Goal: Task Accomplishment & Management: Complete application form

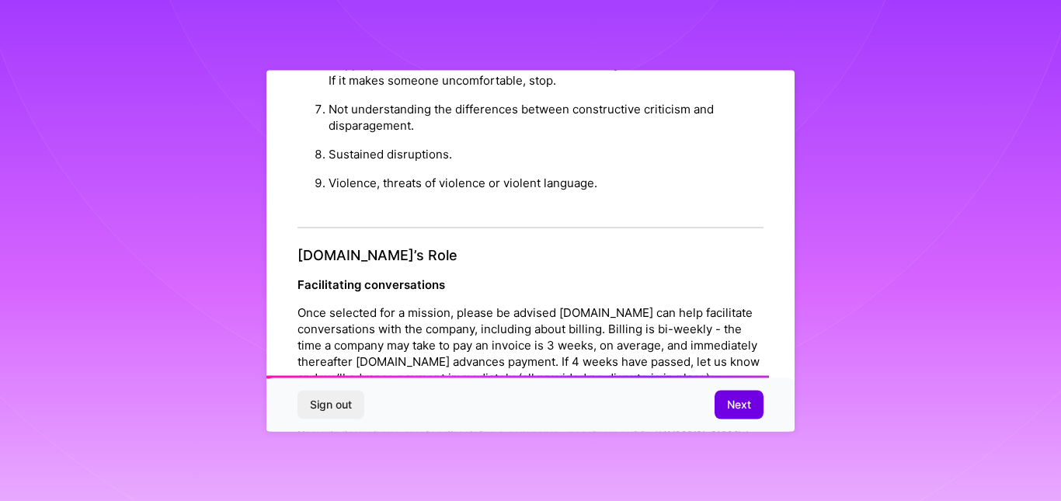
scroll to position [1840, 0]
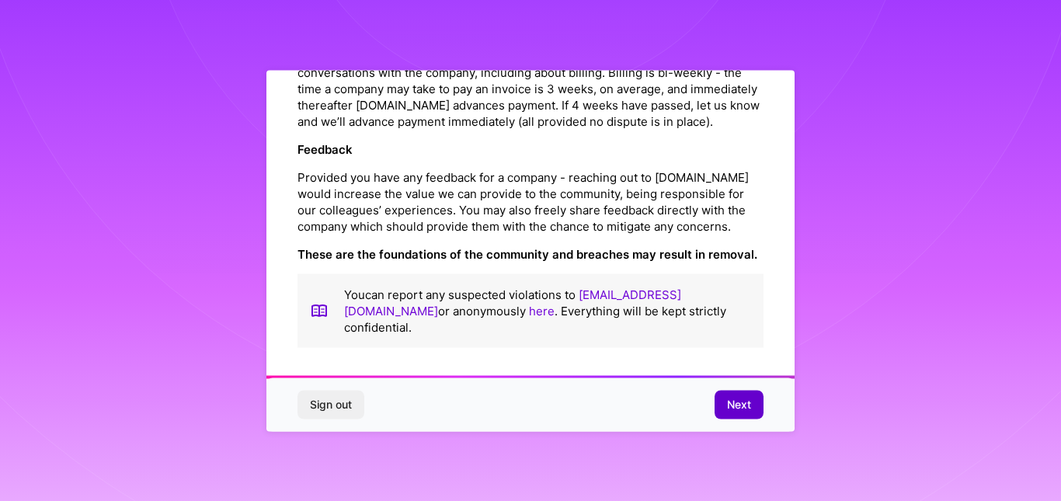
click at [744, 401] on span "Next" at bounding box center [739, 405] width 24 height 16
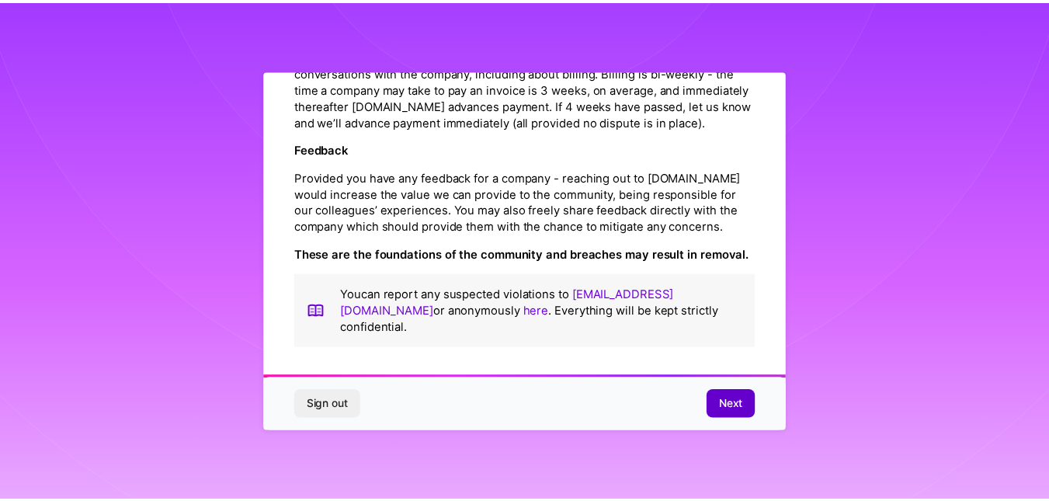
scroll to position [58, 0]
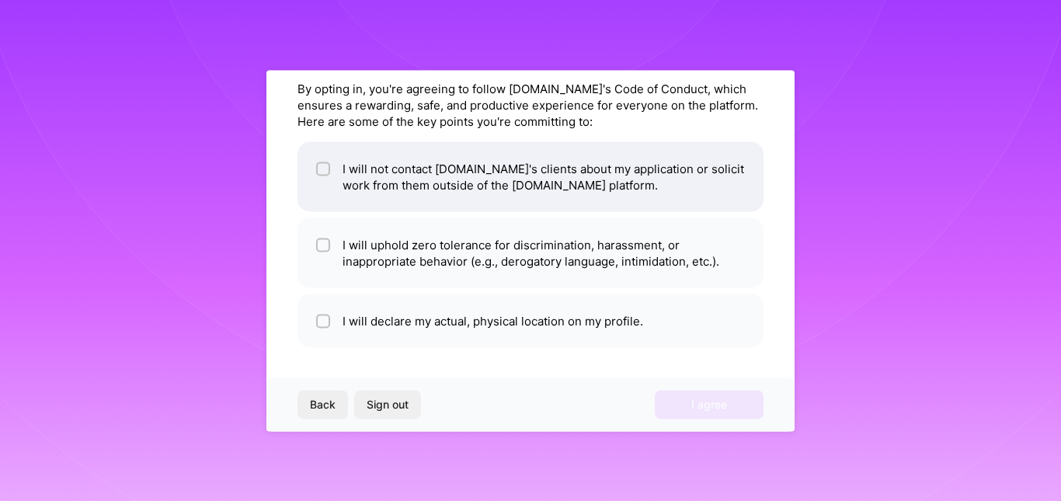
click at [325, 162] on div at bounding box center [323, 169] width 14 height 14
checkbox input "true"
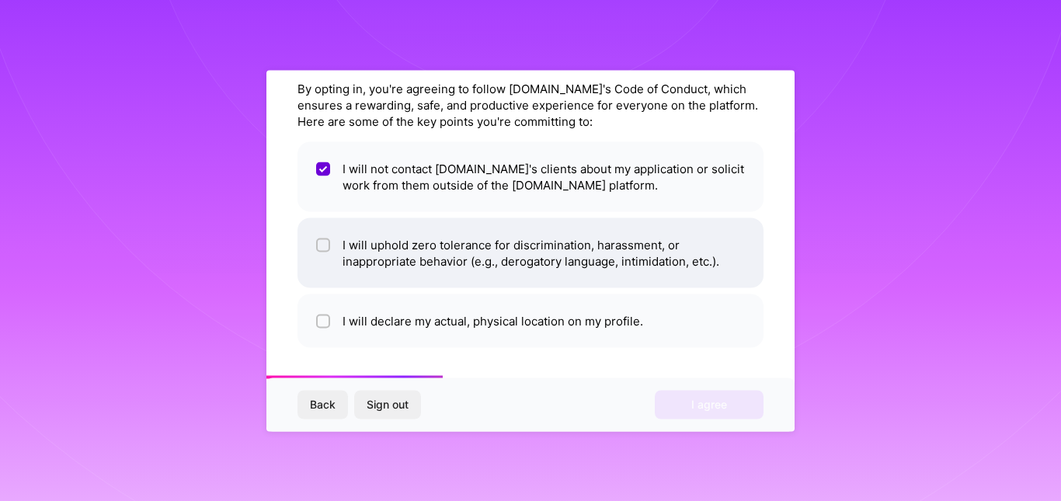
click at [327, 245] on input "checkbox" at bounding box center [324, 245] width 11 height 11
checkbox input "true"
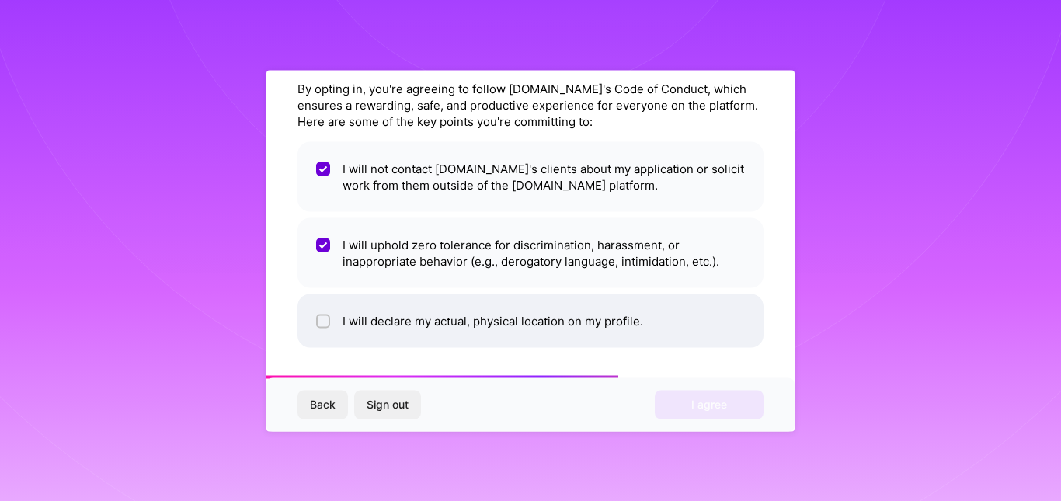
click at [314, 311] on li "I will declare my actual, physical location on my profile." at bounding box center [530, 321] width 466 height 54
checkbox input "true"
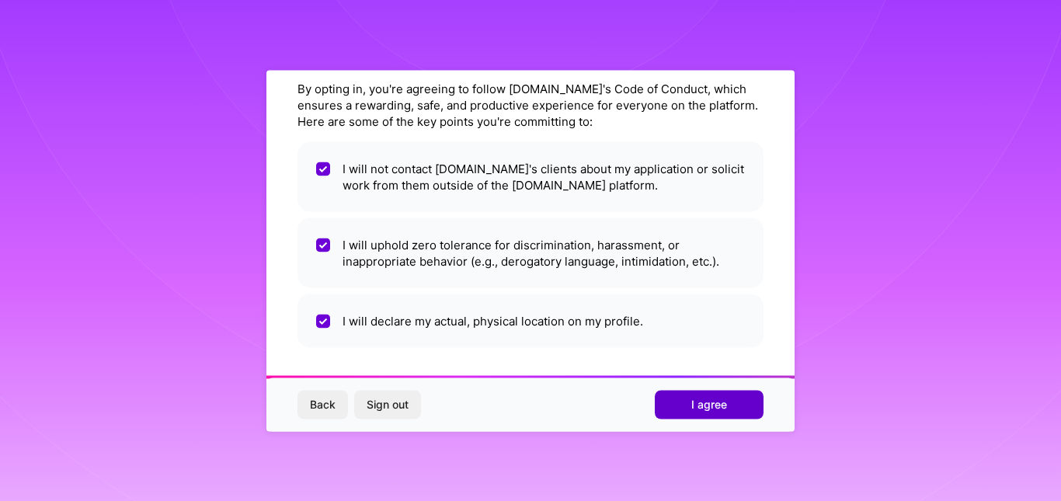
click at [701, 398] on span "I agree" at bounding box center [709, 405] width 36 height 16
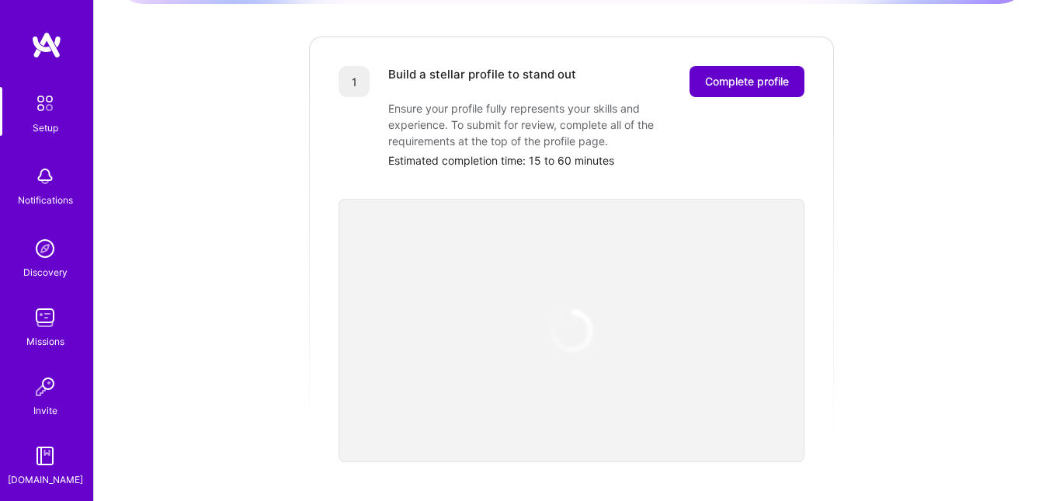
scroll to position [198, 0]
click at [742, 73] on span "Complete profile" at bounding box center [747, 81] width 84 height 16
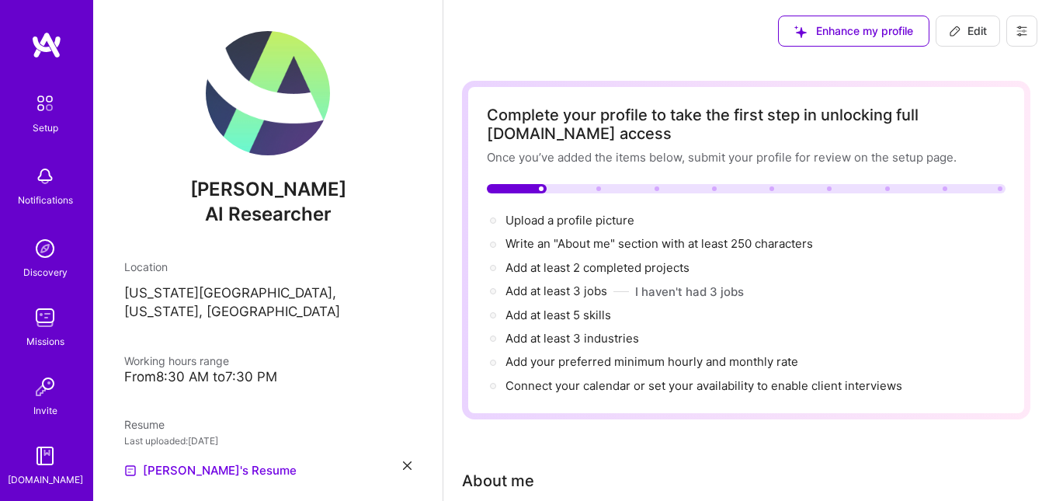
select select "US"
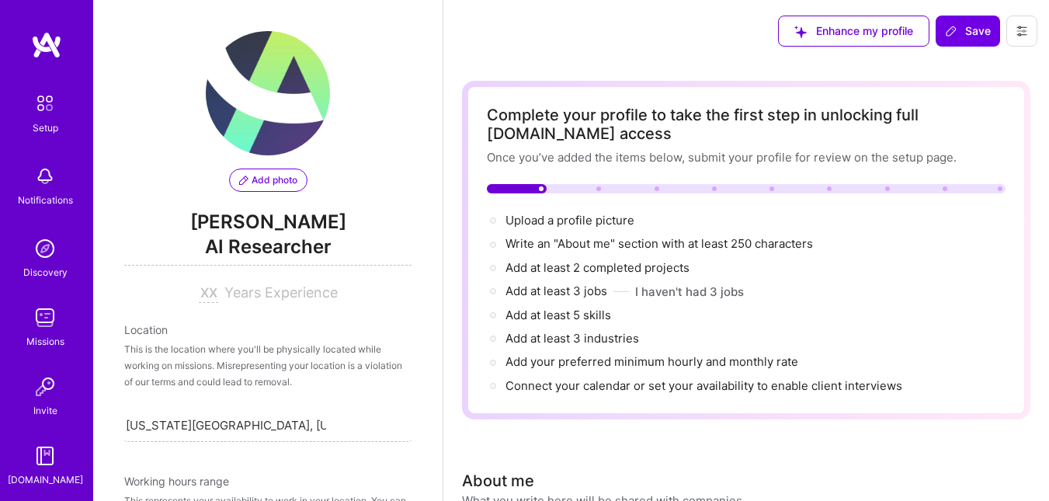
scroll to position [294, 0]
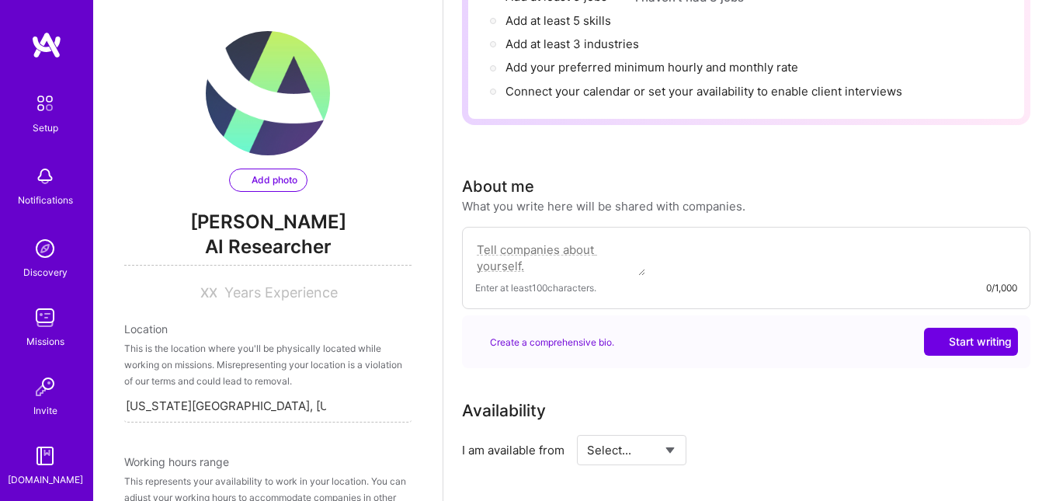
select select "US"
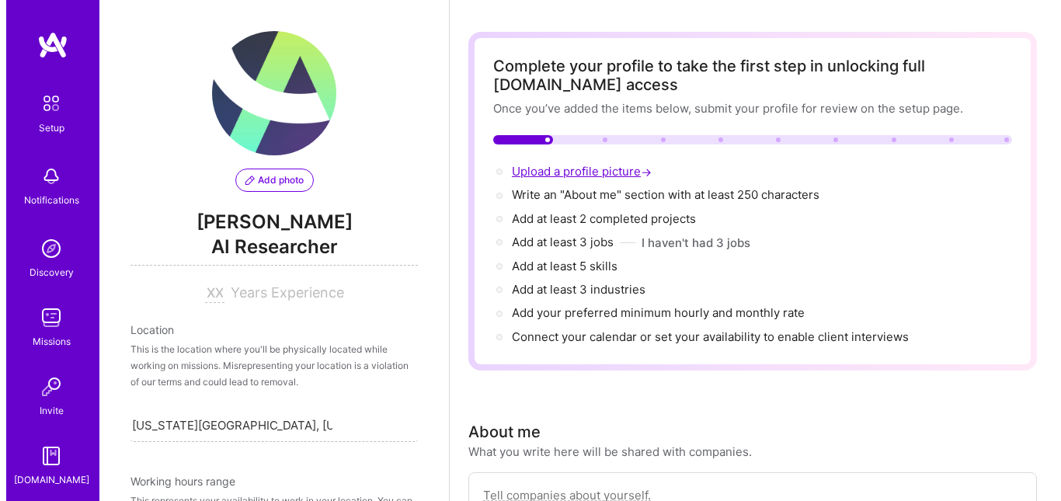
scroll to position [50, 0]
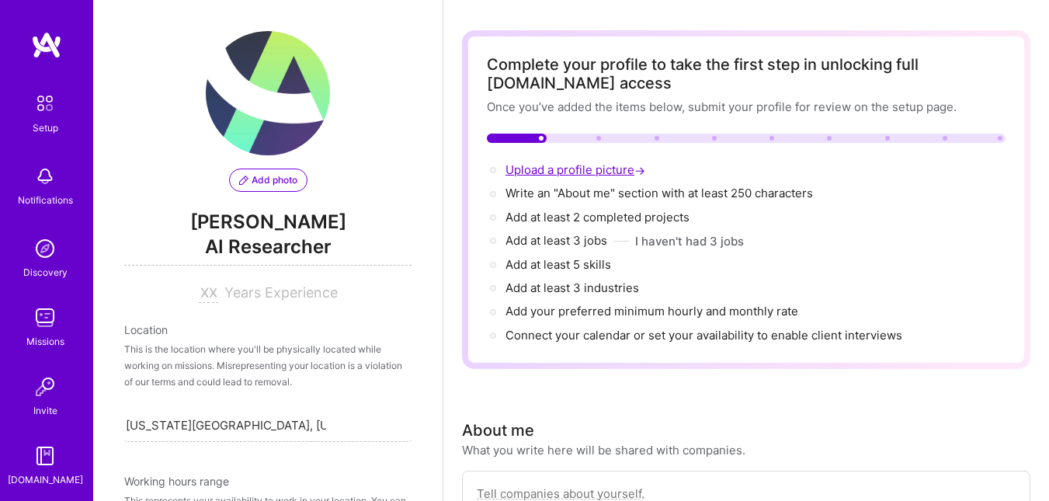
click at [589, 167] on span "Upload a profile picture →" at bounding box center [577, 169] width 143 height 15
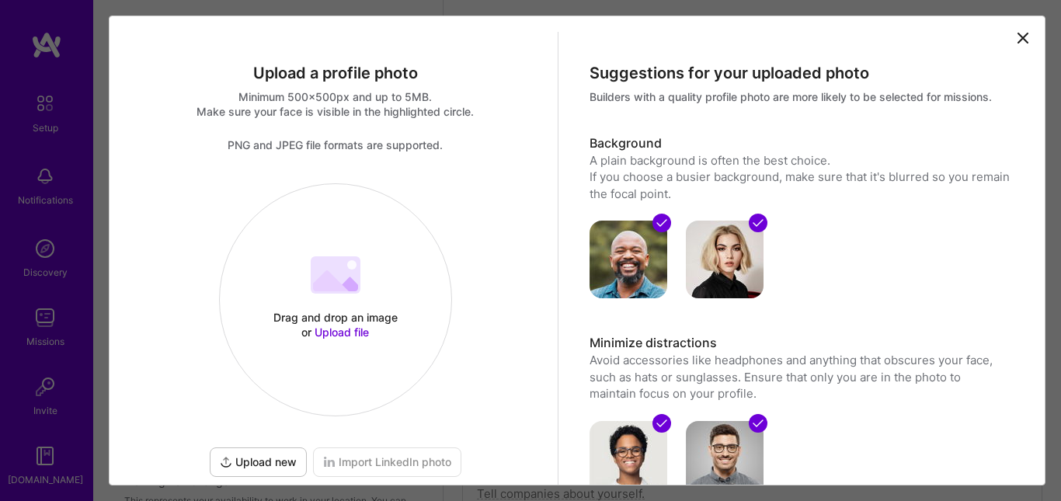
click at [346, 281] on icon at bounding box center [346, 283] width 23 height 15
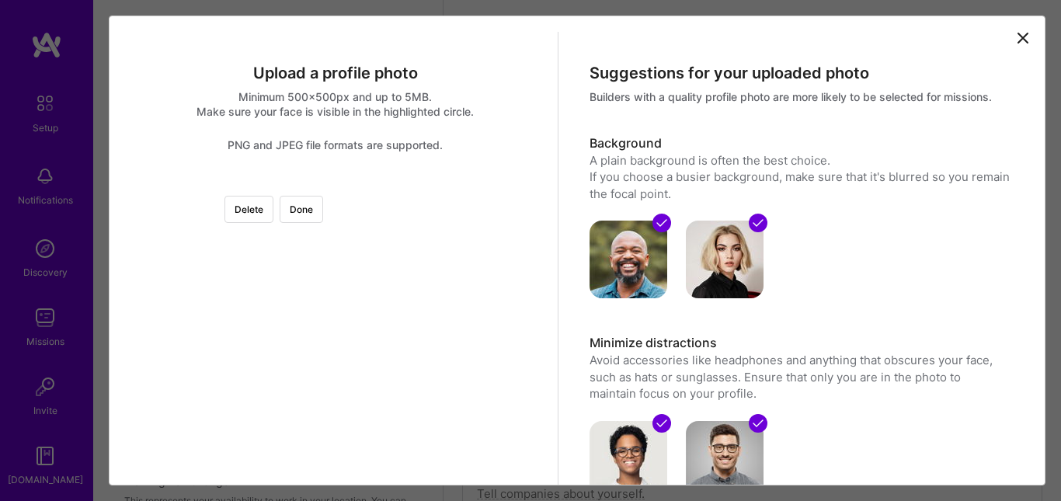
scroll to position [2, 0]
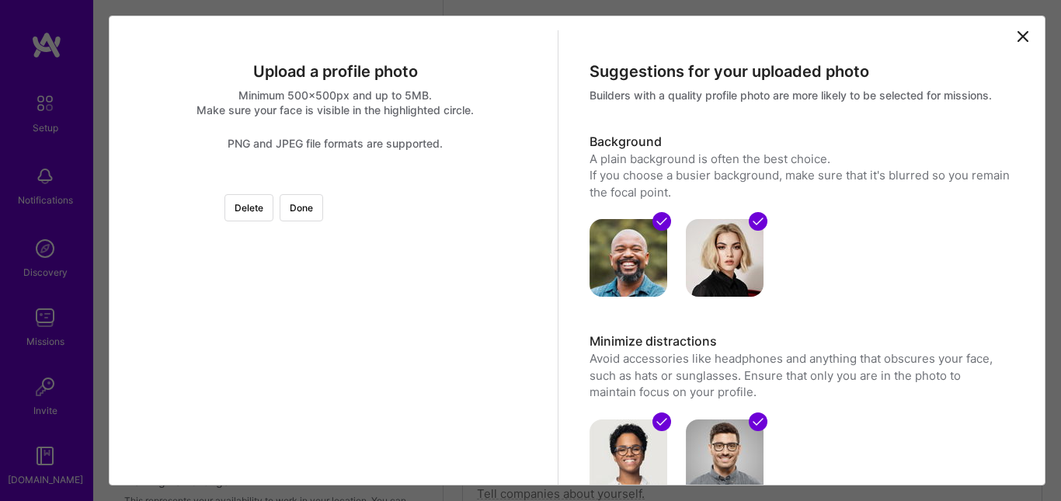
click at [337, 327] on div at bounding box center [490, 337] width 311 height 311
click at [323, 213] on button "Done" at bounding box center [301, 207] width 43 height 27
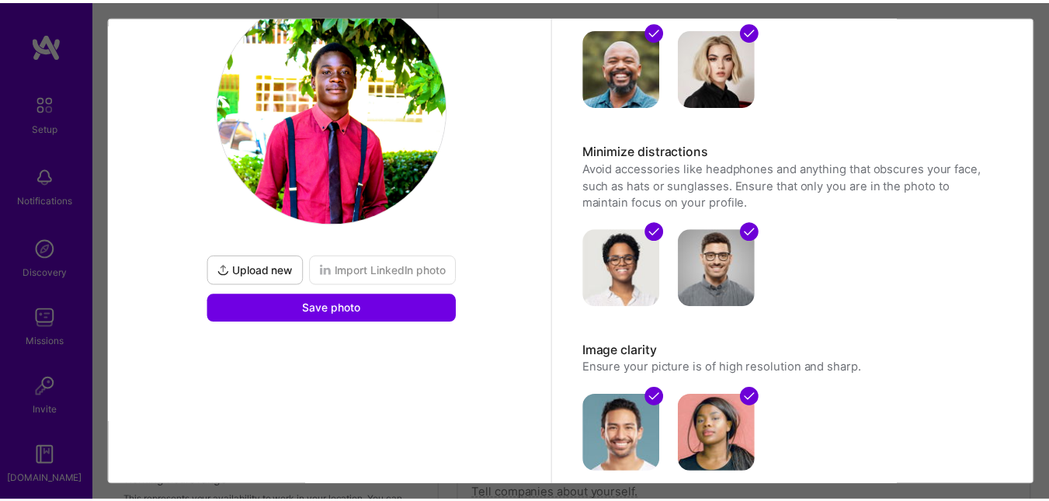
scroll to position [193, 0]
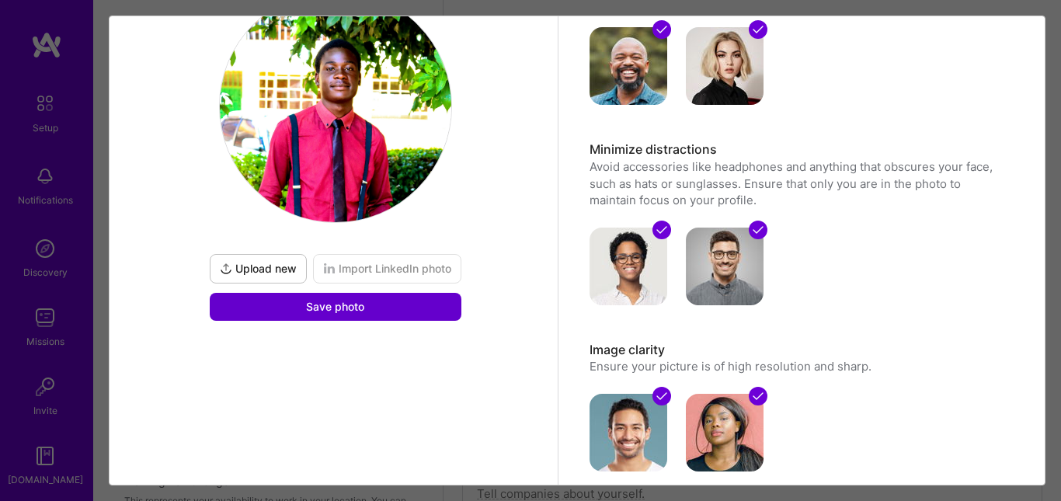
click at [402, 298] on button "Save photo" at bounding box center [336, 307] width 252 height 28
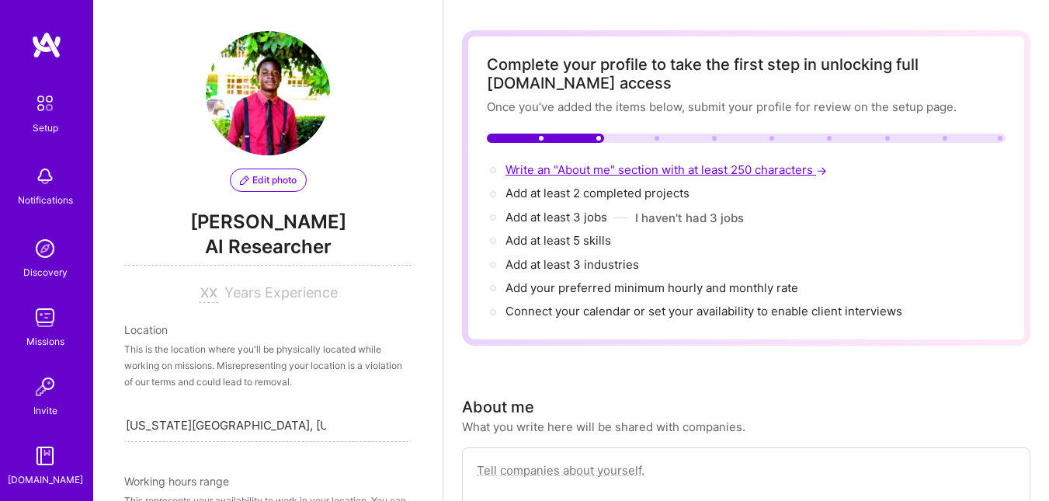
click at [641, 169] on span "Write an "About me" section with at least 250 characters →" at bounding box center [668, 169] width 325 height 15
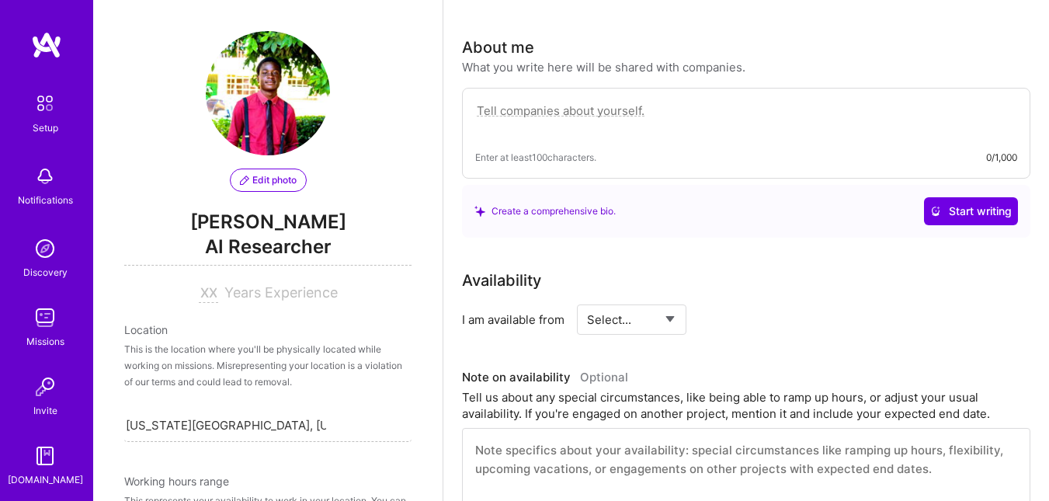
scroll to position [408, 0]
click at [529, 122] on textarea at bounding box center [746, 120] width 542 height 36
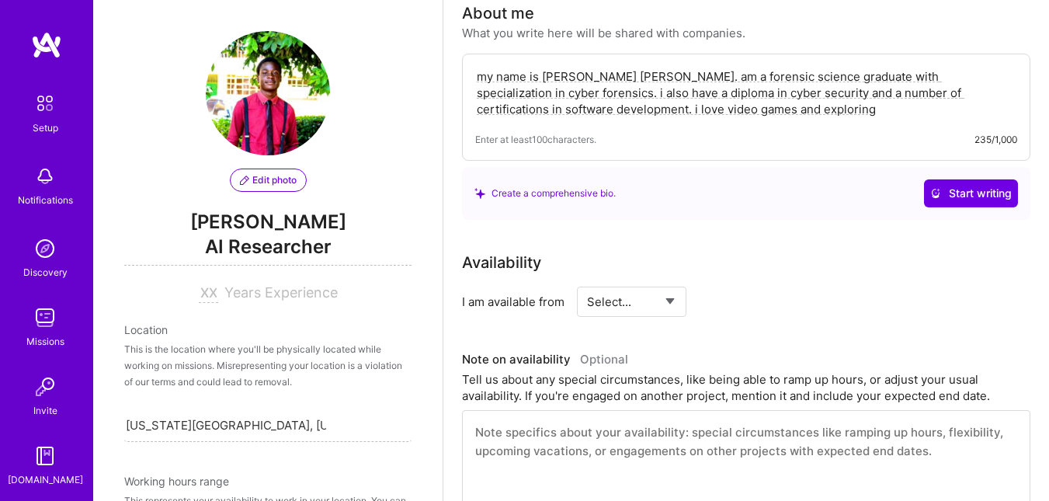
scroll to position [443, 0]
type textarea "my name is [PERSON_NAME] [PERSON_NAME]. am a forensic science graduate with spe…"
click at [954, 186] on span "Start writing" at bounding box center [971, 194] width 82 height 16
click at [954, 186] on div "Working on a suggestion, this might take a minute or two Writing" at bounding box center [746, 194] width 544 height 28
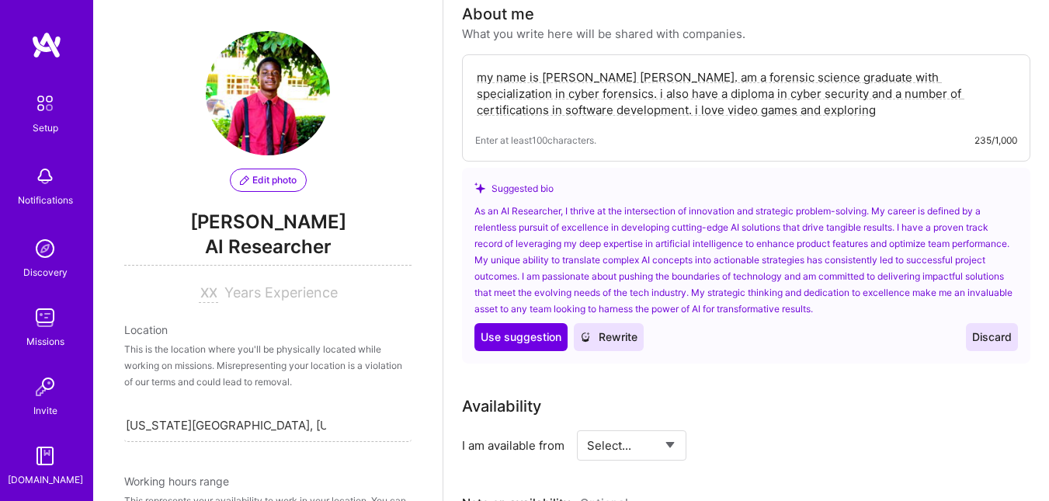
scroll to position [628, 0]
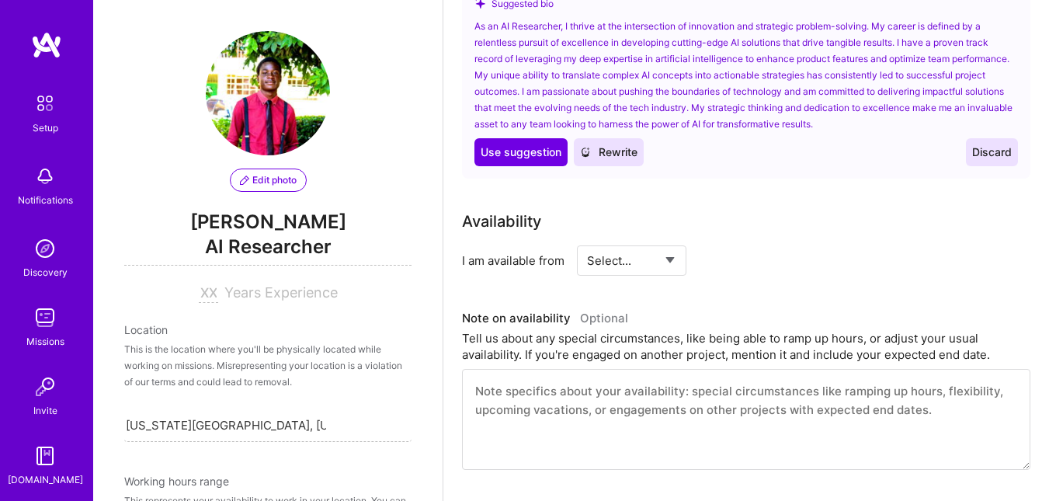
click at [658, 254] on select "Select... Right Now Future Date Not Available" at bounding box center [631, 261] width 89 height 40
select select "Right Now"
click at [587, 241] on select "Select... Right Now Future Date Not Available" at bounding box center [631, 261] width 89 height 40
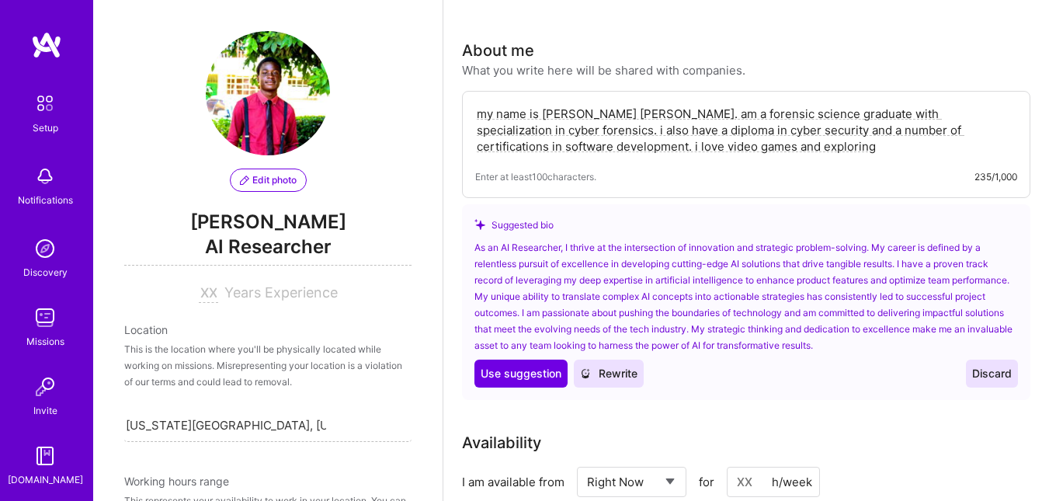
scroll to position [387, 0]
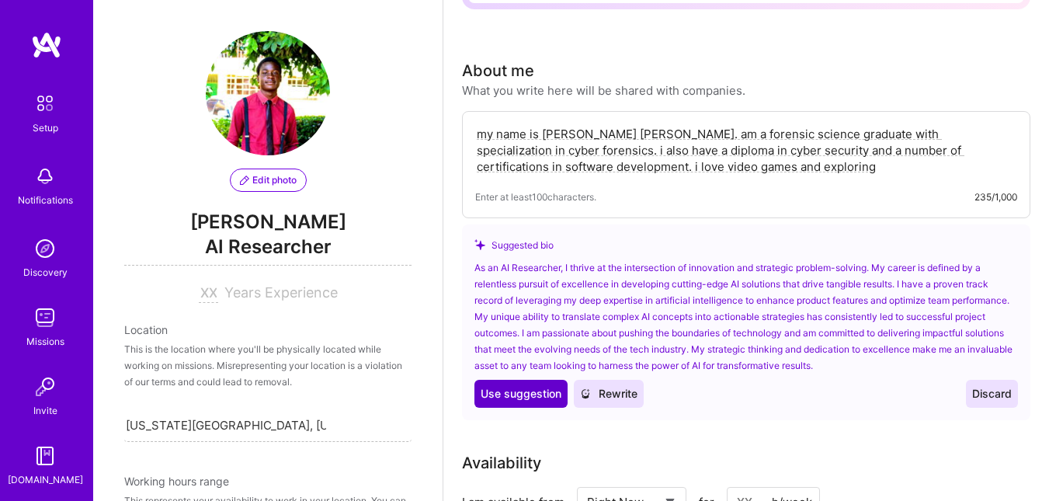
click at [535, 394] on span "Use suggestion" at bounding box center [521, 394] width 81 height 16
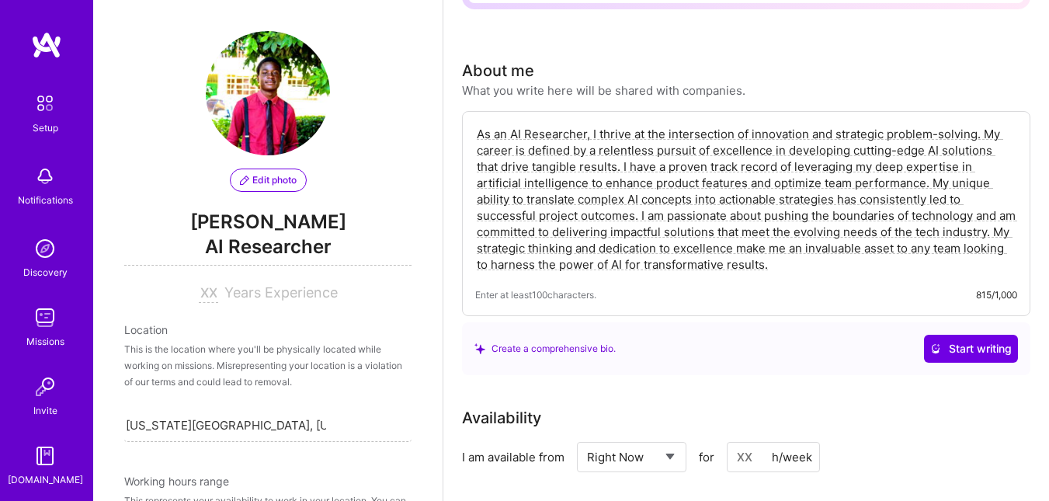
scroll to position [483, 0]
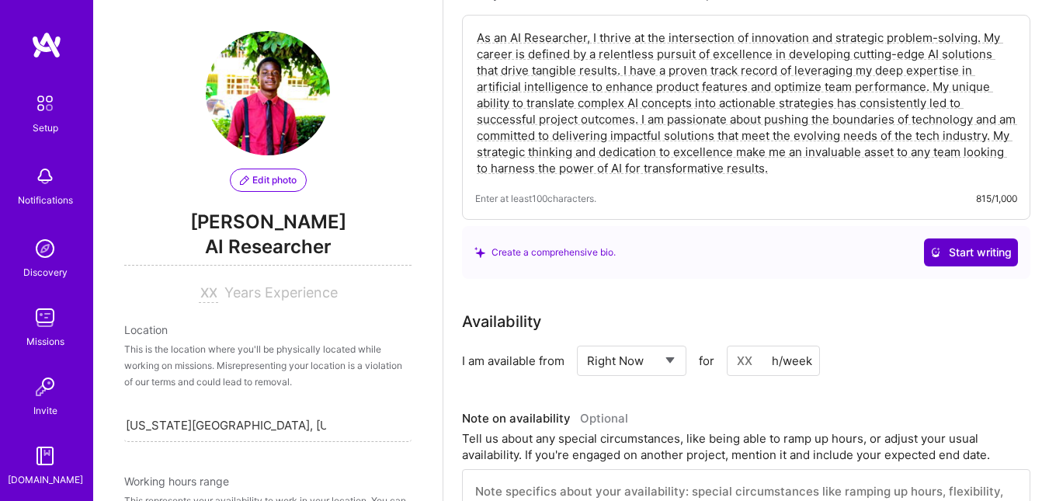
click at [966, 255] on span "Start writing" at bounding box center [971, 253] width 82 height 16
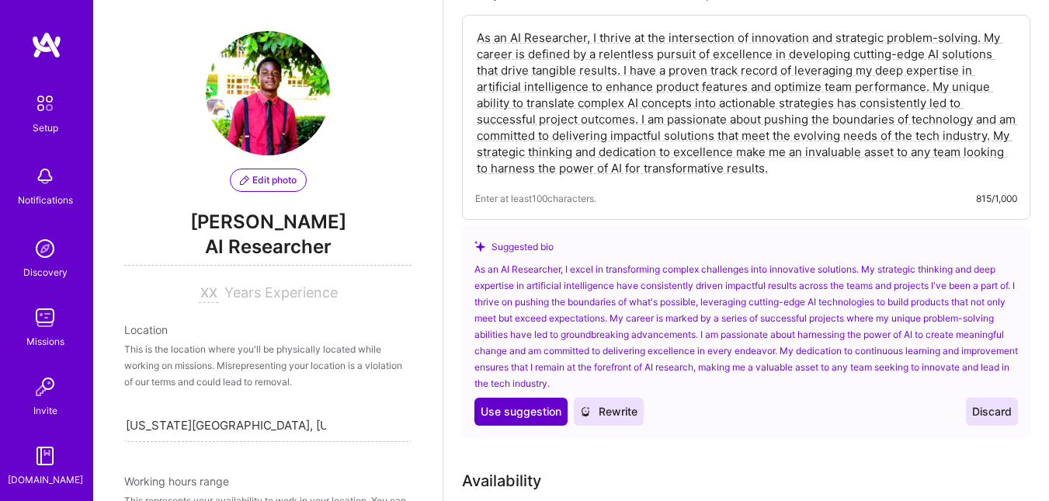
click at [522, 415] on span "Use suggestion" at bounding box center [521, 412] width 81 height 16
type textarea "As an AI Researcher, I excel in transforming complex challenges into innovative…"
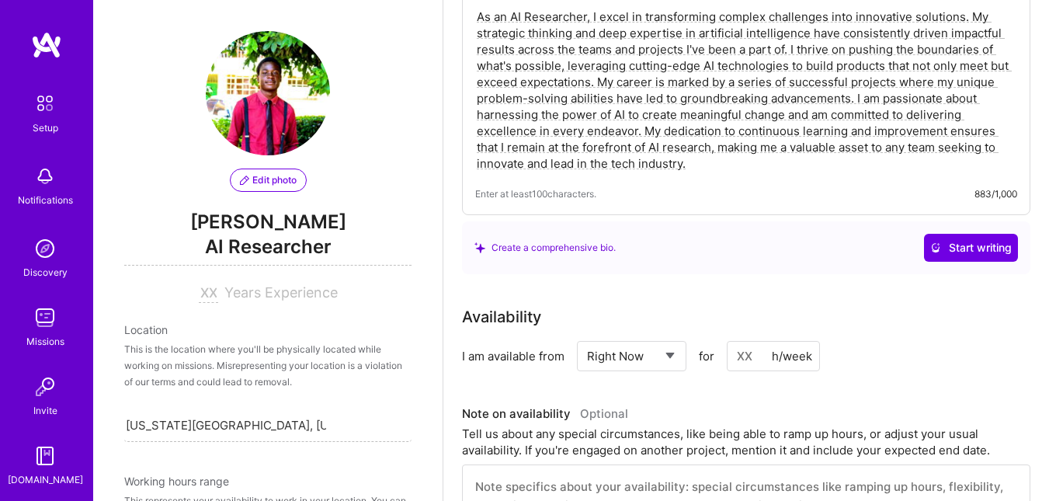
scroll to position [506, 0]
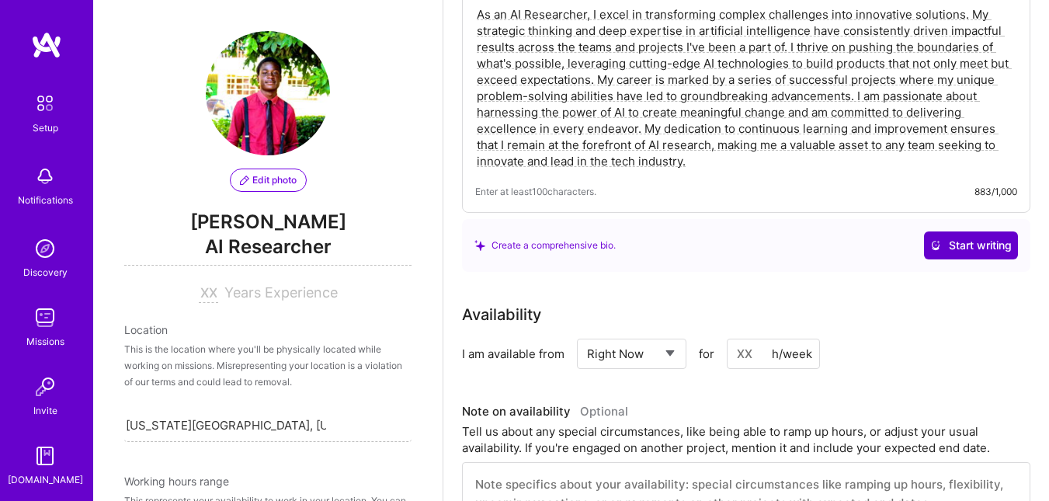
click at [948, 239] on span "Start writing" at bounding box center [971, 246] width 82 height 16
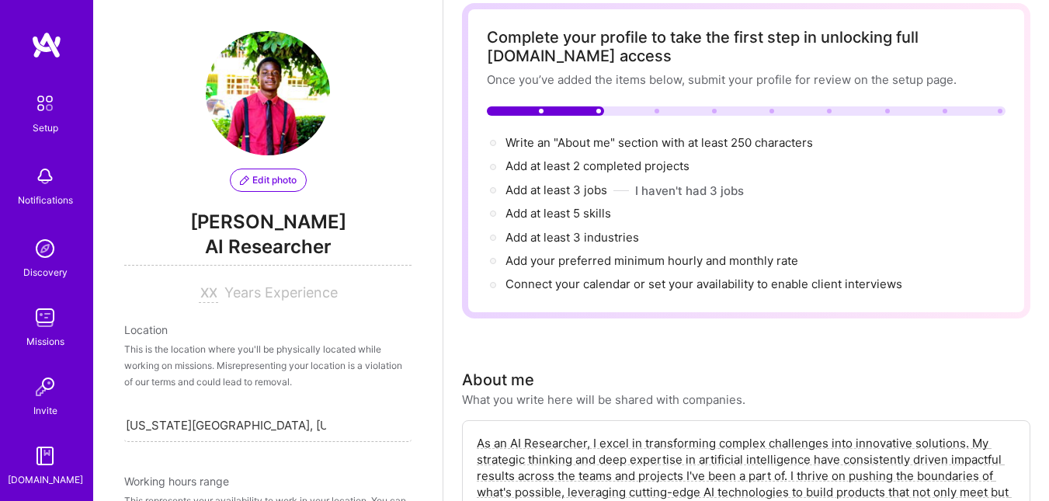
scroll to position [77, 0]
click at [596, 164] on span "Add at least 2 completed projects →" at bounding box center [605, 166] width 198 height 15
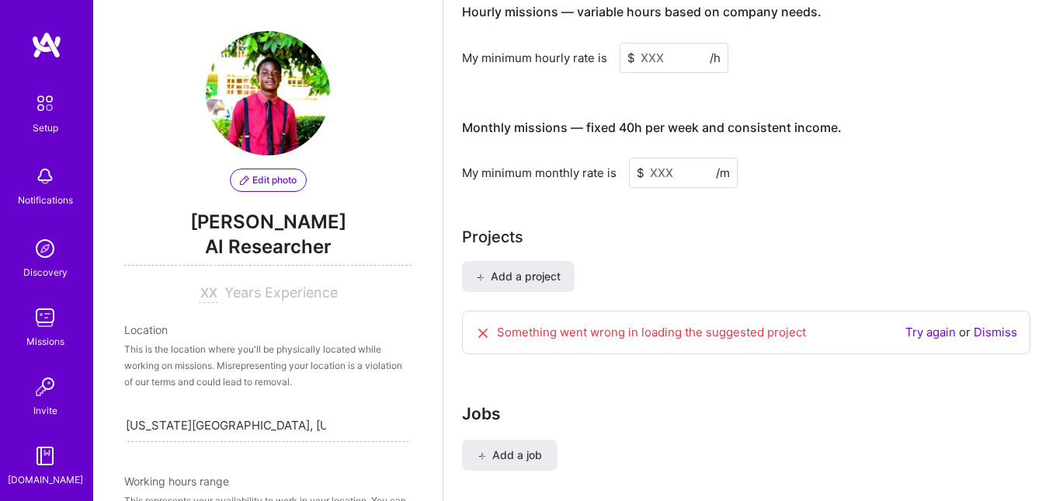
scroll to position [1343, 0]
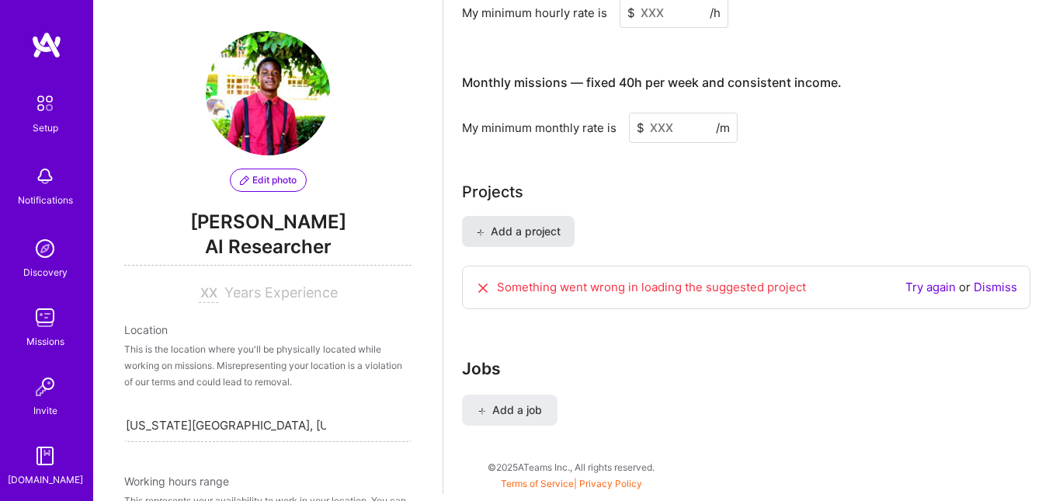
click at [543, 230] on span "Add a project" at bounding box center [518, 232] width 85 height 16
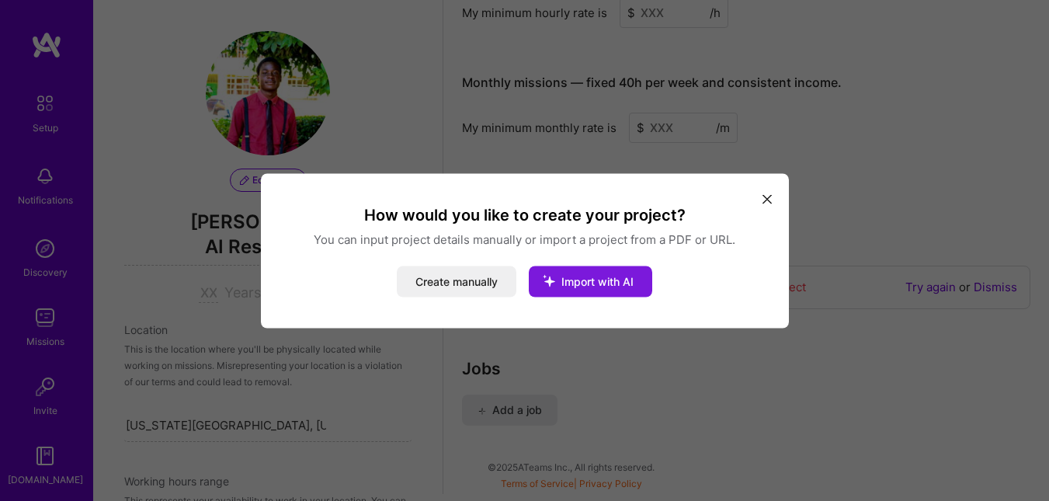
click at [581, 283] on span "Import with AI" at bounding box center [597, 280] width 72 height 13
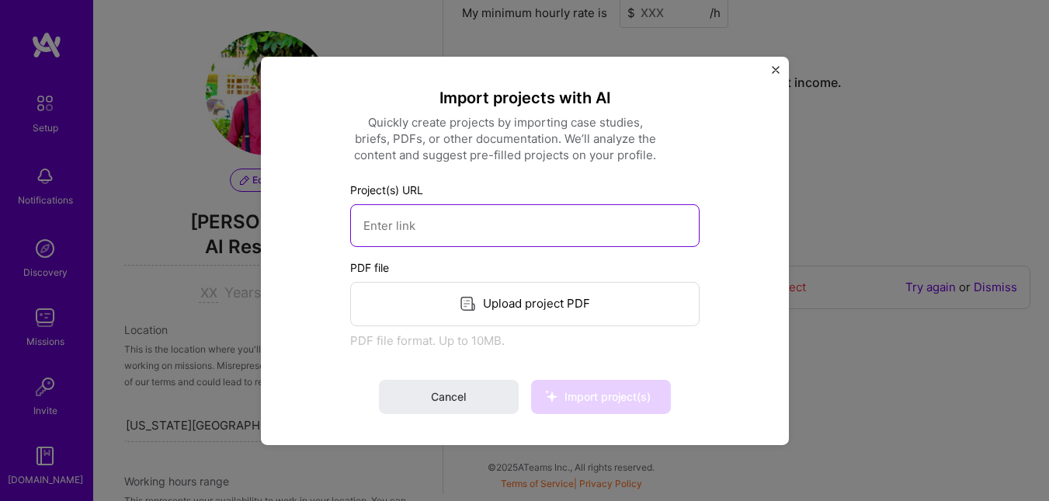
click at [492, 224] on input at bounding box center [524, 224] width 349 height 43
click at [447, 228] on input at bounding box center [524, 224] width 349 height 43
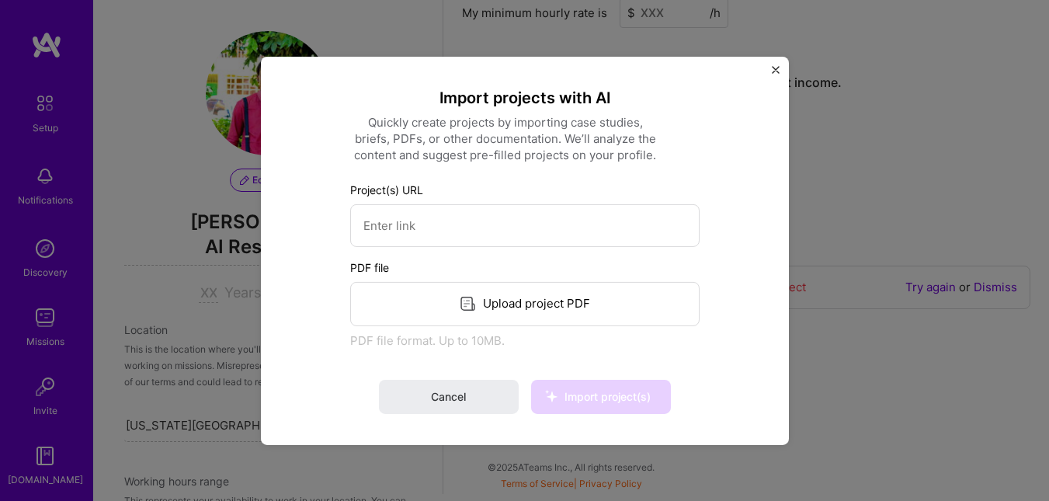
click at [507, 298] on div "Upload project PDF" at bounding box center [524, 303] width 349 height 44
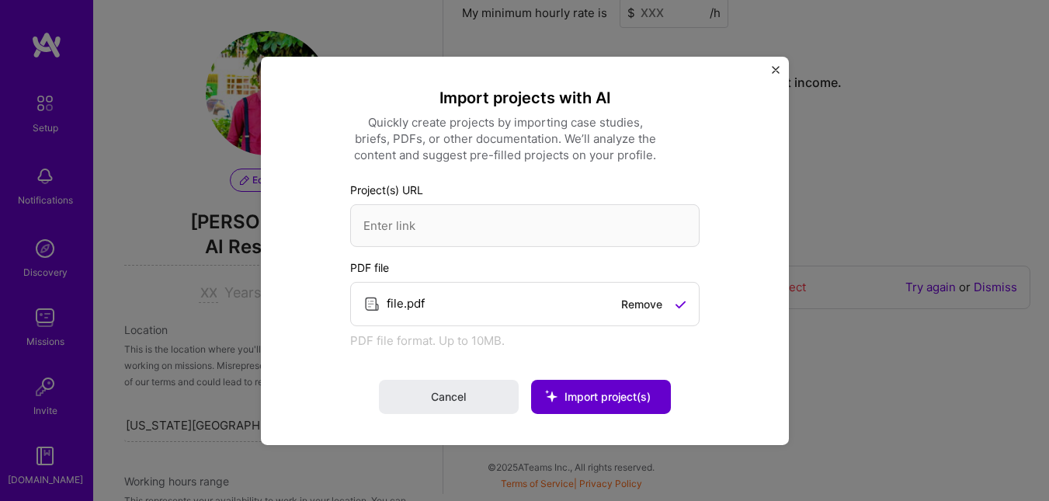
click at [572, 380] on button "Import project(s)" at bounding box center [601, 397] width 140 height 34
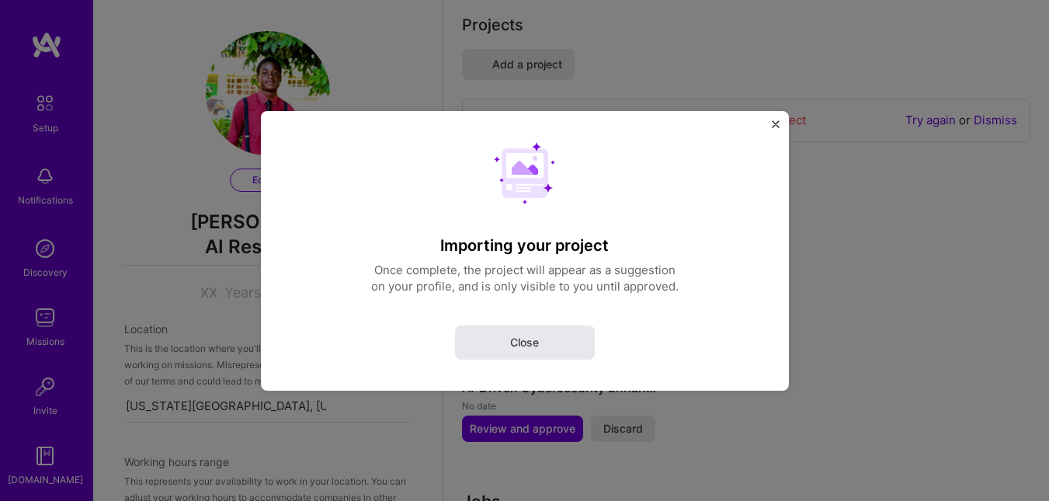
select select "US"
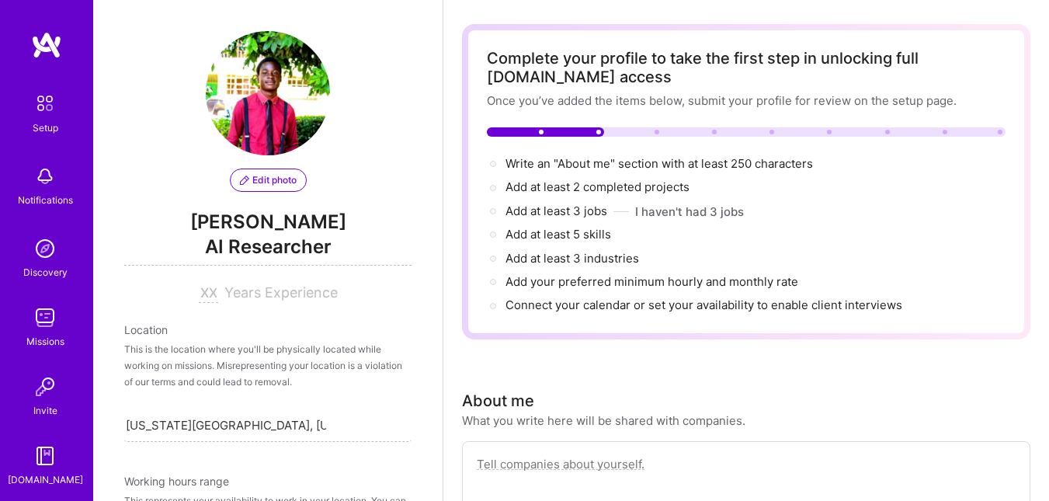
scroll to position [56, 0]
click at [588, 185] on span "Add at least 2 completed projects →" at bounding box center [605, 187] width 198 height 15
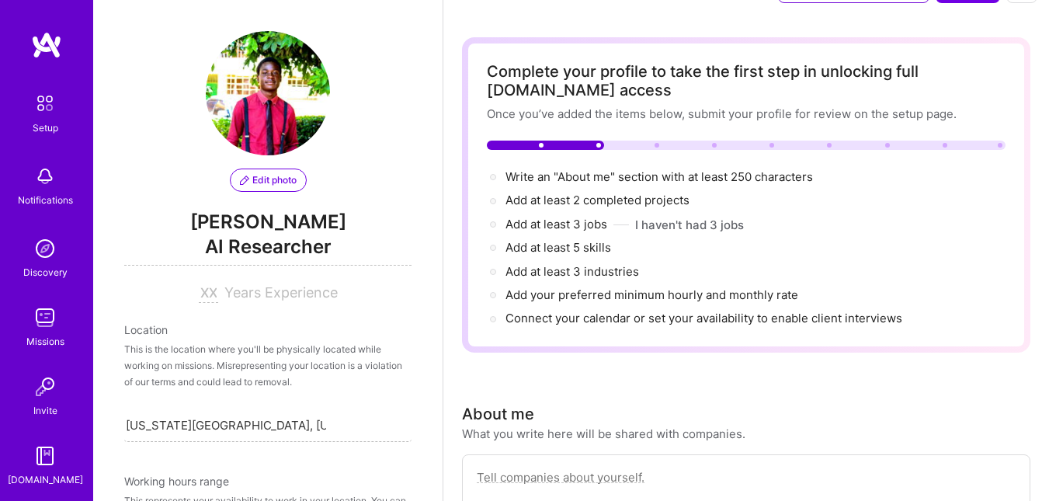
scroll to position [43, 0]
click at [702, 225] on button "I haven't had 3 jobs" at bounding box center [689, 225] width 109 height 16
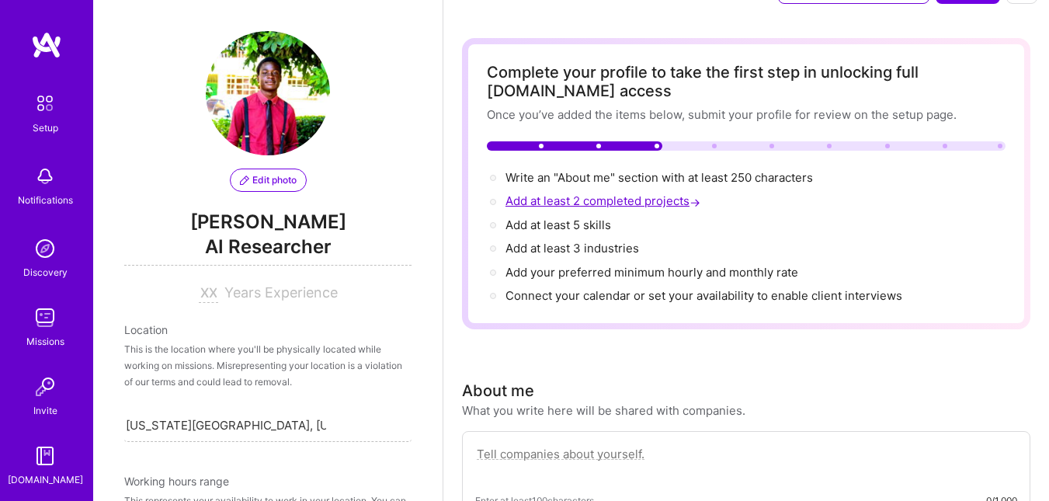
click at [613, 196] on span "Add at least 2 completed projects →" at bounding box center [605, 200] width 198 height 15
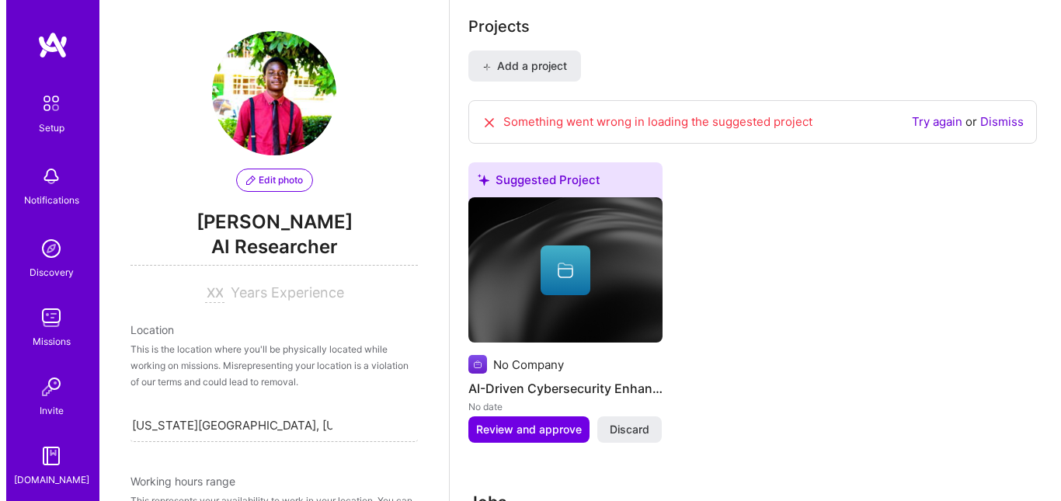
scroll to position [1227, 0]
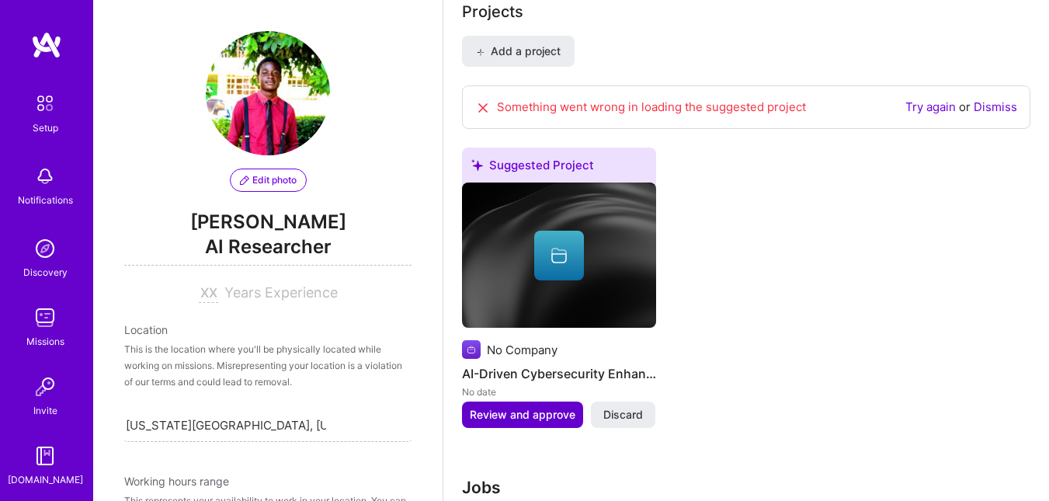
click at [504, 405] on button "Review and approve" at bounding box center [522, 414] width 121 height 26
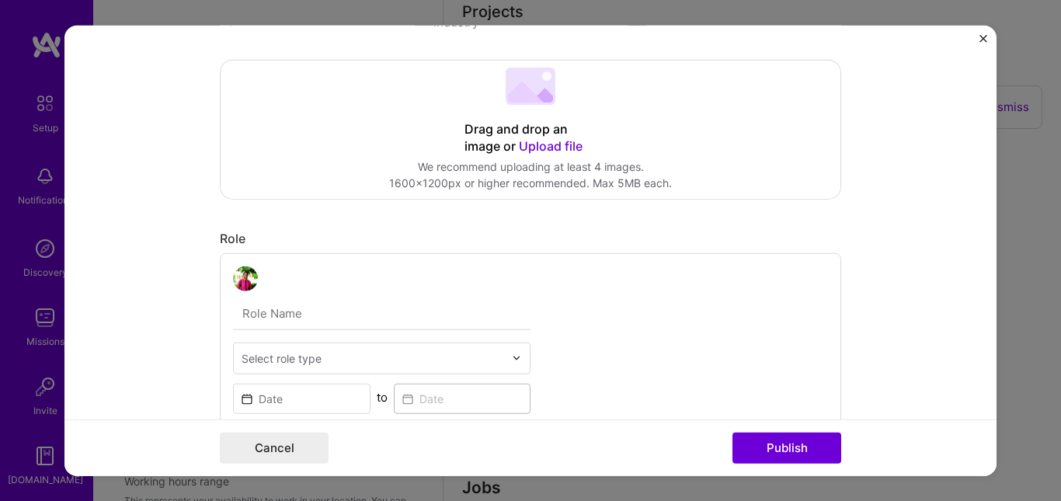
scroll to position [321, 0]
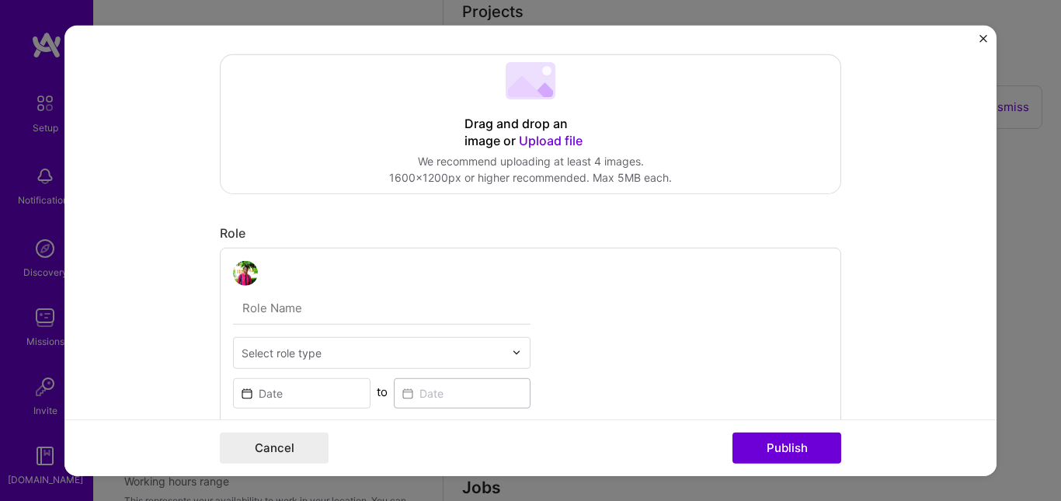
click at [531, 134] on span "Upload file" at bounding box center [551, 140] width 64 height 16
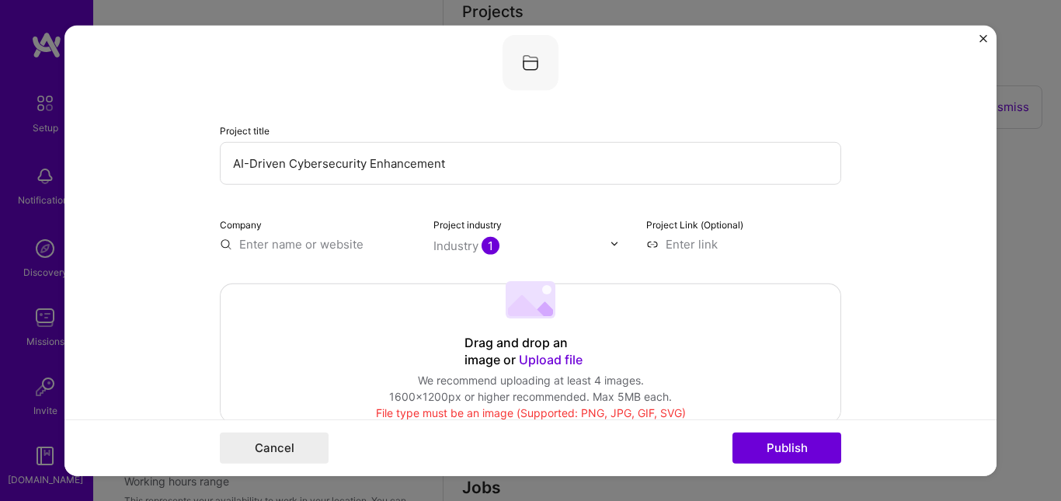
scroll to position [113, 0]
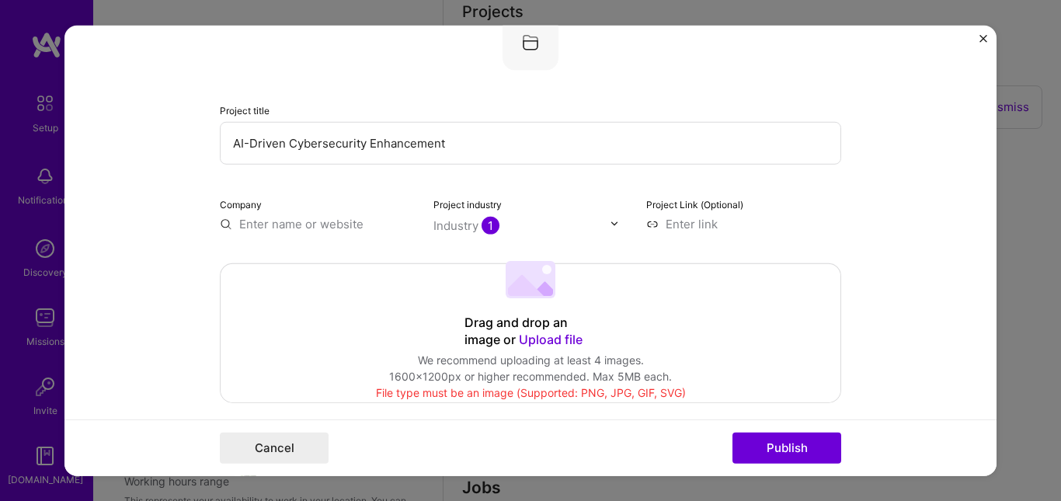
click at [676, 228] on input at bounding box center [743, 223] width 195 height 16
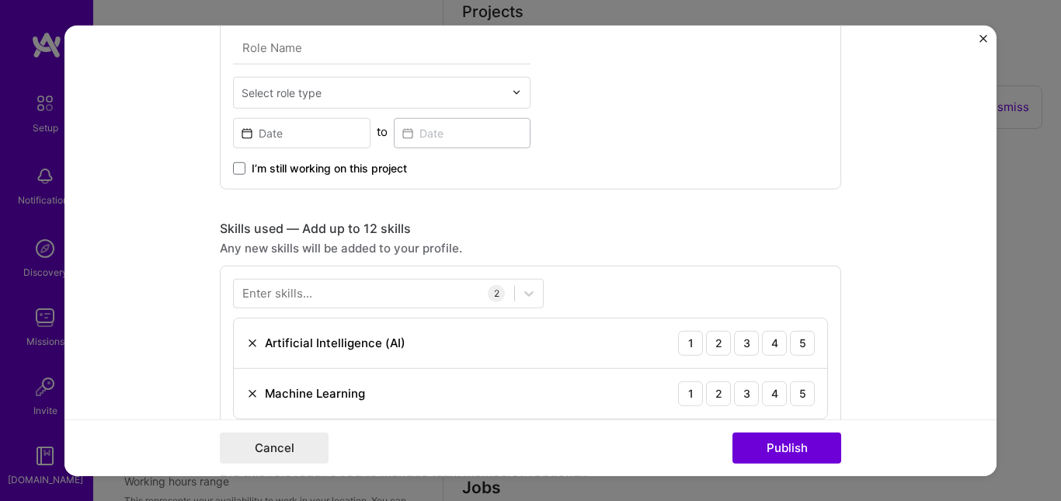
scroll to position [589, 0]
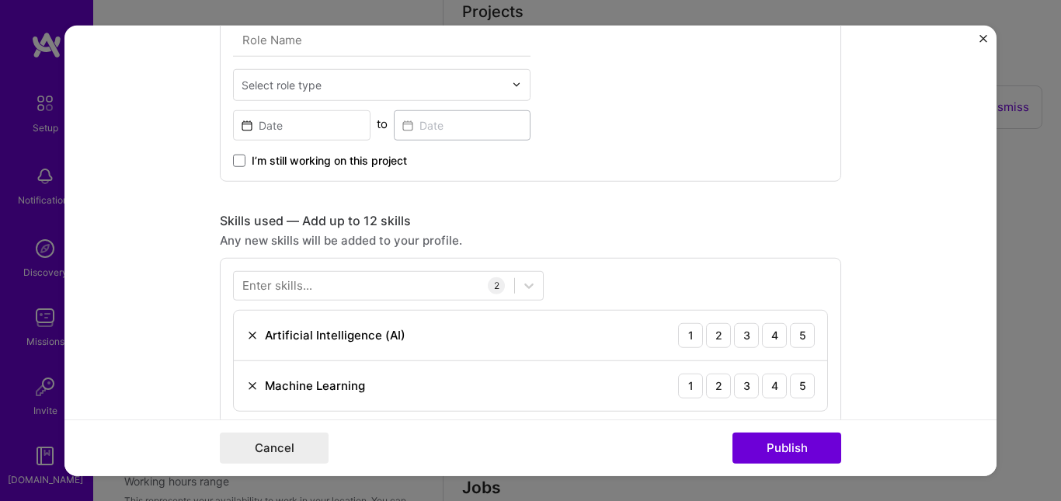
click at [340, 333] on div "Artificial Intelligence (AI)" at bounding box center [335, 335] width 141 height 16
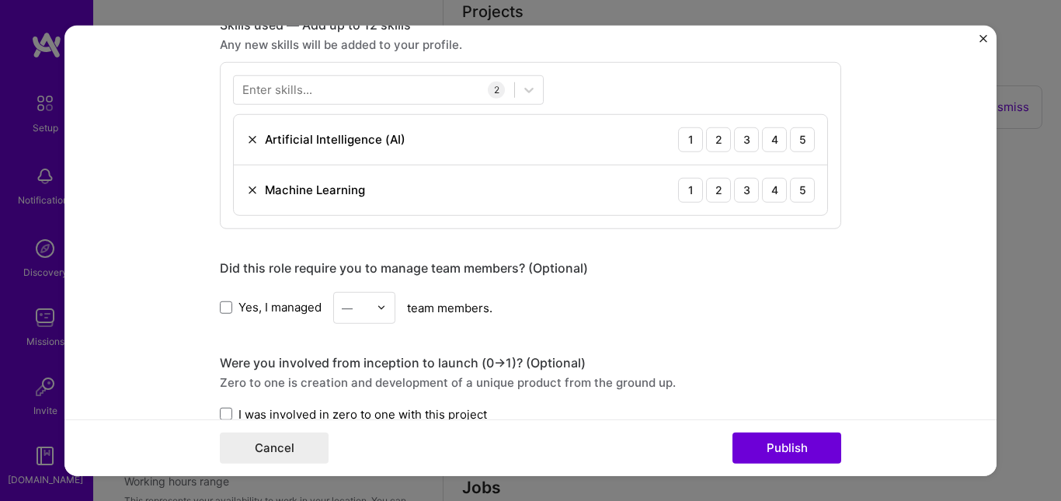
scroll to position [789, 0]
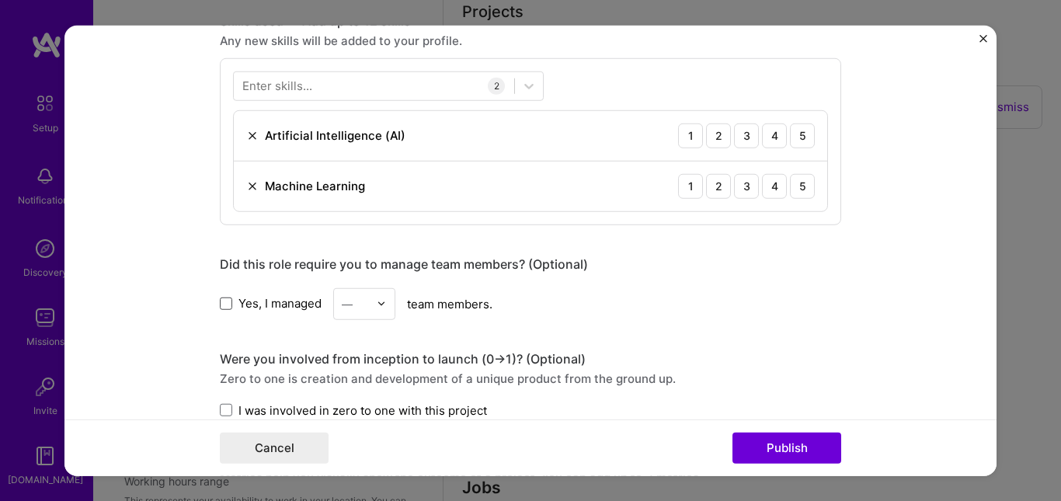
click at [225, 309] on span at bounding box center [226, 303] width 12 height 12
click at [0, 0] on input "Yes, I managed" at bounding box center [0, 0] width 0 height 0
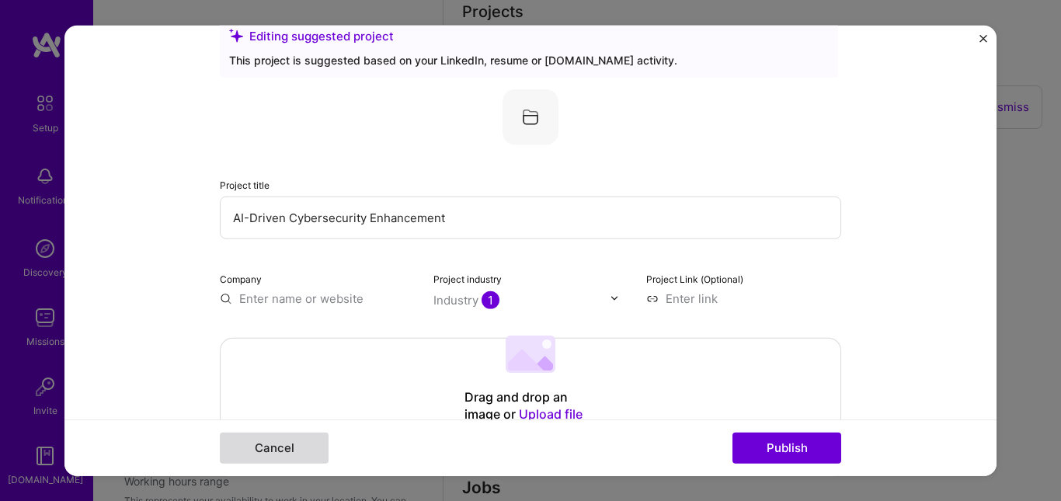
scroll to position [0, 0]
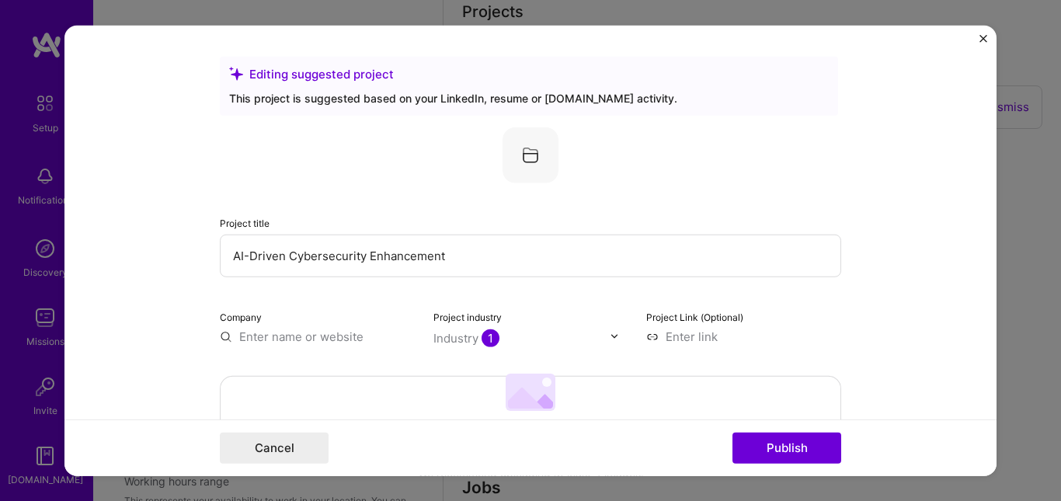
click at [523, 155] on img at bounding box center [530, 155] width 56 height 56
click at [412, 264] on input "AI-Driven Cybersecurity Enhancement" at bounding box center [530, 255] width 621 height 43
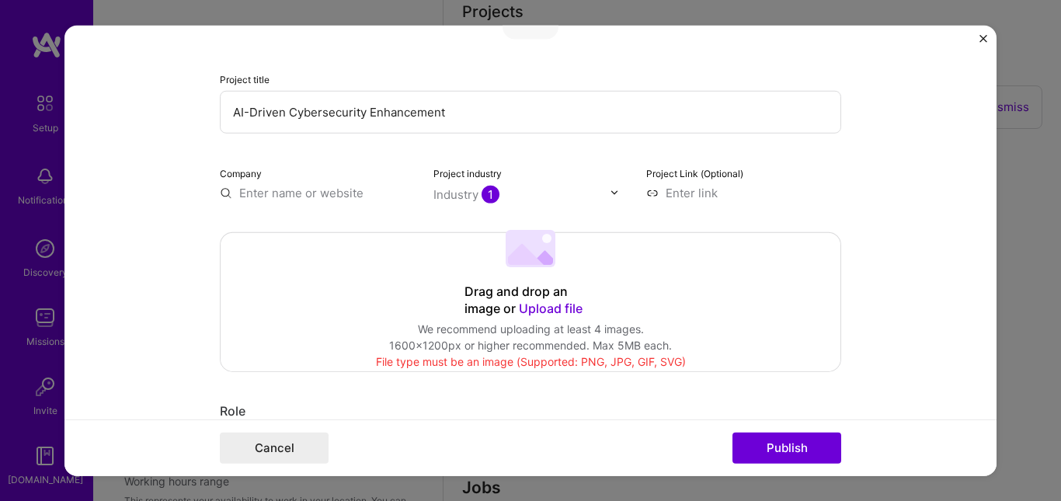
scroll to position [143, 0]
click at [534, 310] on span "Upload file" at bounding box center [551, 309] width 64 height 16
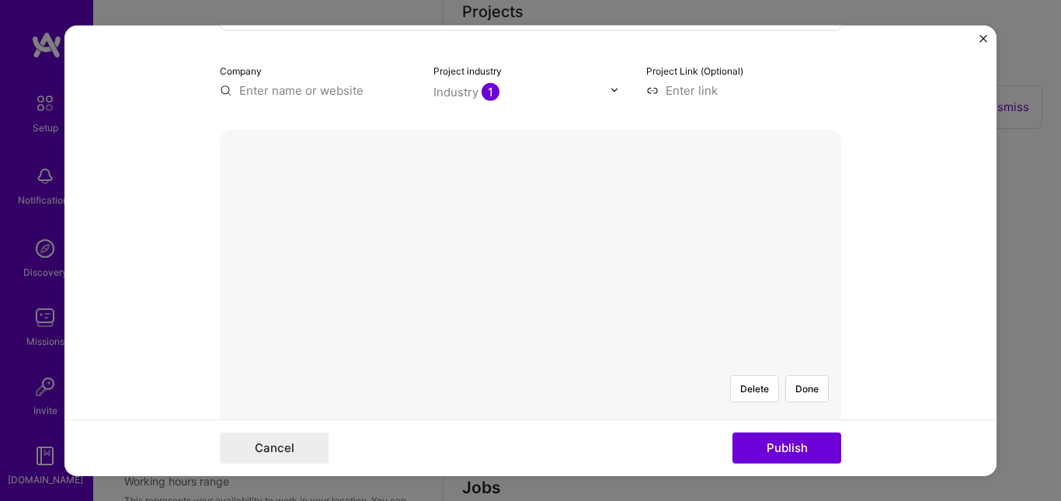
scroll to position [245, 0]
click at [530, 386] on div at bounding box center [685, 503] width 311 height 234
click at [795, 376] on button "Done" at bounding box center [806, 389] width 43 height 27
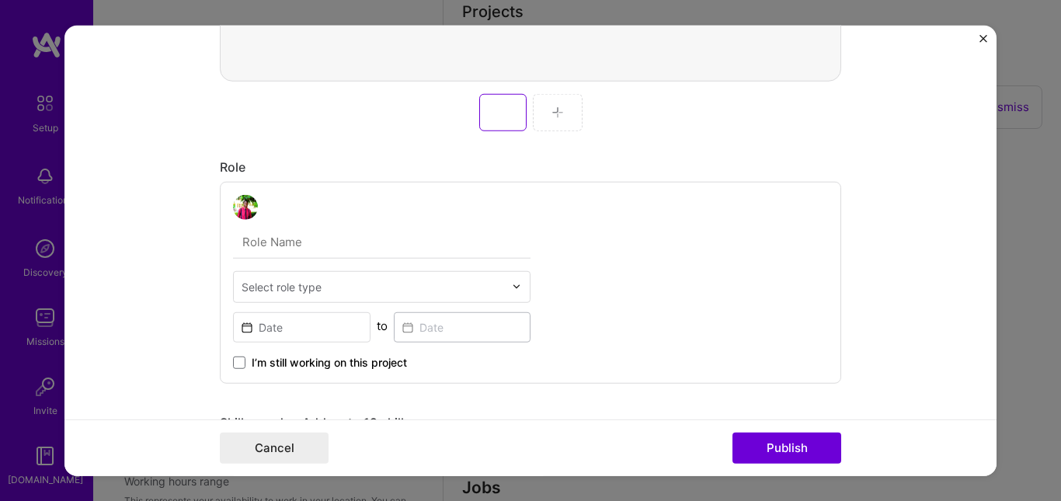
scroll to position [942, 0]
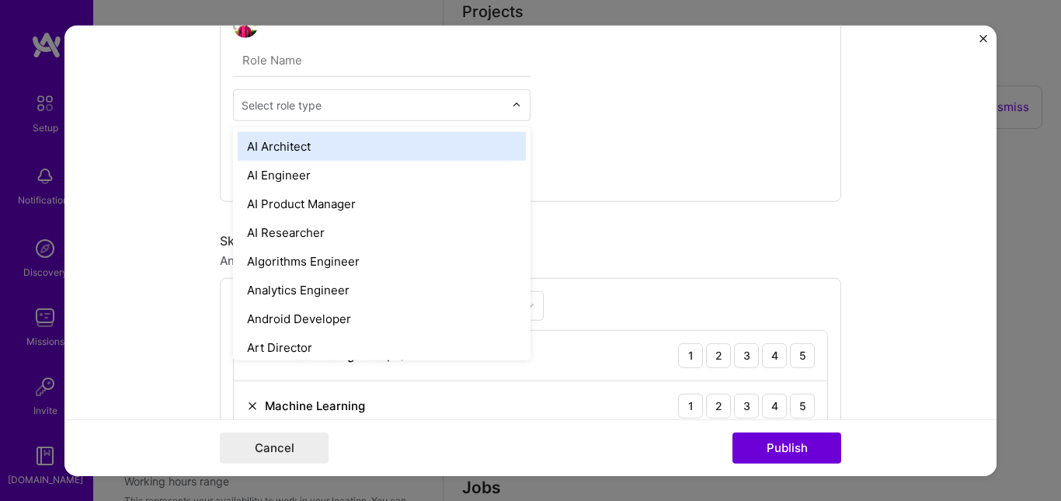
click at [441, 106] on input "text" at bounding box center [372, 104] width 262 height 16
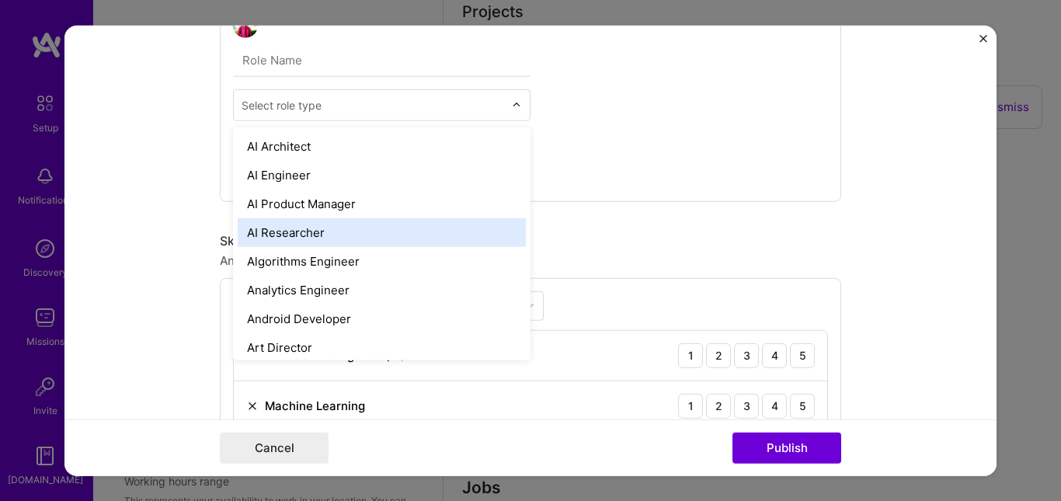
click at [344, 224] on div "AI Researcher" at bounding box center [382, 231] width 288 height 29
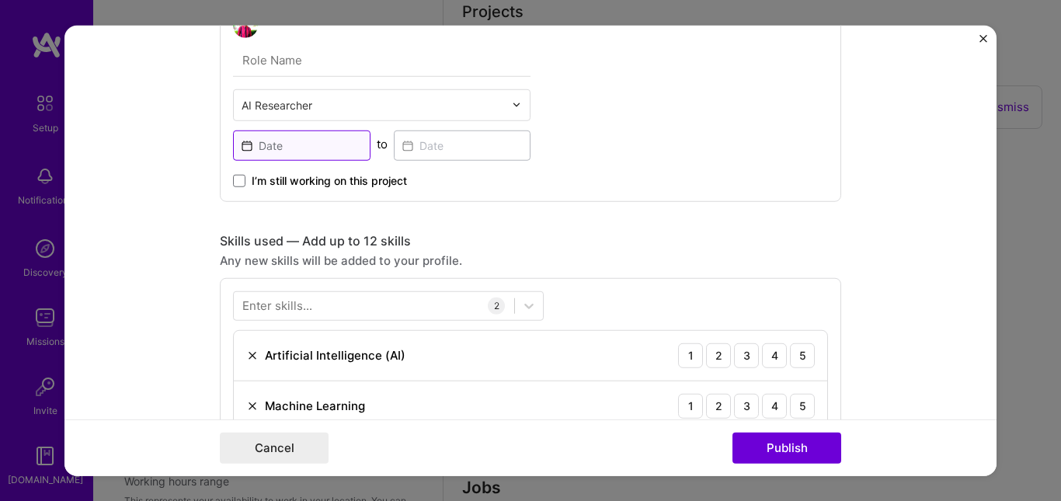
click at [332, 143] on input at bounding box center [301, 145] width 137 height 30
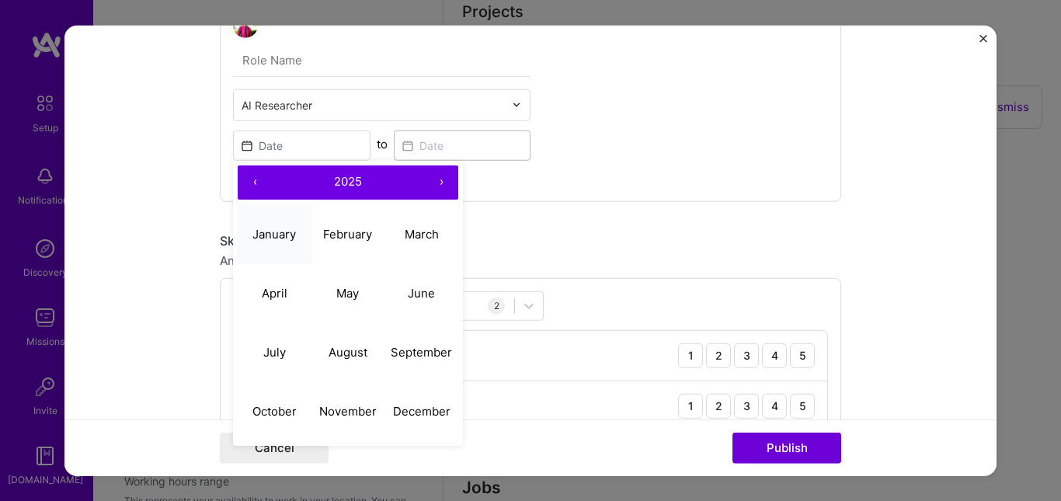
click at [264, 235] on abbr "January" at bounding box center [273, 234] width 43 height 15
type input "[DATE]"
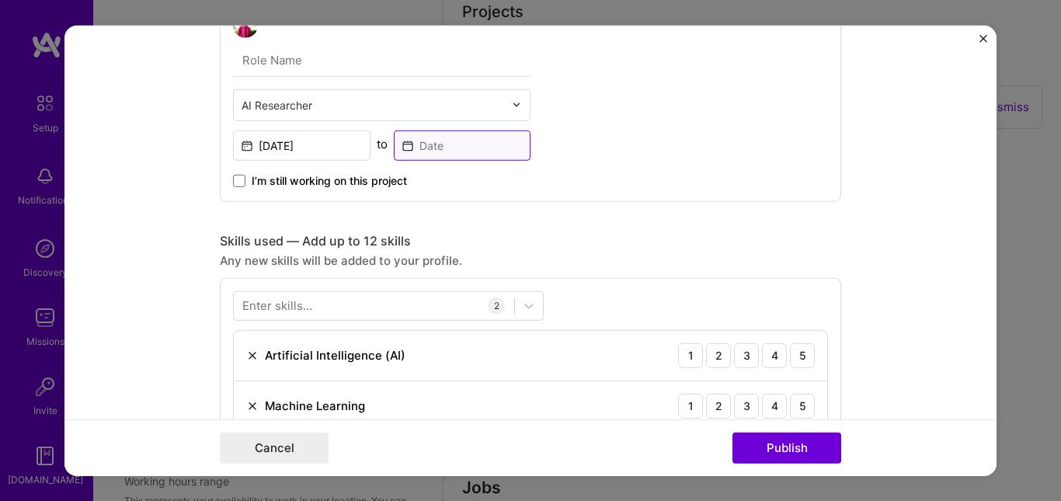
click at [443, 149] on input at bounding box center [462, 145] width 137 height 30
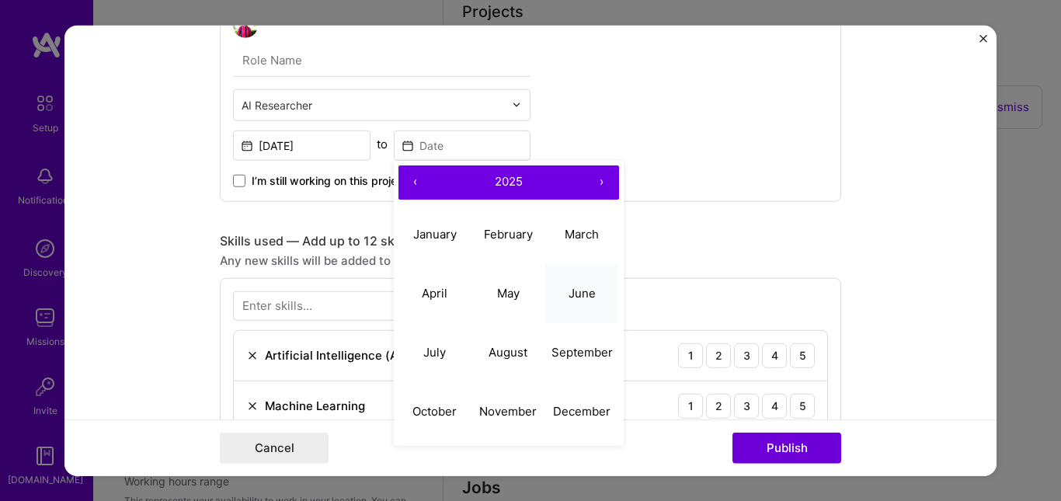
click at [571, 293] on abbr "June" at bounding box center [581, 293] width 27 height 15
type input "[DATE]"
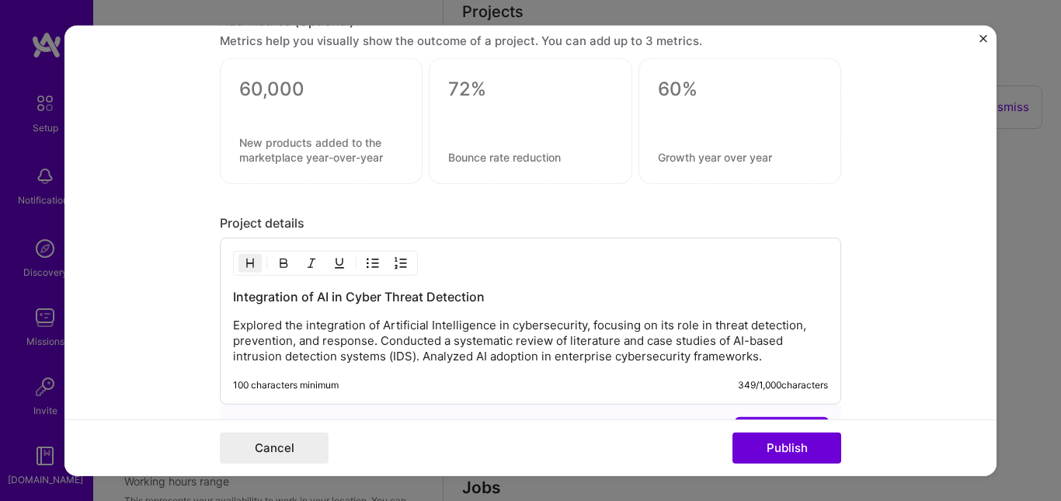
scroll to position [1775, 0]
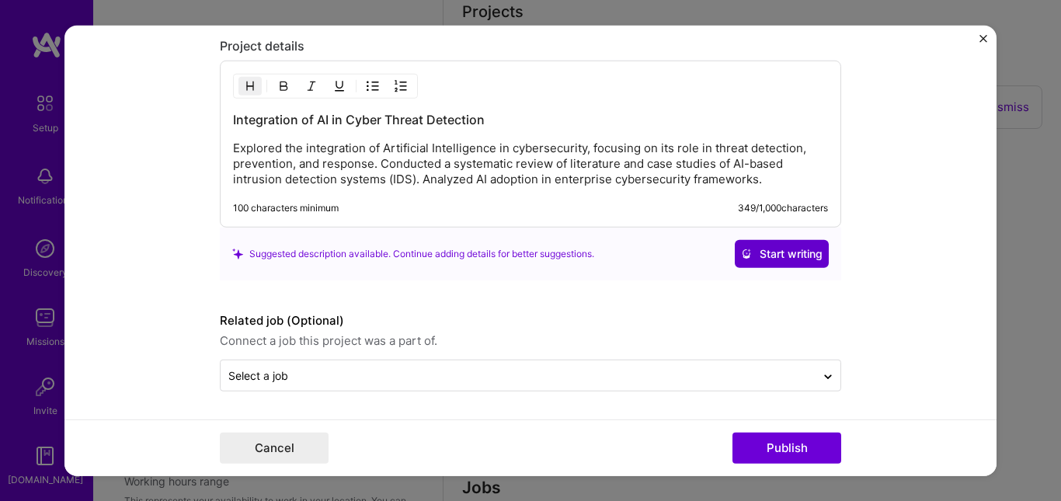
click at [768, 252] on span "Start writing" at bounding box center [782, 254] width 82 height 16
click at [773, 256] on span "Start writing" at bounding box center [782, 254] width 82 height 16
click at [763, 252] on span "Start writing" at bounding box center [782, 254] width 82 height 16
click at [596, 131] on div "Integration of AI in Cyber Threat Detection Explored the integration of Artific…" at bounding box center [530, 149] width 595 height 76
click at [552, 144] on p "Explored the integration of Artificial Intelligence in cybersecurity, focusing …" at bounding box center [530, 164] width 595 height 47
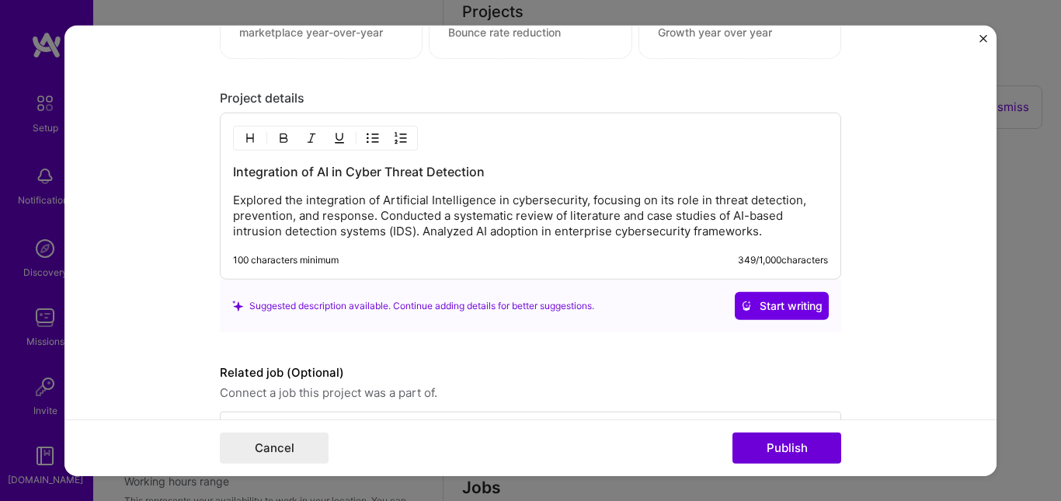
scroll to position [1714, 0]
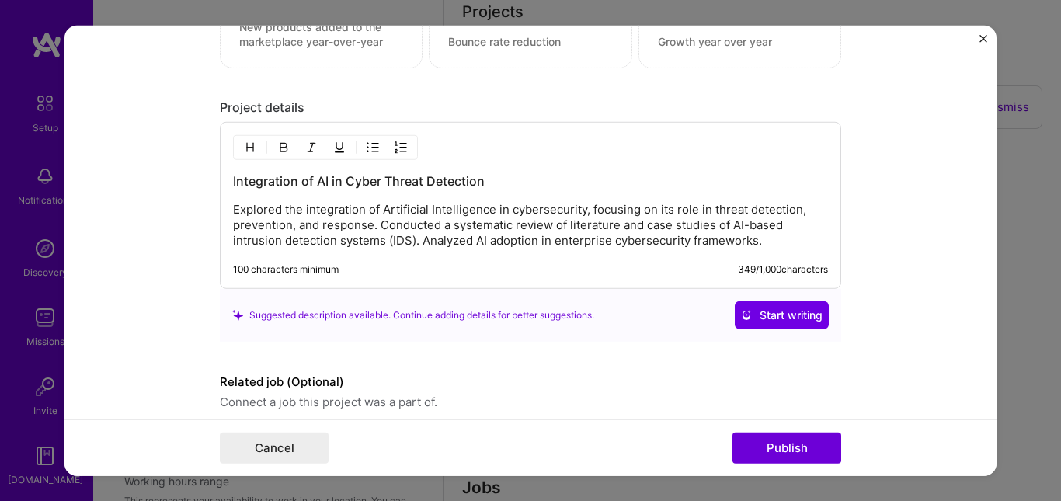
click at [339, 198] on div "Integration of AI in Cyber Threat Detection Explored the integration of Artific…" at bounding box center [530, 210] width 595 height 76
click at [307, 241] on p "Explored the integration of Artificial Intelligence in cybersecurity, focusing …" at bounding box center [530, 225] width 595 height 47
click at [327, 224] on p "Explored the integration of Artificial Intelligence in cybersecurity, focusing …" at bounding box center [530, 225] width 595 height 47
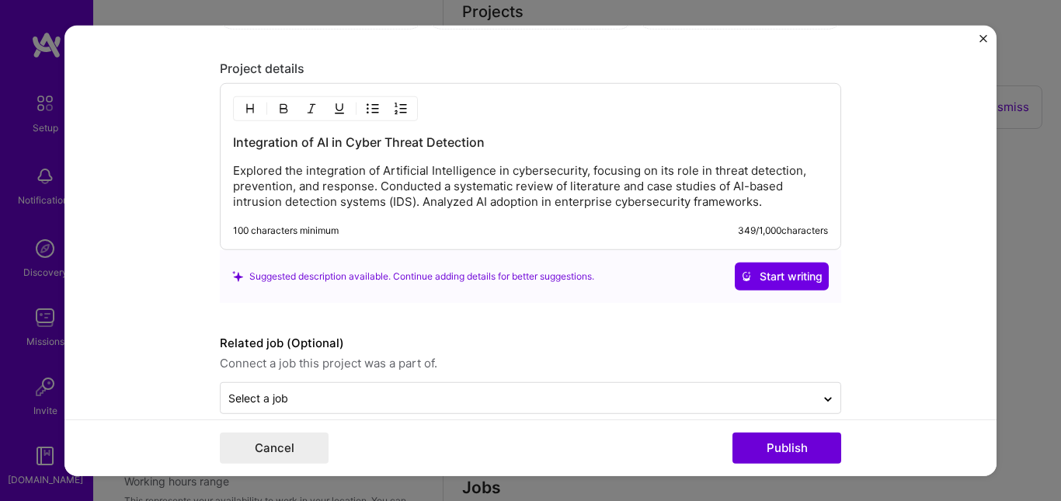
scroll to position [1775, 0]
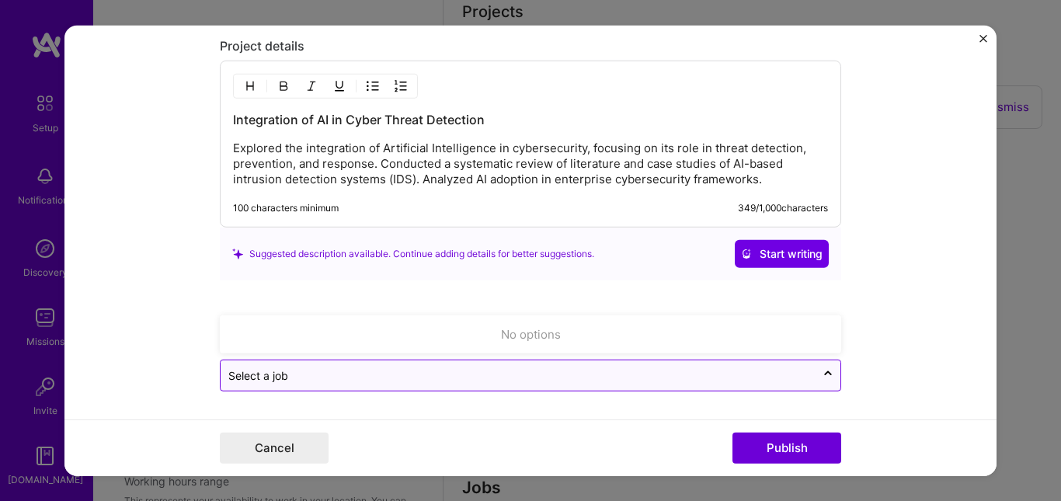
click at [801, 377] on input "text" at bounding box center [517, 375] width 579 height 16
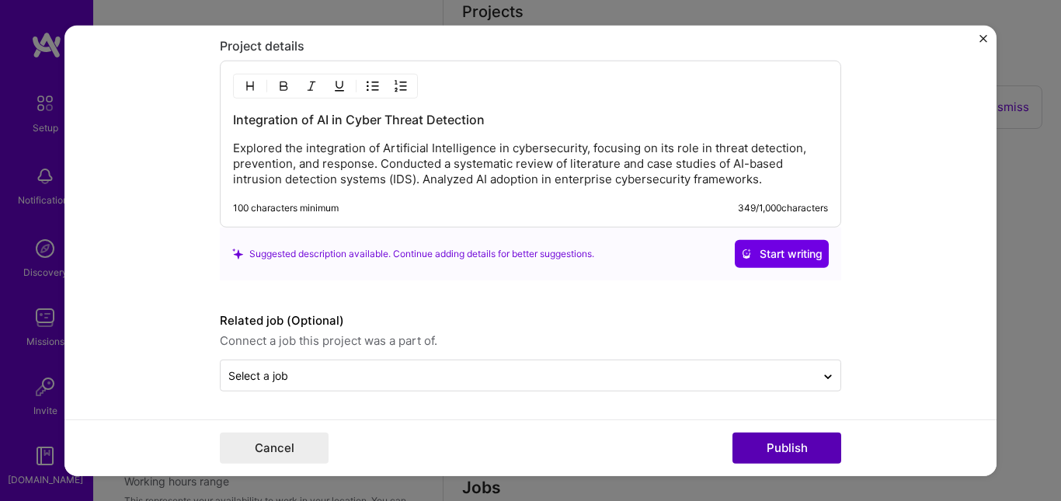
click at [793, 442] on button "Publish" at bounding box center [786, 448] width 109 height 31
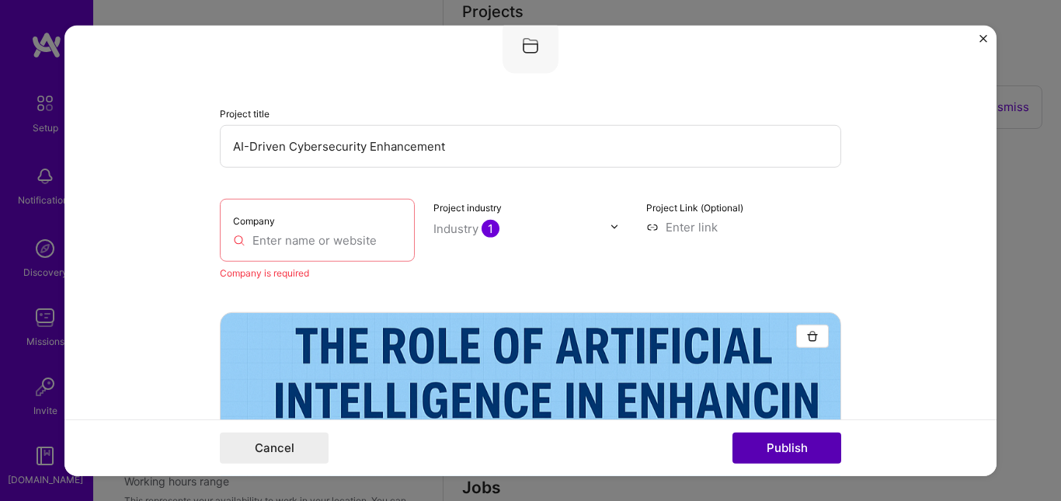
scroll to position [102, 0]
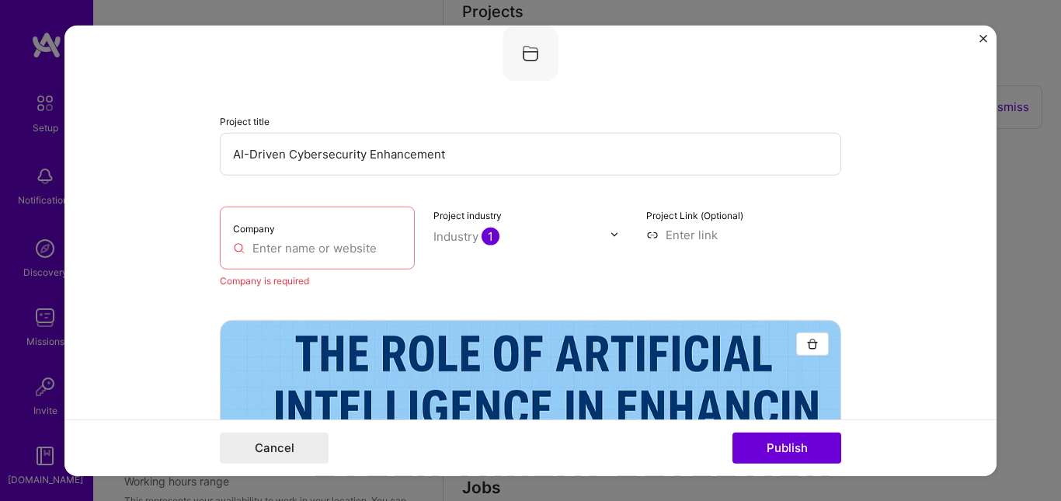
click at [327, 242] on input "text" at bounding box center [317, 247] width 169 height 16
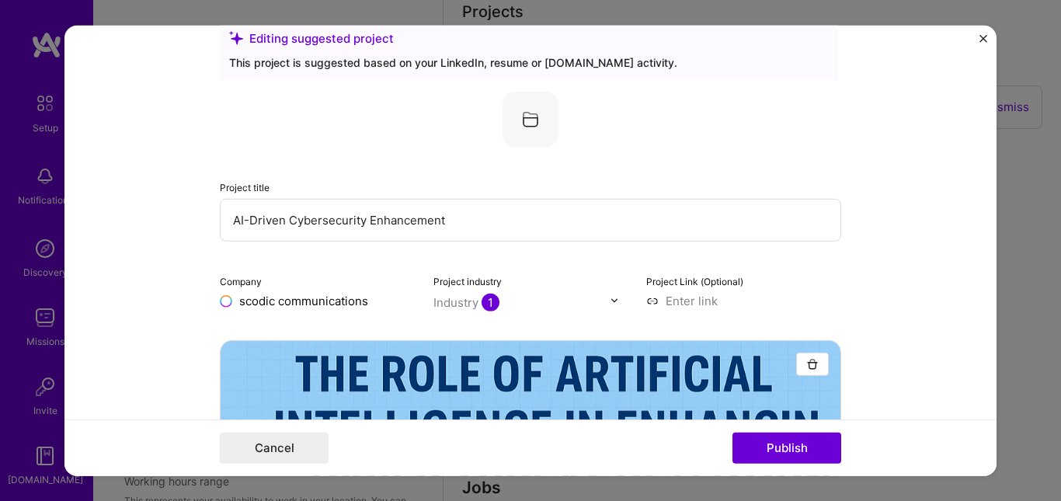
scroll to position [73, 0]
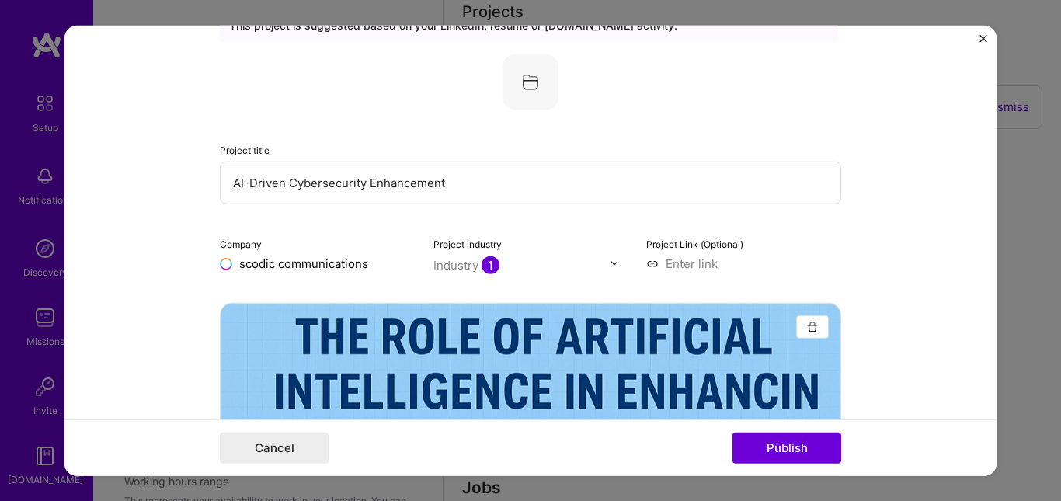
click at [402, 269] on input "scodic communications" at bounding box center [317, 263] width 195 height 16
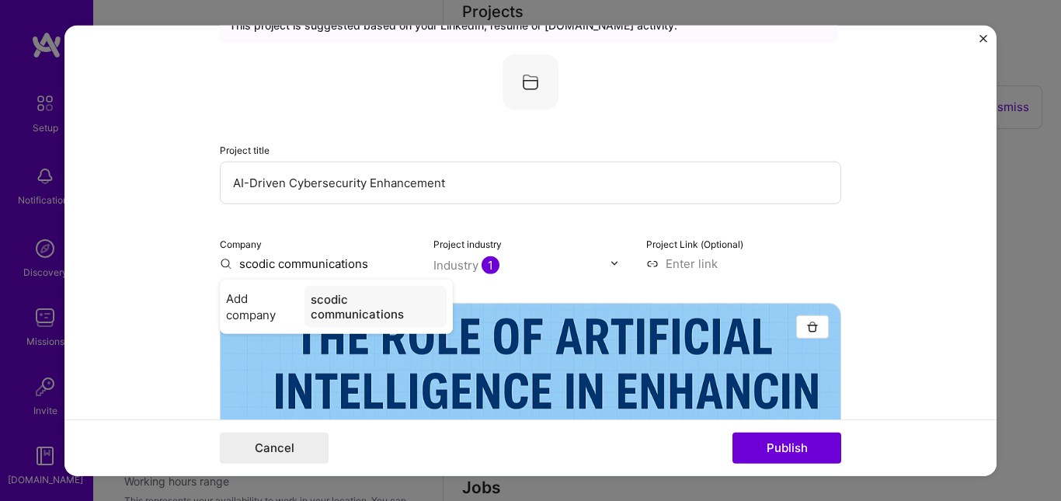
click at [610, 269] on div at bounding box center [619, 263] width 18 height 16
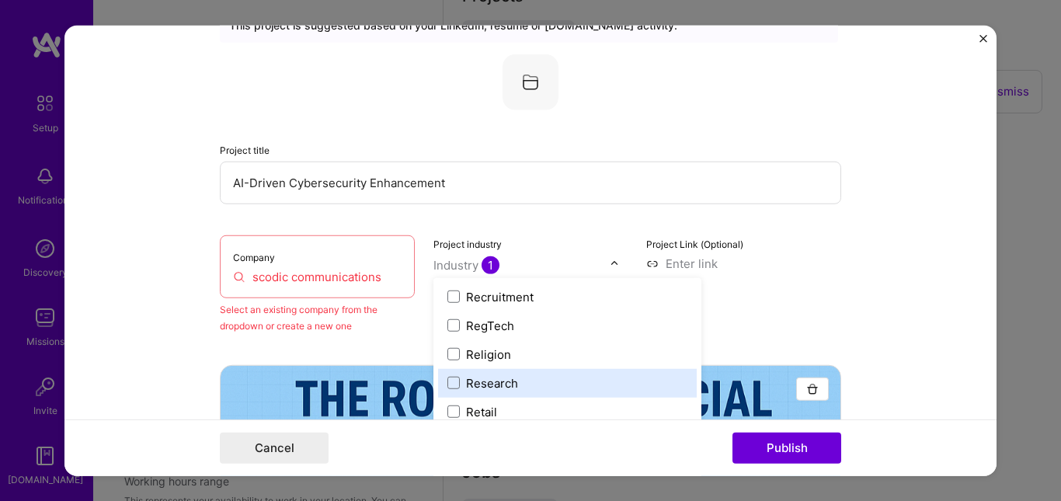
scroll to position [2932, 0]
click at [509, 382] on div "Research" at bounding box center [492, 381] width 52 height 16
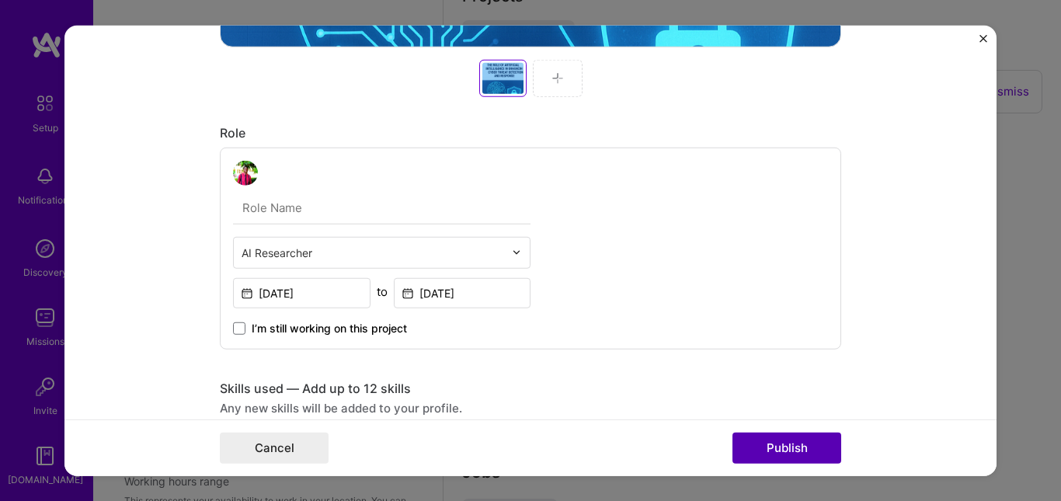
scroll to position [860, 0]
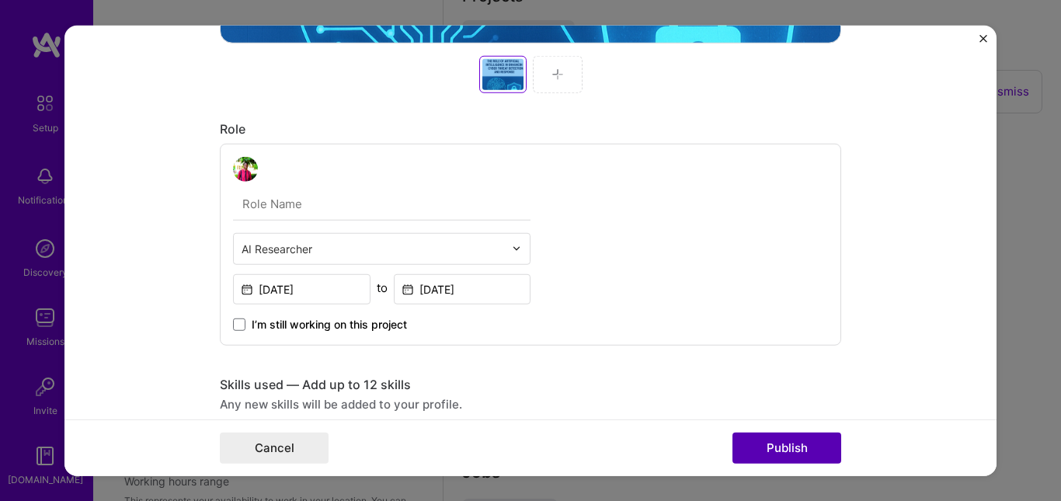
click at [777, 448] on button "Publish" at bounding box center [786, 448] width 109 height 31
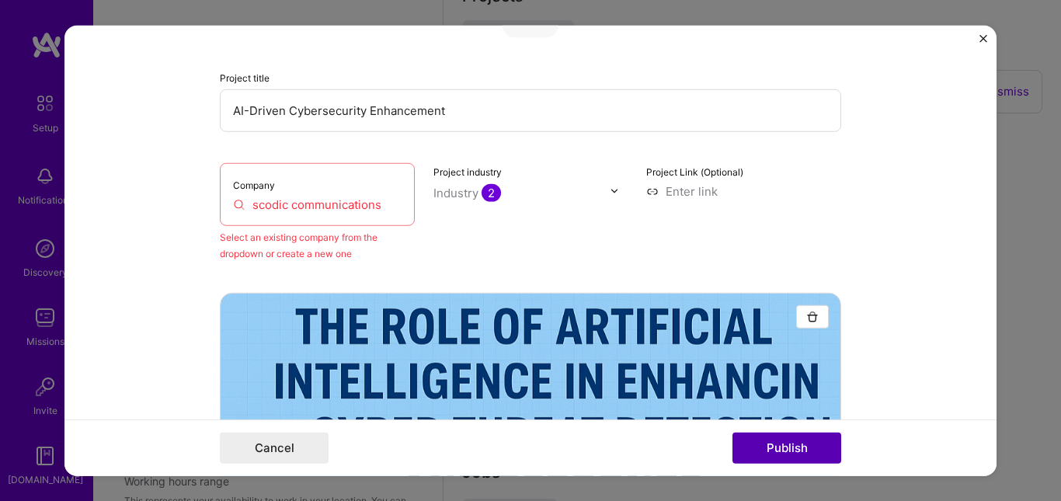
scroll to position [102, 0]
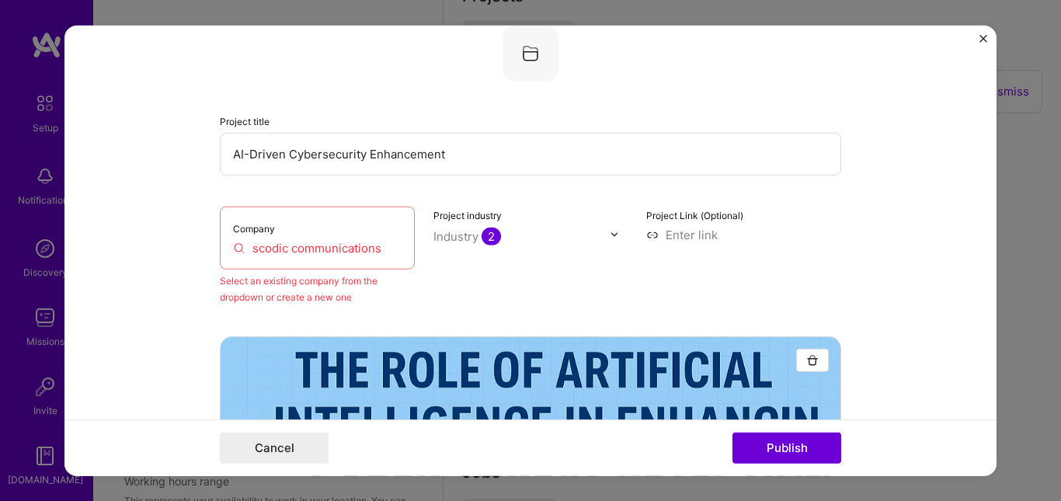
click at [373, 260] on div "Company scodic communications" at bounding box center [317, 237] width 195 height 63
click at [373, 254] on input "scodic communications" at bounding box center [317, 247] width 169 height 16
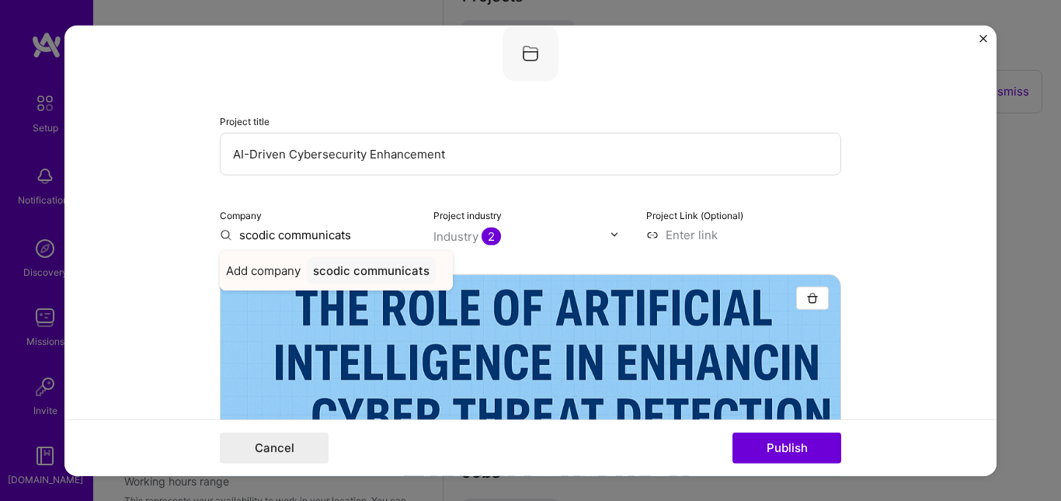
type input "scodic communicats"
click at [275, 273] on span "Add company" at bounding box center [263, 270] width 75 height 16
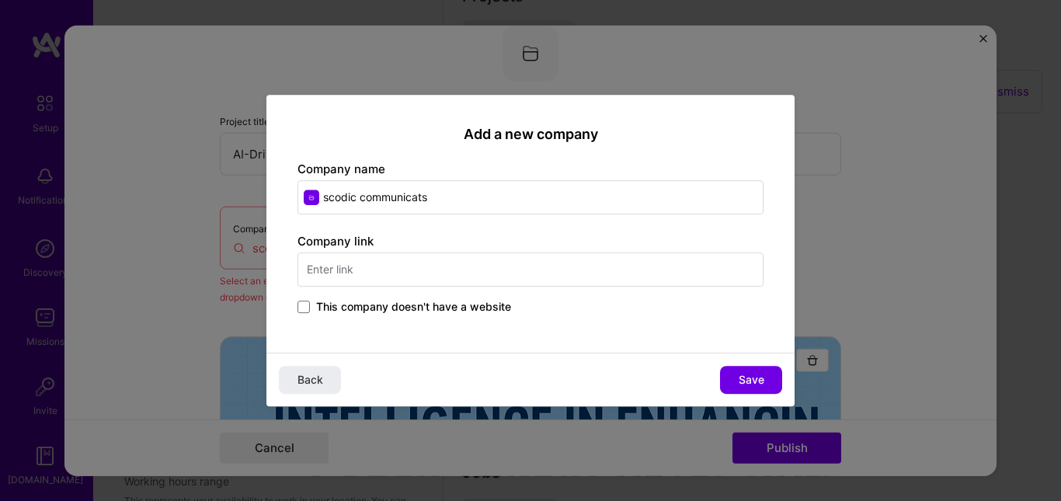
click at [436, 206] on input "scodic communicats" at bounding box center [530, 197] width 466 height 34
type input "s"
type input "o"
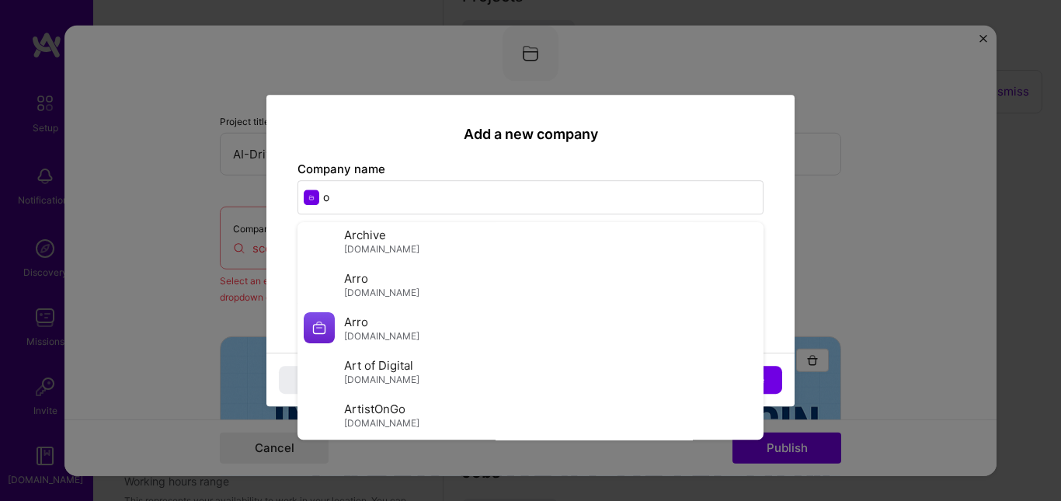
scroll to position [1913, 0]
type input "o"
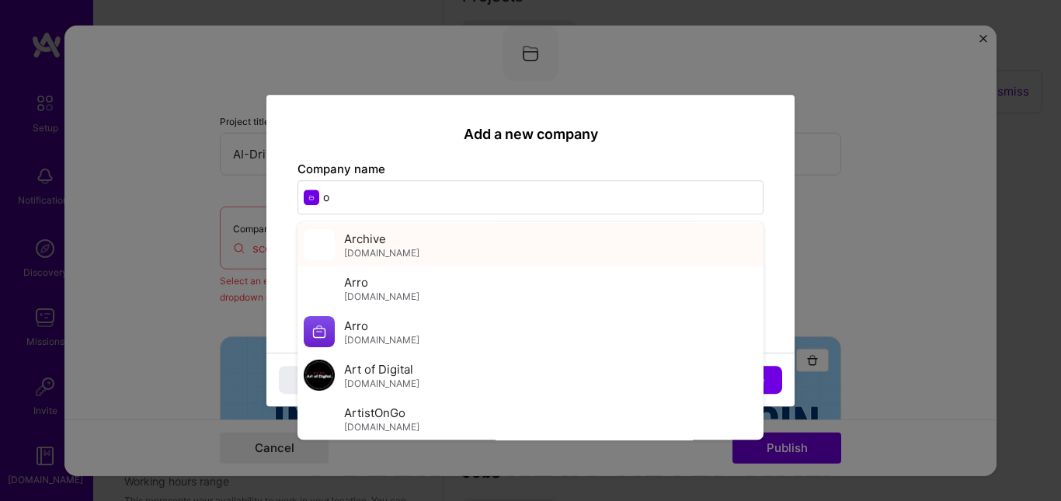
click at [409, 252] on div "Archive [DOMAIN_NAME]" at bounding box center [530, 244] width 466 height 43
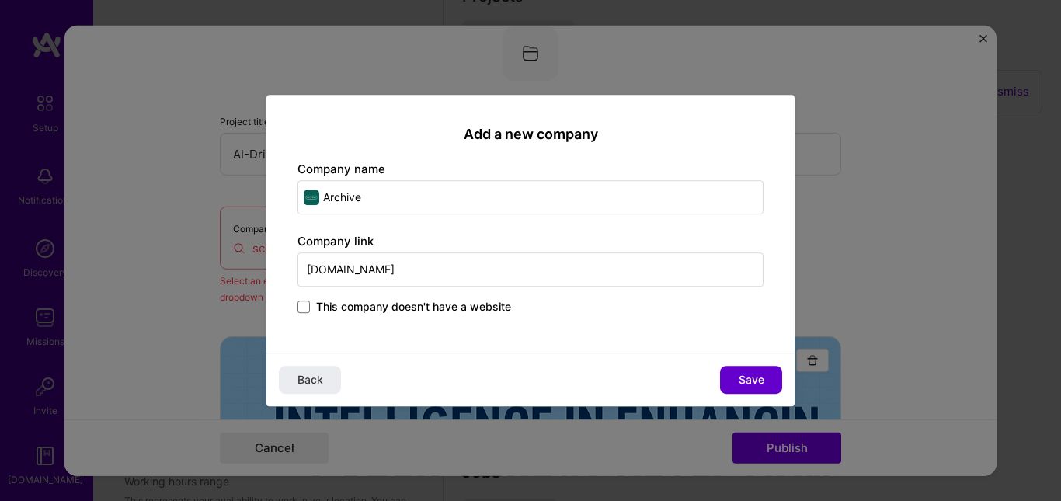
click at [756, 380] on span "Save" at bounding box center [751, 380] width 26 height 16
type input "Archive"
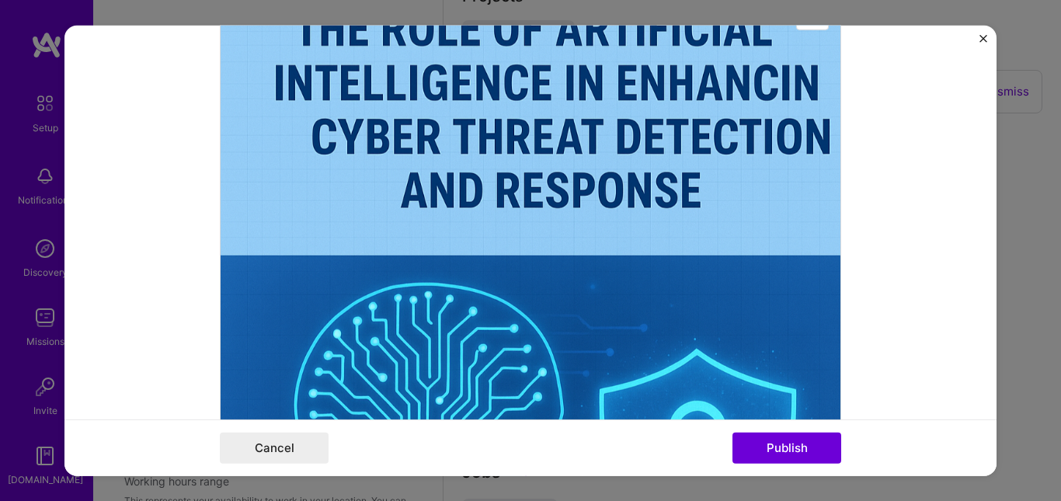
scroll to position [387, 0]
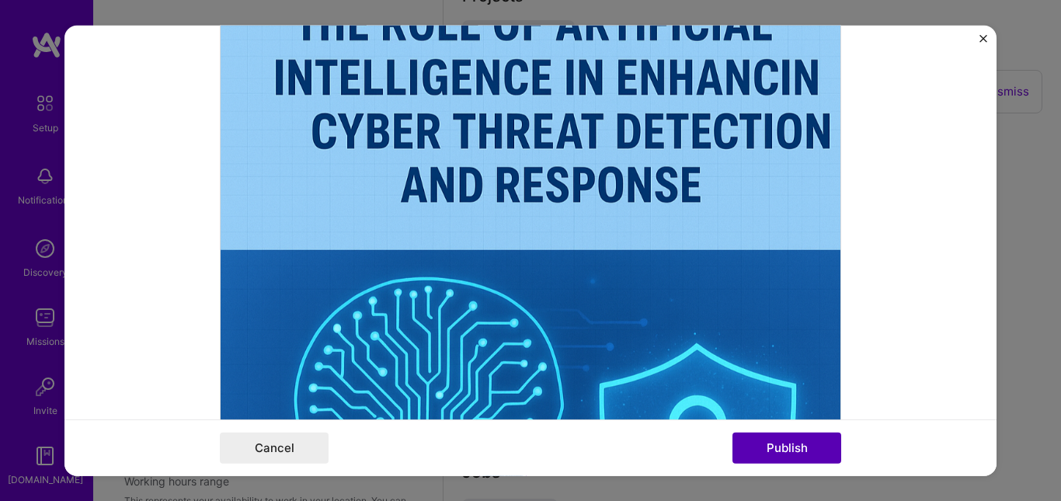
click at [769, 450] on button "Publish" at bounding box center [786, 448] width 109 height 31
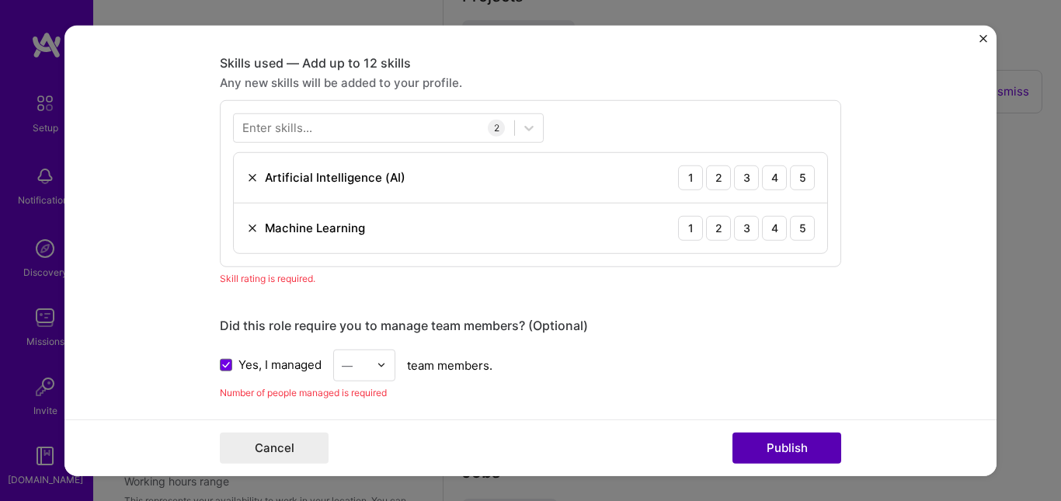
scroll to position [1149, 0]
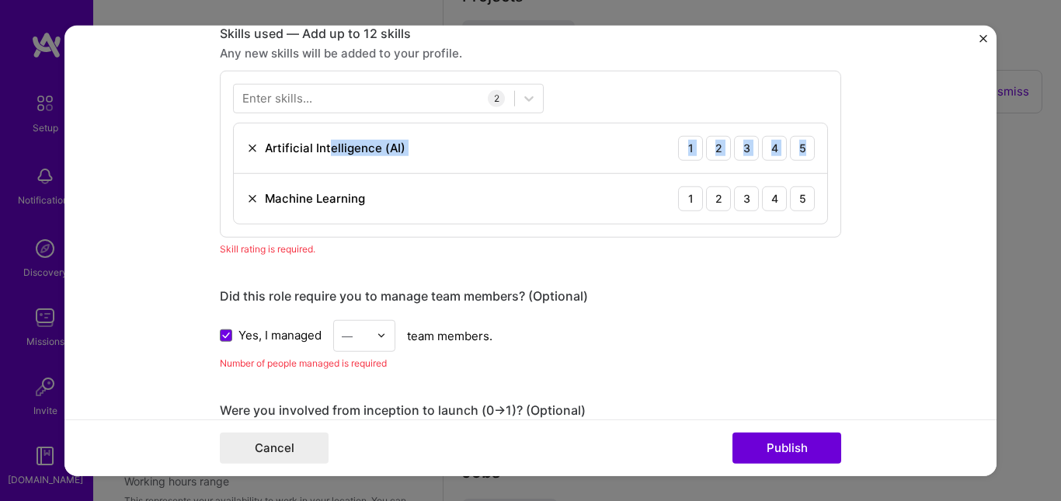
drag, startPoint x: 321, startPoint y: 158, endPoint x: 822, endPoint y: 166, distance: 500.9
click at [822, 166] on div "Enter skills... 2 Artificial Intelligence (AI) 1 2 3 4 5 Machine Learning 1 2 3…" at bounding box center [530, 153] width 621 height 167
click at [638, 148] on div "Artificial Intelligence (AI) 1 2 3 4 5" at bounding box center [530, 148] width 593 height 50
click at [790, 151] on div "5" at bounding box center [802, 147] width 25 height 25
click at [767, 196] on div "4" at bounding box center [774, 198] width 25 height 25
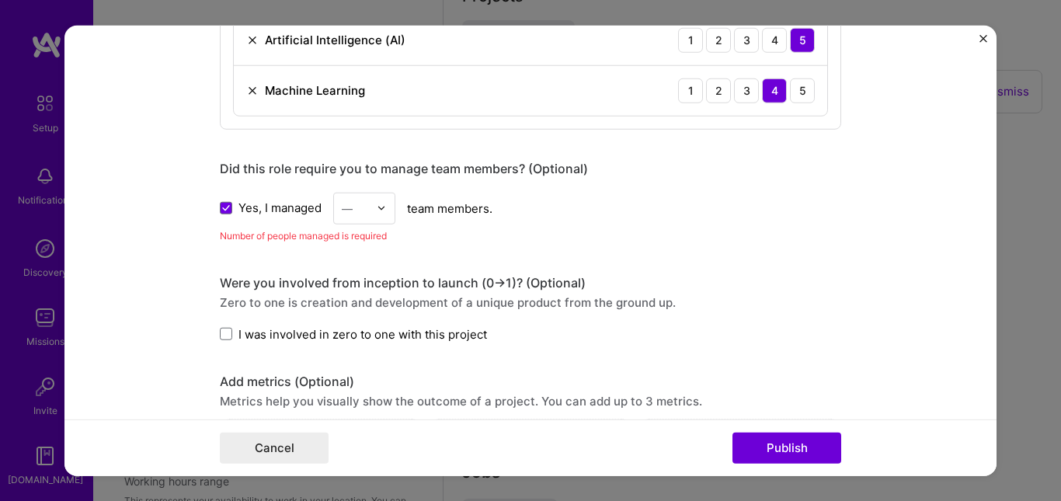
scroll to position [1259, 0]
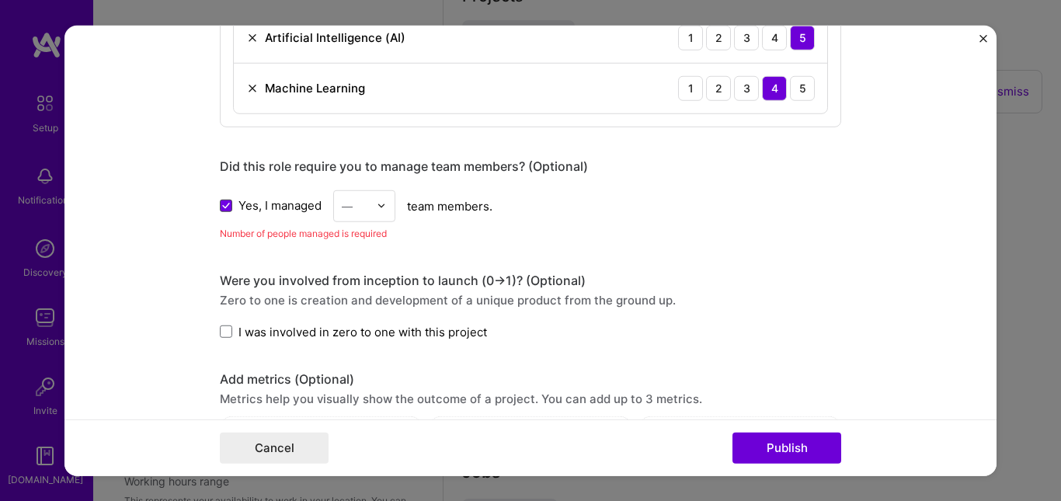
click at [222, 205] on icon at bounding box center [226, 206] width 8 height 6
click at [0, 0] on input "Yes, I managed" at bounding box center [0, 0] width 0 height 0
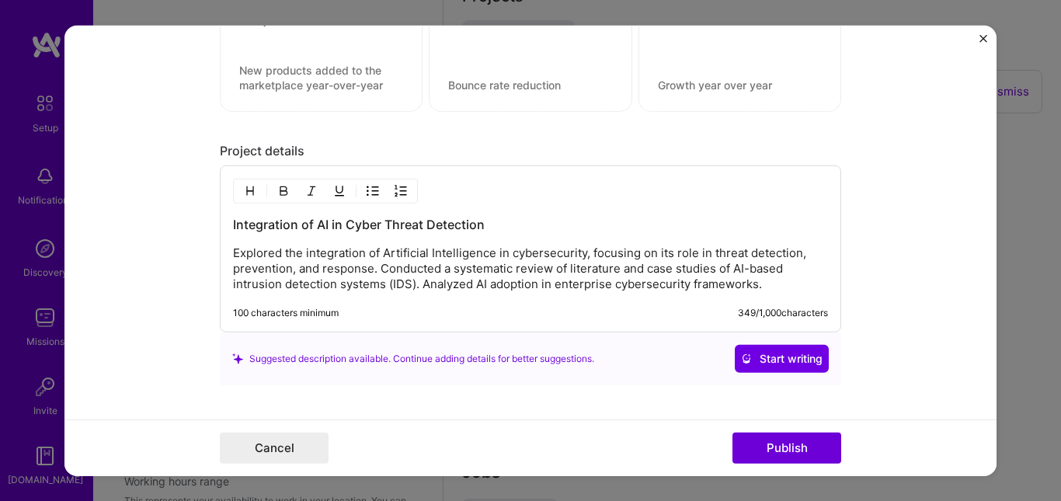
scroll to position [1694, 0]
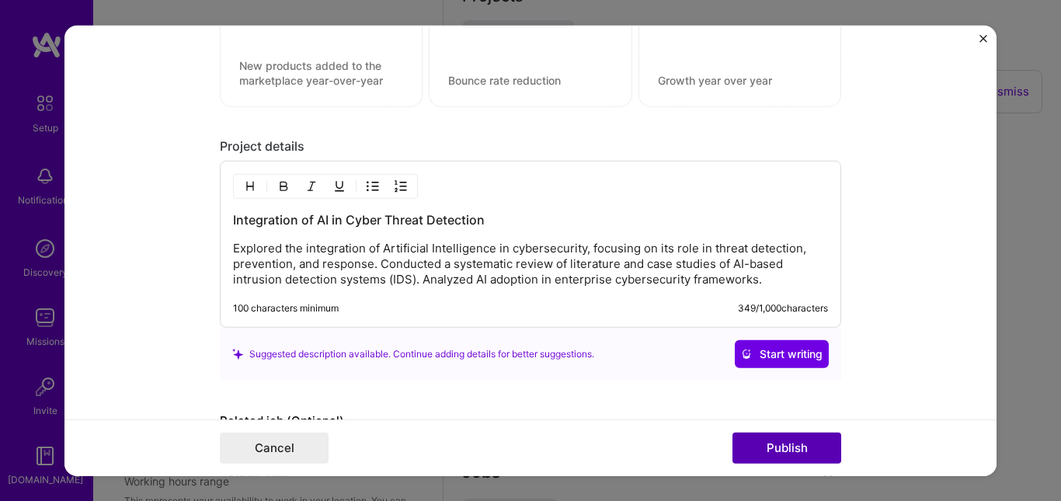
click at [770, 450] on button "Publish" at bounding box center [786, 448] width 109 height 31
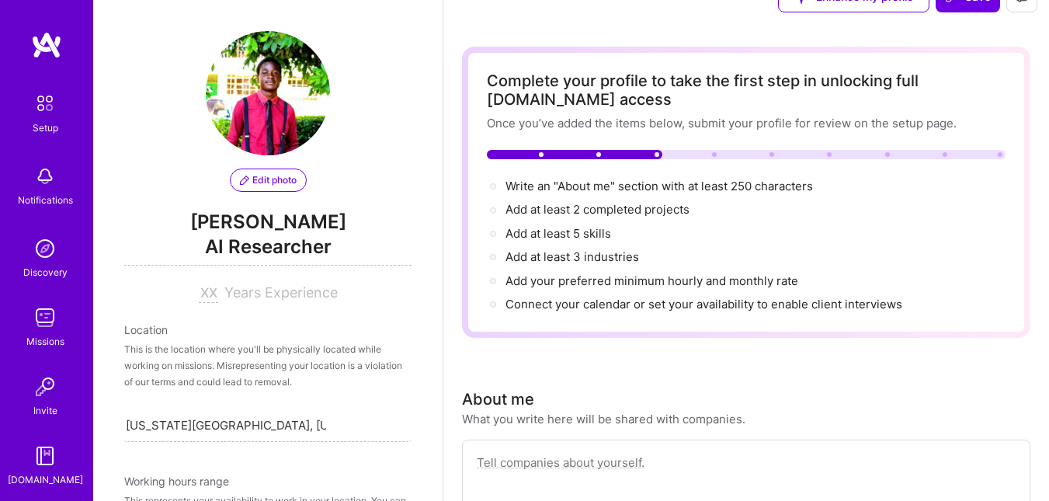
scroll to position [33, 0]
click at [579, 233] on span "Add at least 5 skills →" at bounding box center [566, 234] width 120 height 15
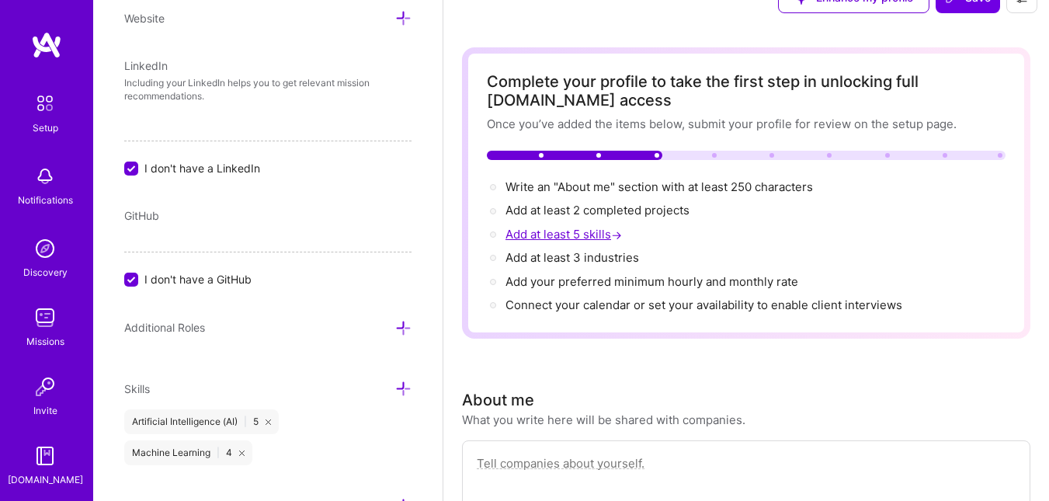
scroll to position [868, 0]
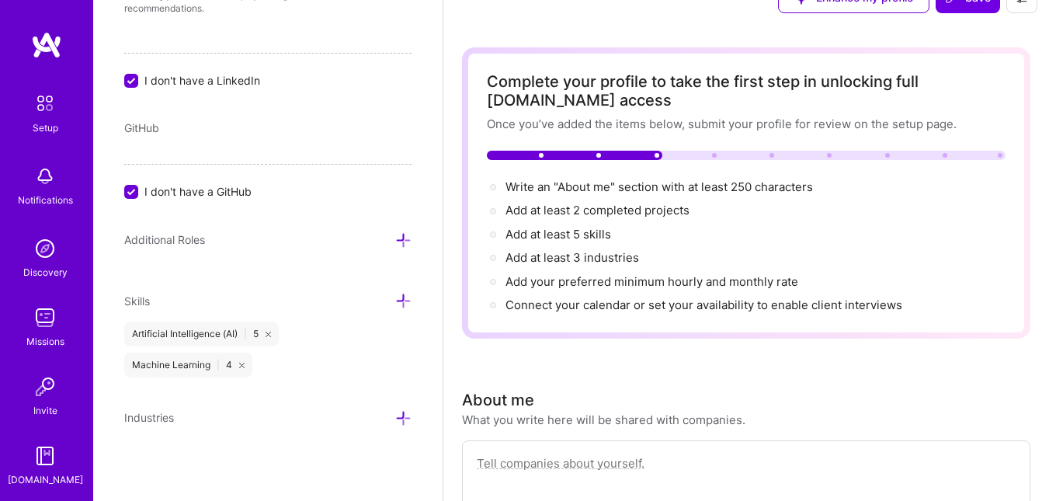
click at [390, 290] on div "Edit photo [PERSON_NAME] AI Researcher Years Experience Location This is the lo…" at bounding box center [267, 250] width 349 height 501
click at [395, 304] on icon at bounding box center [403, 301] width 16 height 16
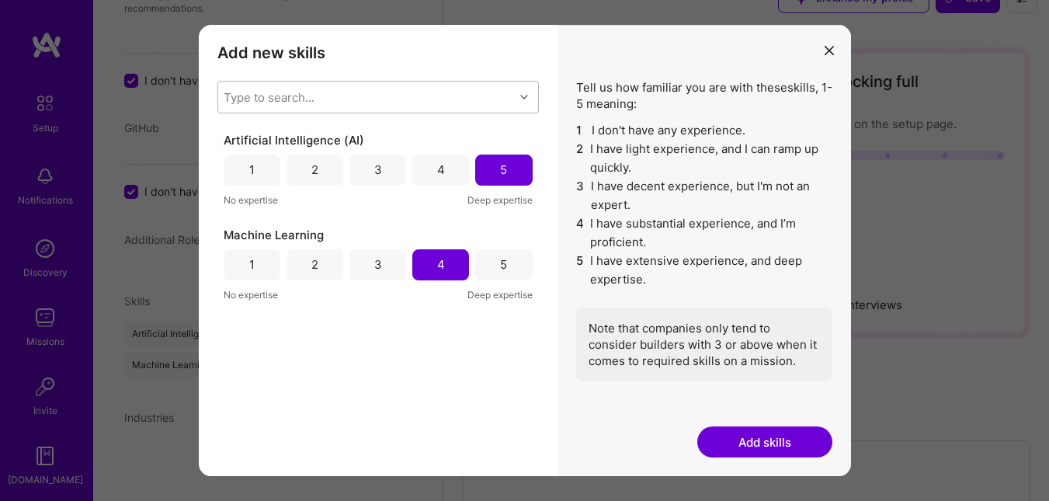
click at [461, 101] on div "Type to search..." at bounding box center [366, 97] width 296 height 31
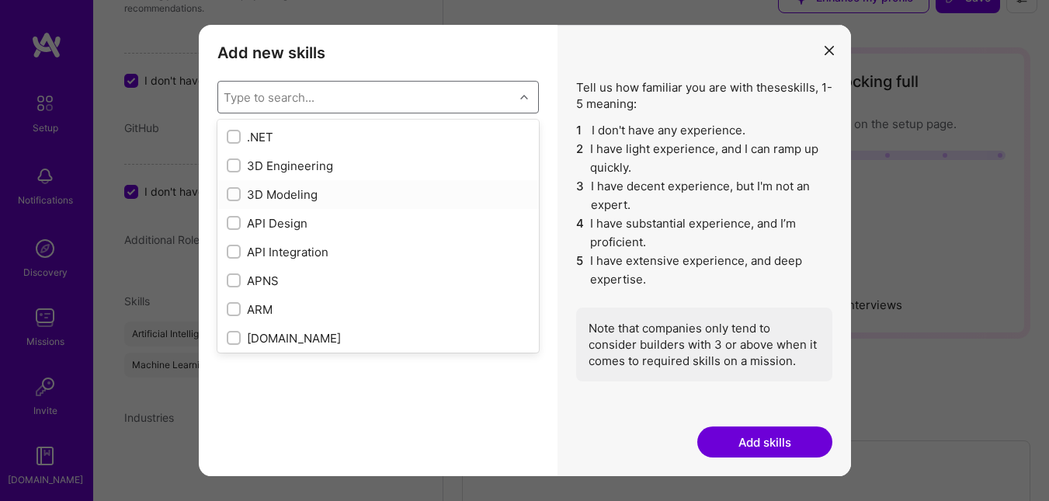
click at [290, 192] on div "3D Modeling" at bounding box center [378, 194] width 303 height 16
checkbox input "true"
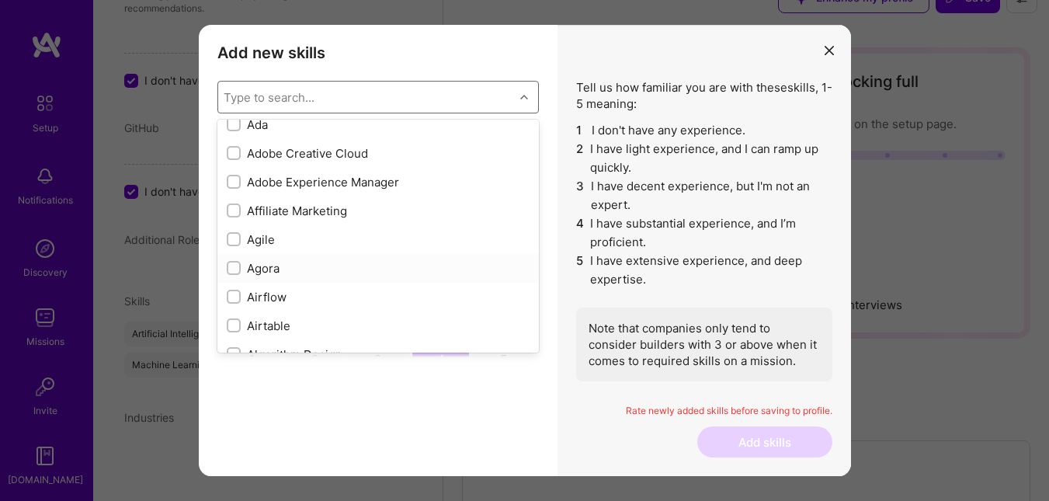
scroll to position [473, 0]
click at [282, 217] on div "Affiliate Marketing" at bounding box center [378, 210] width 303 height 16
checkbox input "true"
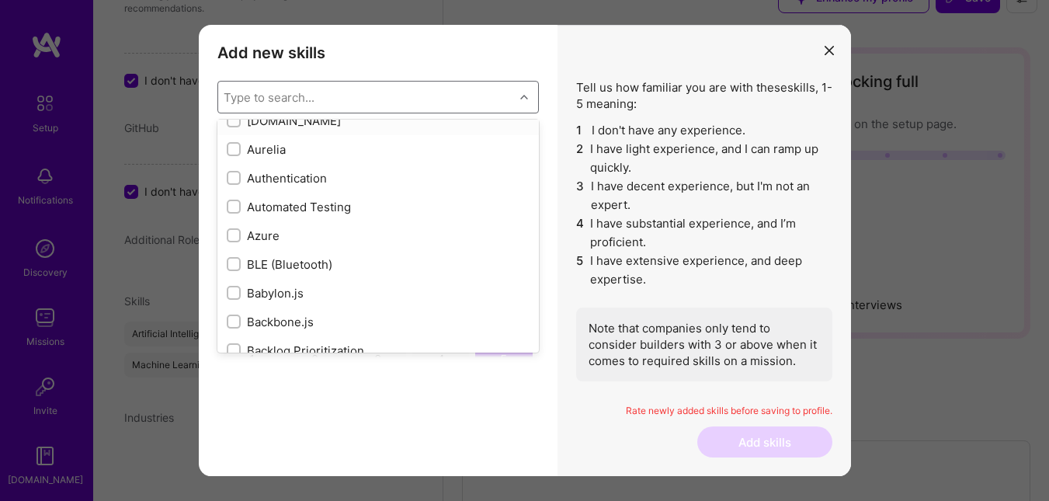
scroll to position [1183, 0]
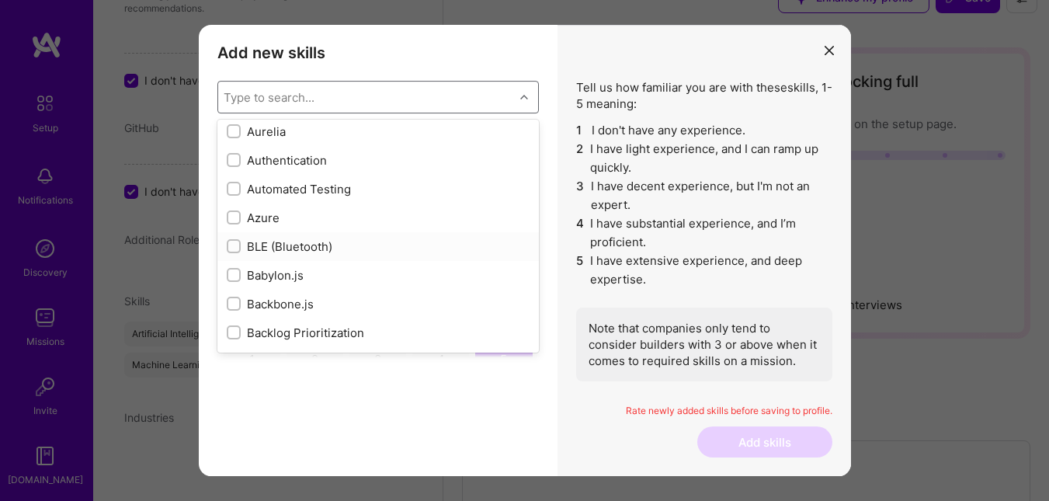
click at [264, 239] on div "BLE (Bluetooth)" at bounding box center [378, 246] width 303 height 16
checkbox input "true"
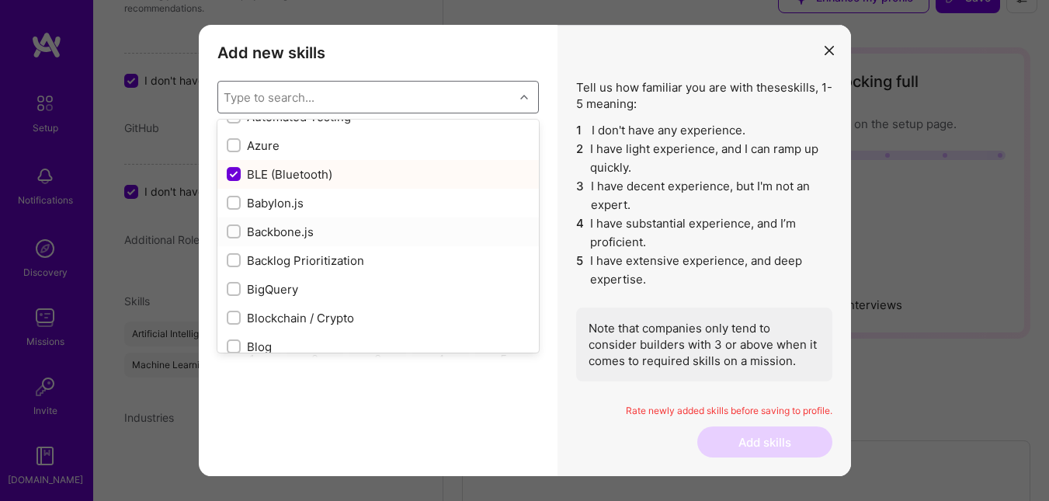
scroll to position [1252, 0]
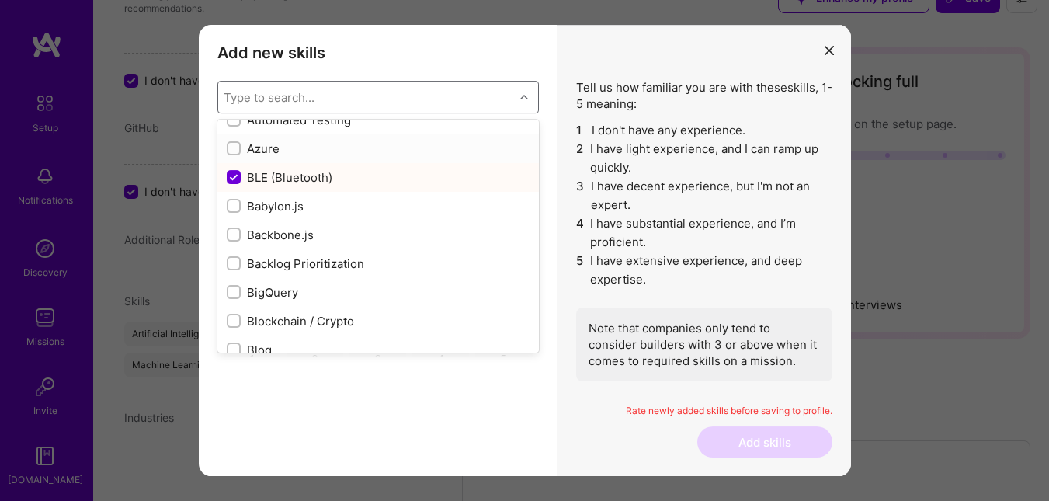
click at [252, 148] on div "Azure" at bounding box center [378, 149] width 303 height 16
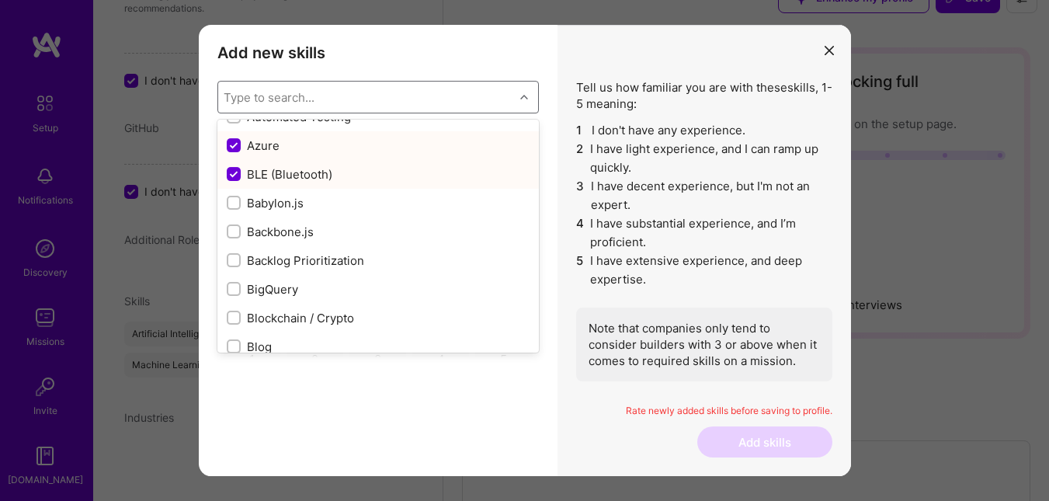
click at [252, 148] on div "Azure" at bounding box center [378, 145] width 303 height 16
checkbox input "true"
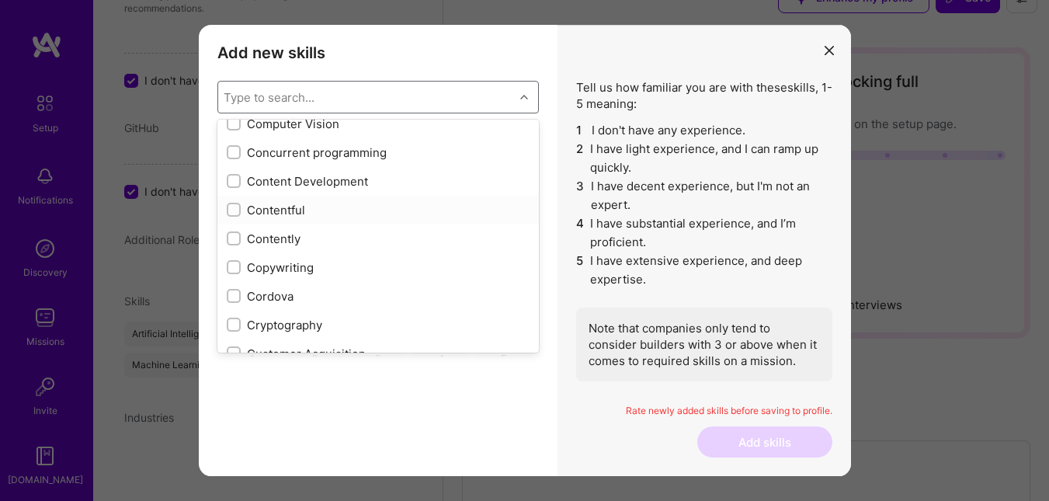
scroll to position [2054, 0]
click at [265, 266] on div "Copywriting" at bounding box center [378, 267] width 303 height 16
checkbox input "true"
click at [233, 238] on input "modal" at bounding box center [235, 238] width 11 height 11
checkbox input "true"
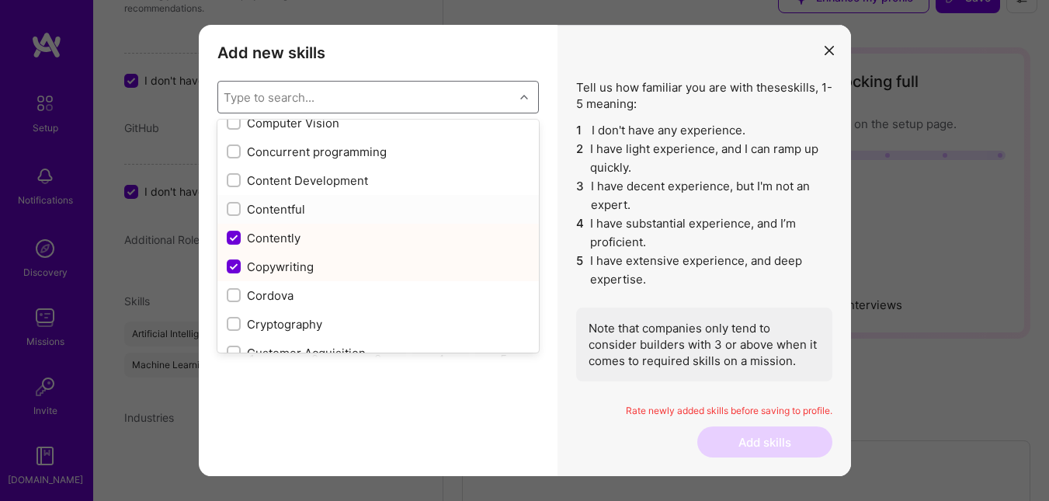
click at [233, 216] on div "modal" at bounding box center [234, 209] width 14 height 14
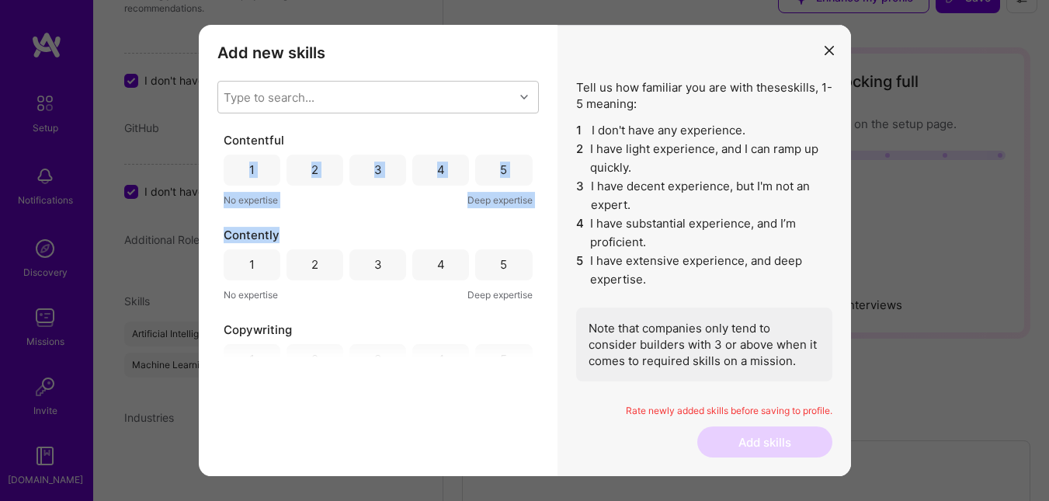
drag, startPoint x: 233, startPoint y: 216, endPoint x: 444, endPoint y: 222, distance: 211.3
click at [444, 222] on div "Contentful 1 2 3 4 5 No expertise Deep expertise Contently 1 2 3 4 5 No experti…" at bounding box center [377, 244] width 321 height 225
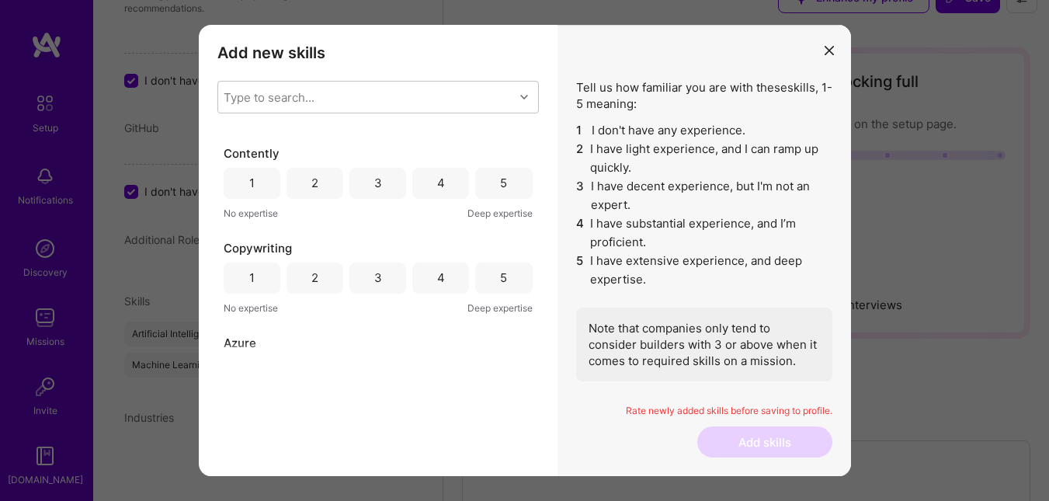
click at [500, 282] on div "5" at bounding box center [503, 277] width 7 height 16
click at [500, 196] on div "5" at bounding box center [503, 183] width 57 height 31
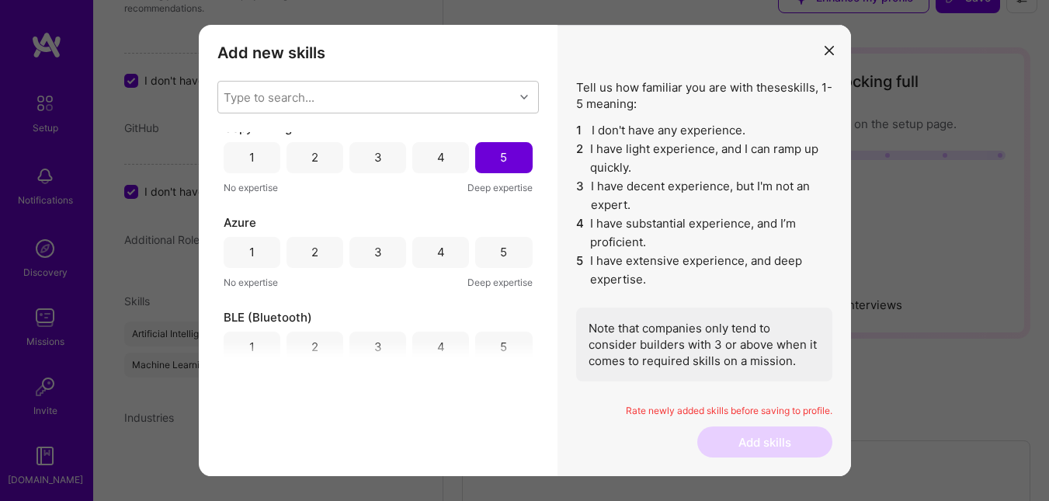
click at [500, 248] on div "5" at bounding box center [503, 252] width 7 height 16
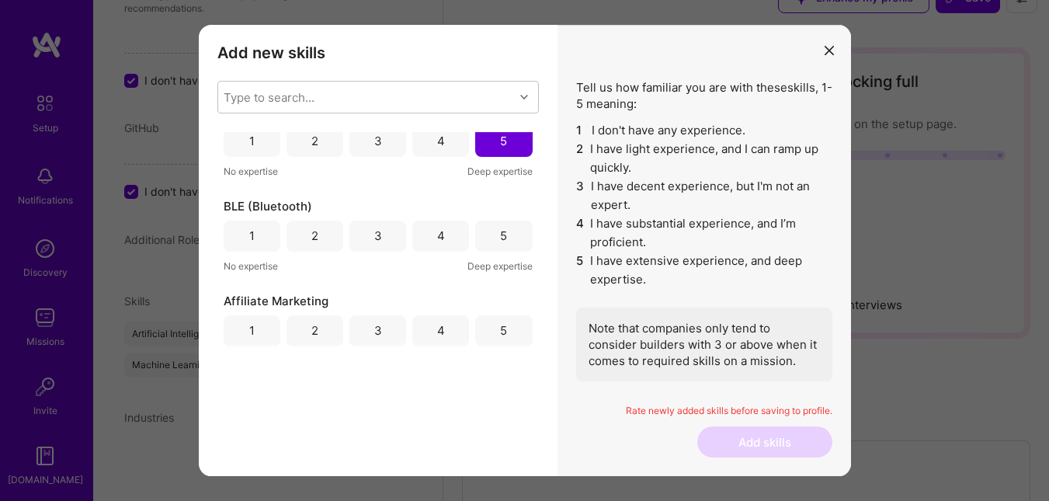
scroll to position [347, 0]
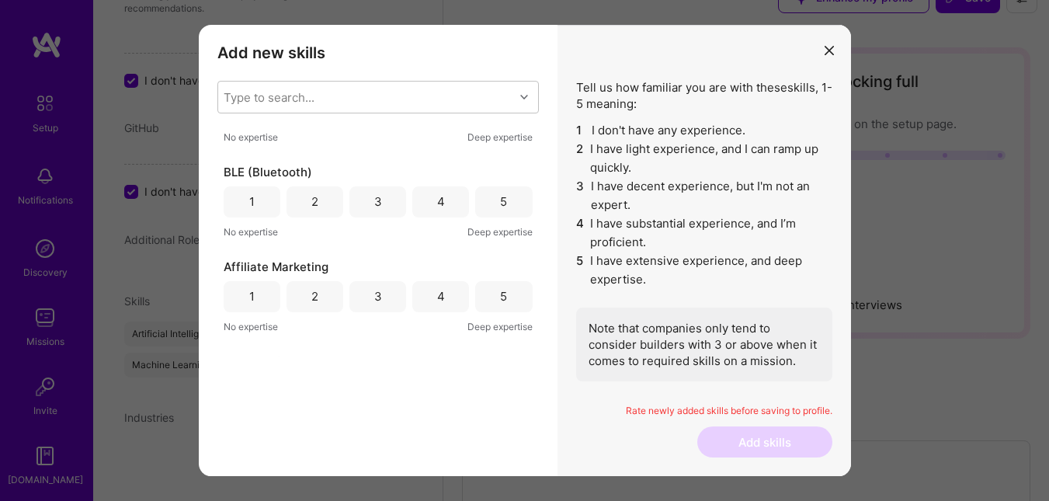
click at [500, 207] on div "5" at bounding box center [503, 201] width 7 height 16
click at [500, 290] on div "5" at bounding box center [503, 296] width 7 height 16
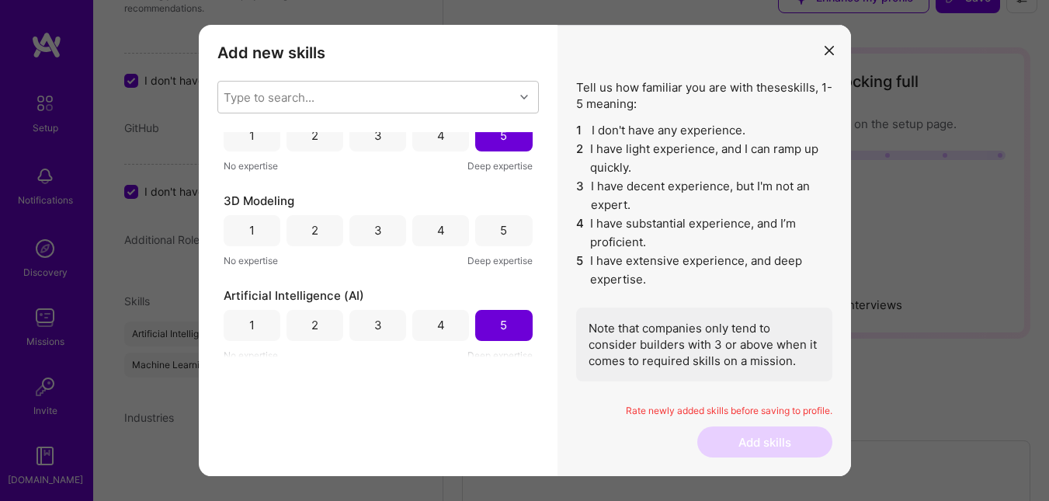
click at [500, 223] on div "5" at bounding box center [503, 230] width 7 height 16
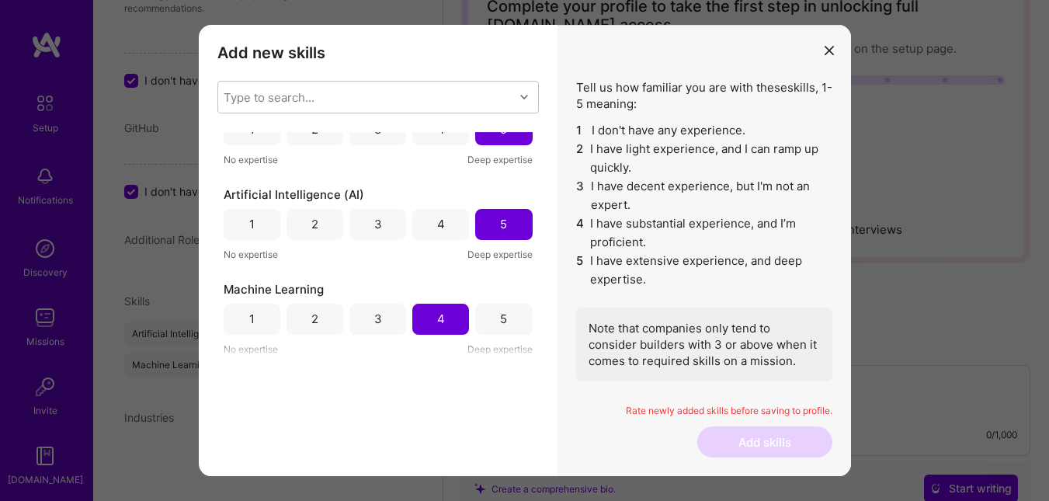
scroll to position [110, 0]
click at [500, 325] on div "5" at bounding box center [503, 319] width 7 height 16
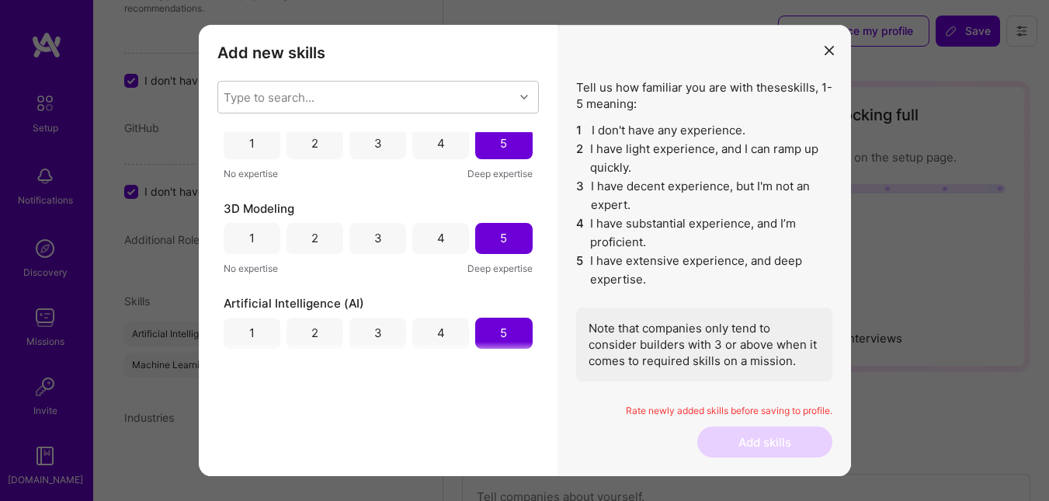
scroll to position [609, 0]
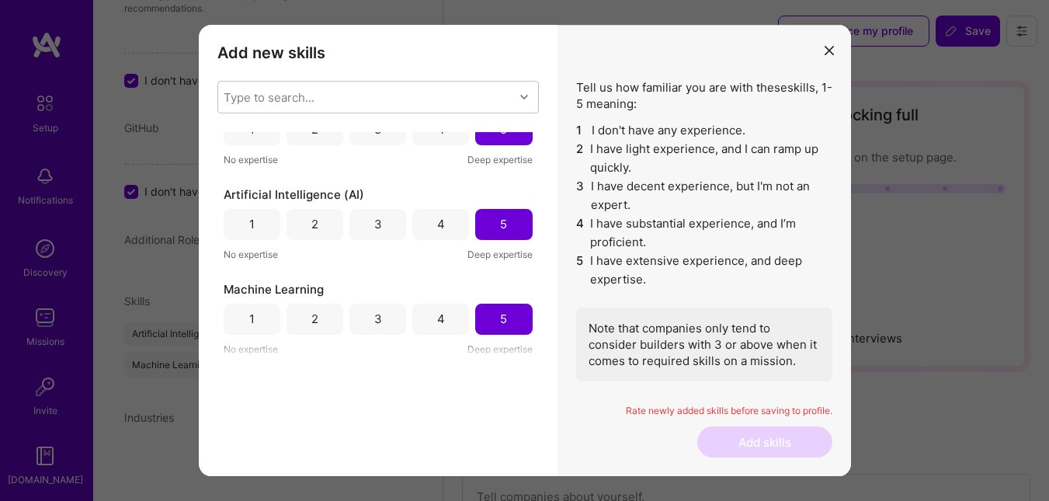
click at [831, 54] on icon "modal" at bounding box center [829, 50] width 9 height 9
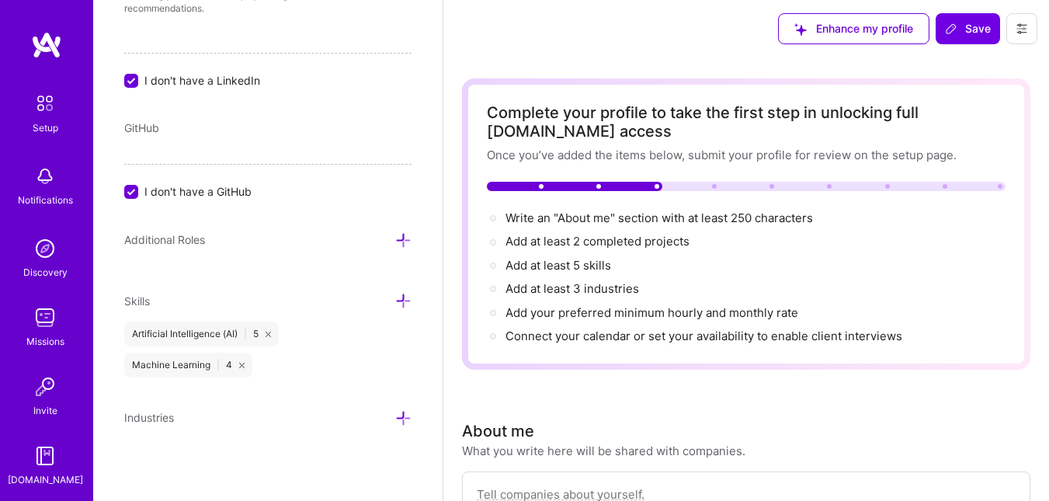
scroll to position [0, 0]
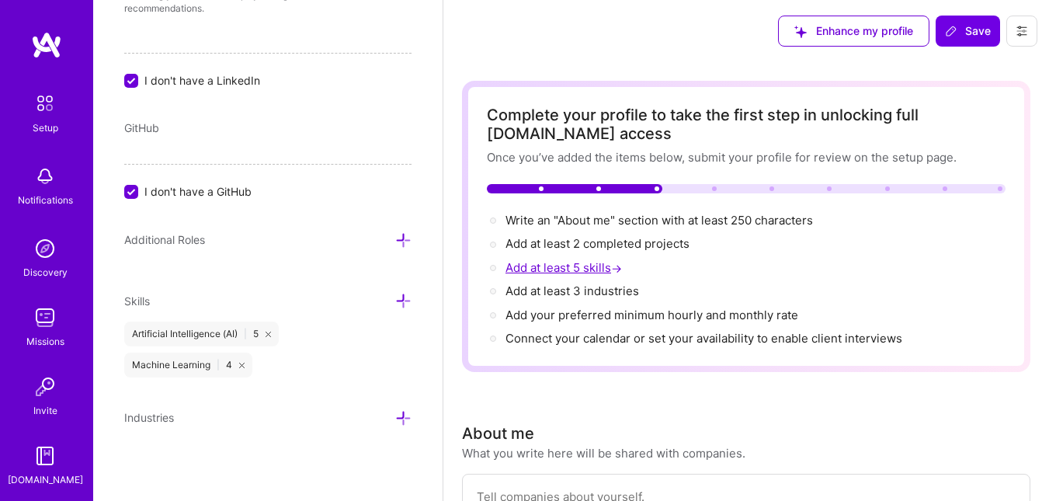
click at [586, 265] on span "Add at least 5 skills →" at bounding box center [566, 267] width 120 height 15
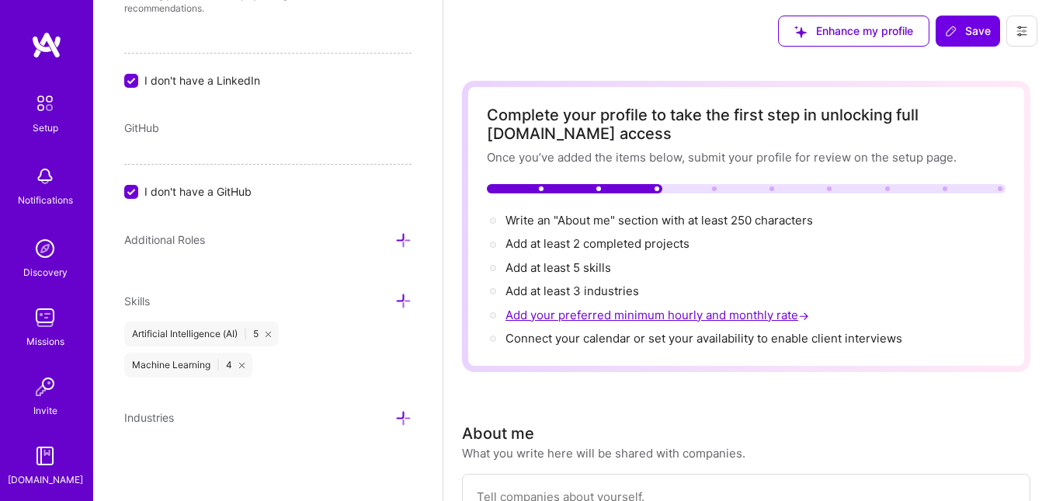
click at [588, 310] on span "Add your preferred minimum hourly and monthly rate →" at bounding box center [659, 314] width 307 height 15
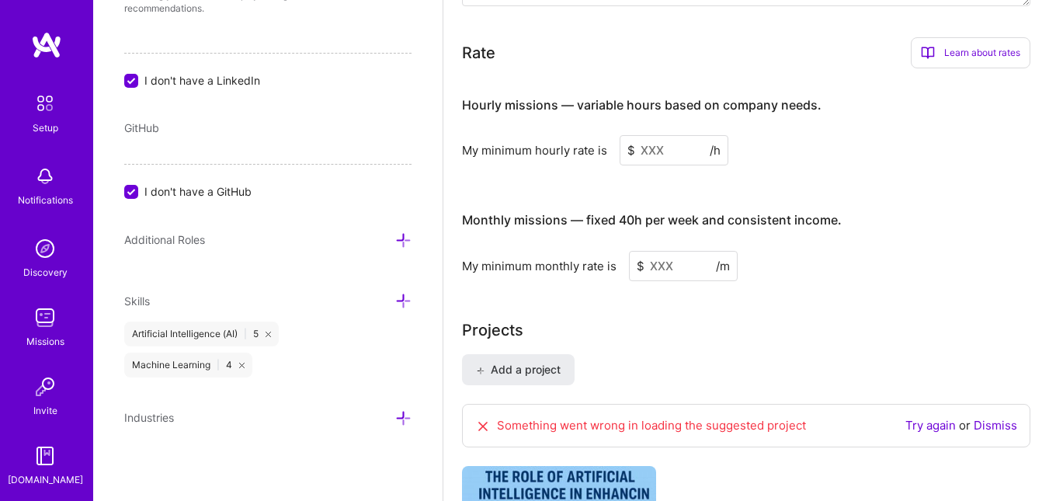
scroll to position [946, 0]
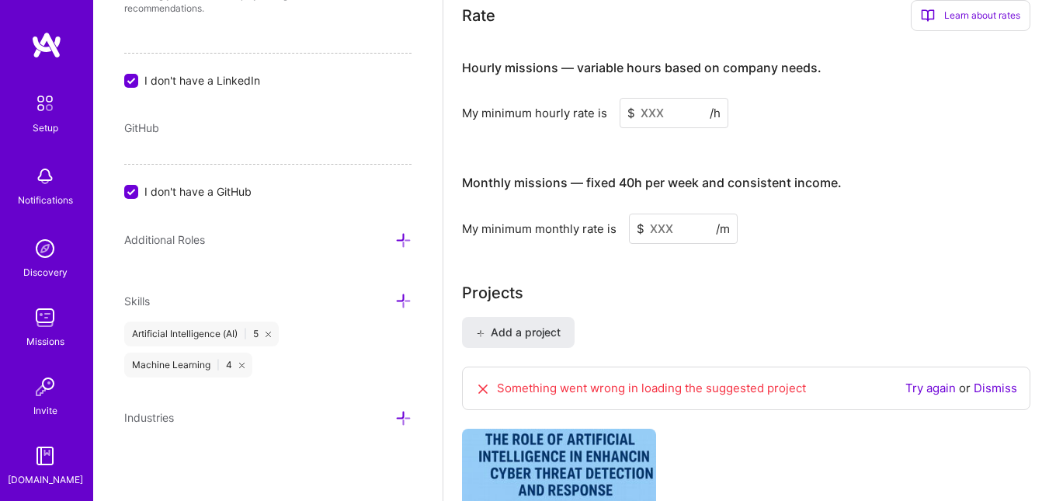
click at [643, 113] on input at bounding box center [674, 113] width 109 height 30
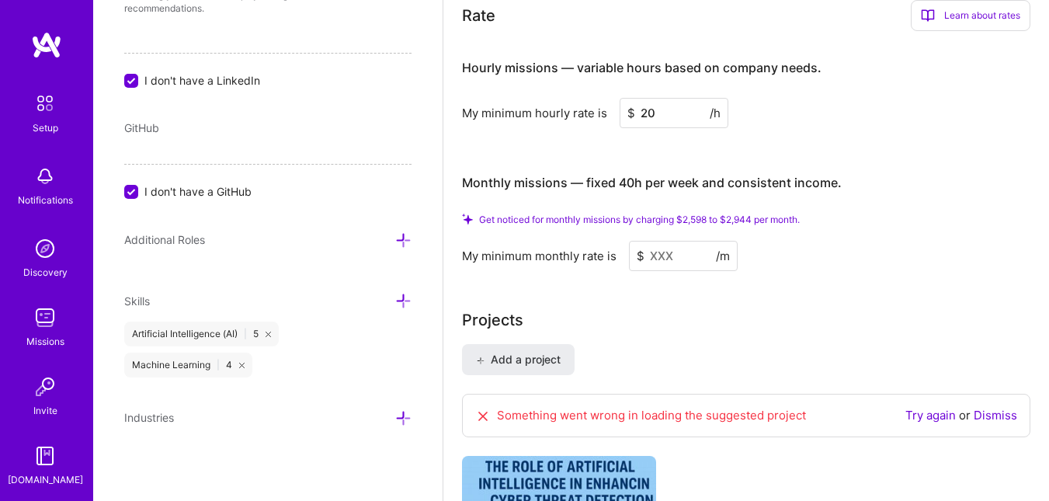
type input "2"
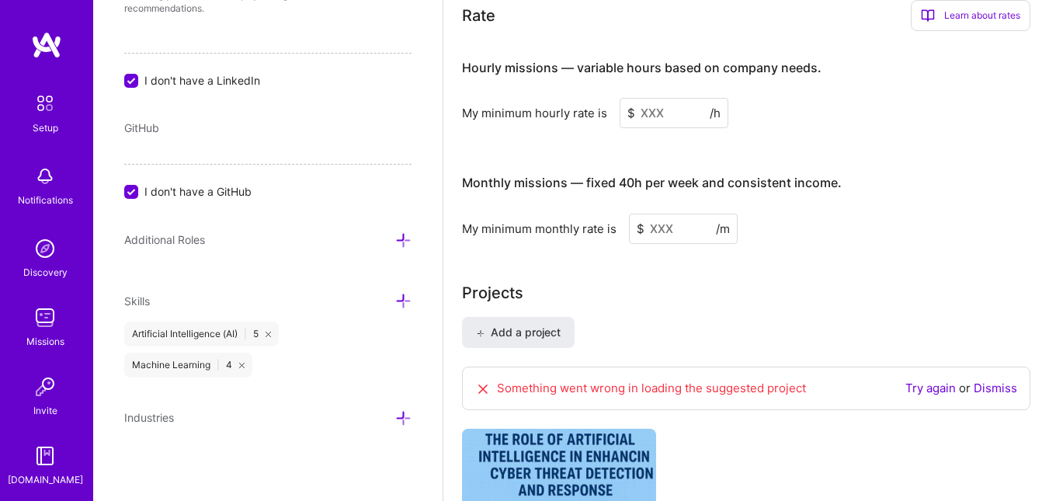
type input "5"
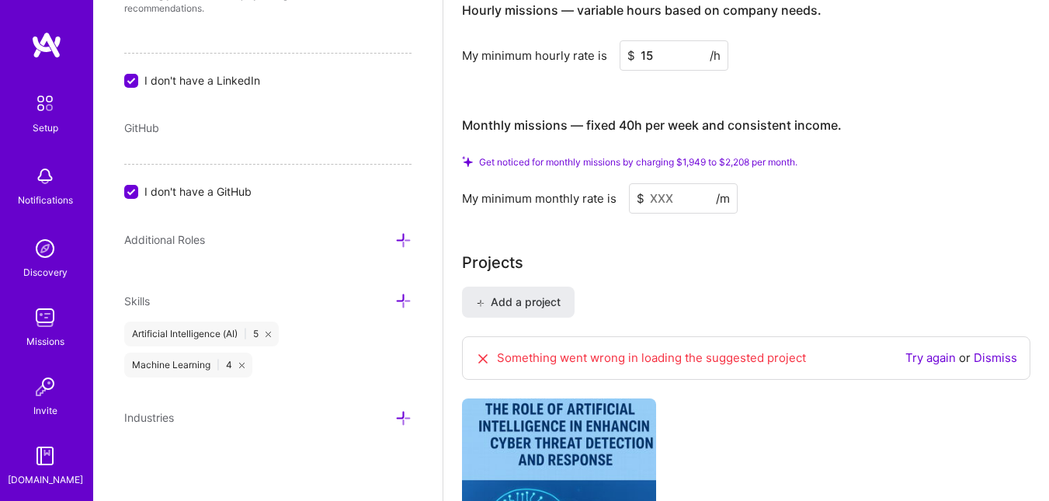
scroll to position [1002, 0]
type input "15"
click at [655, 200] on input at bounding box center [683, 199] width 109 height 30
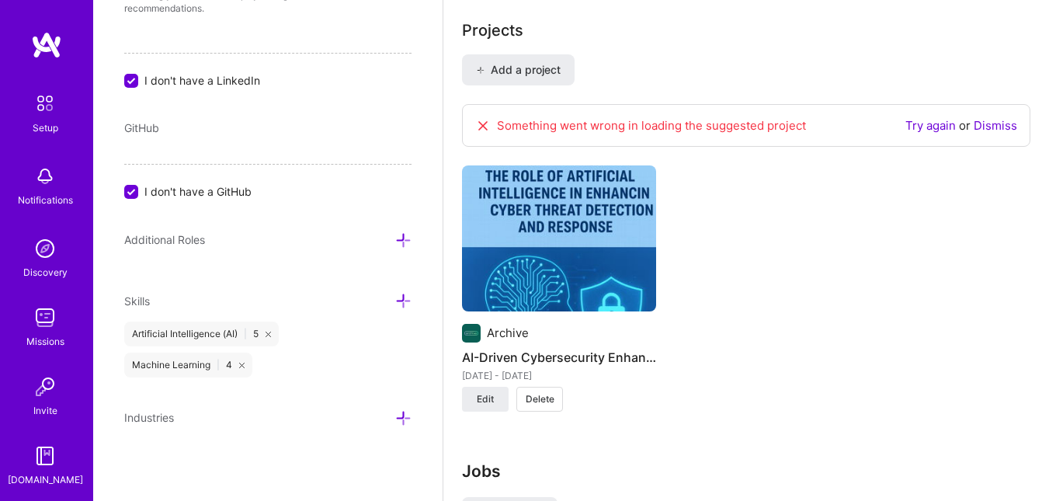
scroll to position [1189, 0]
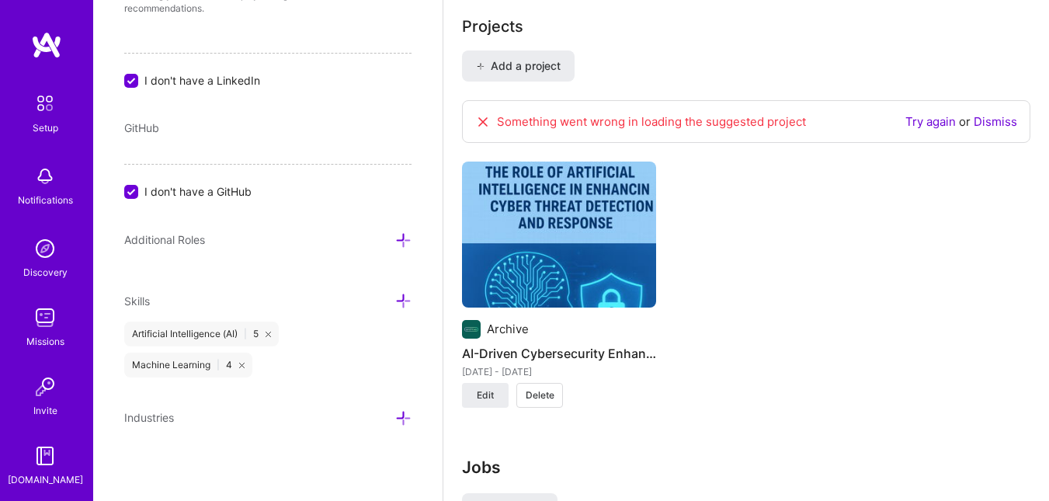
type input "1500"
click at [926, 117] on link "Try again" at bounding box center [930, 121] width 50 height 15
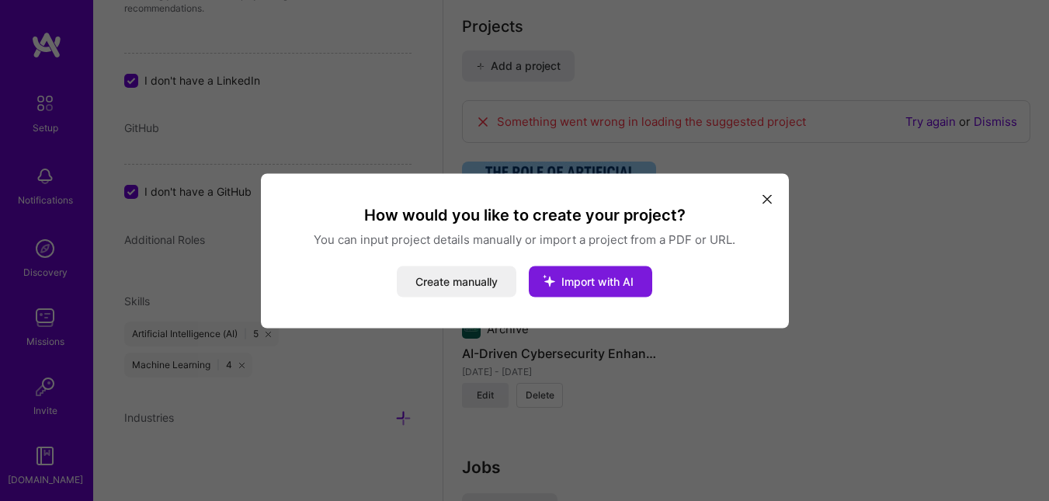
click at [627, 281] on span "Import with AI" at bounding box center [597, 280] width 72 height 13
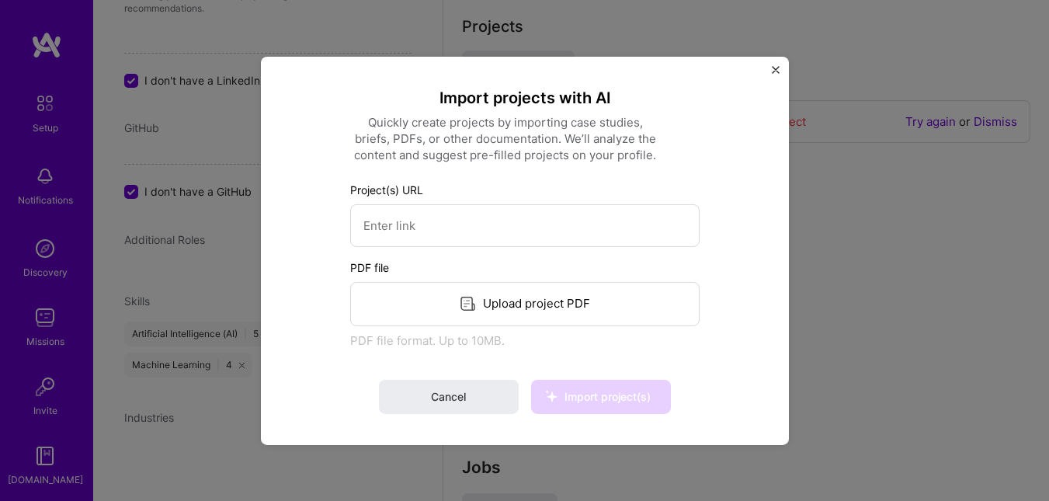
click at [551, 305] on div "Upload project PDF" at bounding box center [524, 303] width 349 height 44
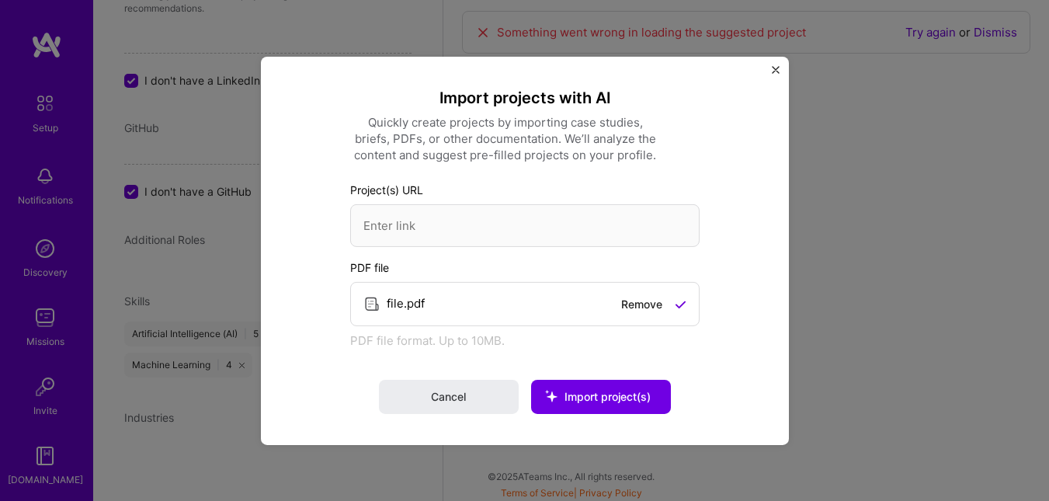
scroll to position [1280, 0]
click at [574, 391] on span "Import project(s)" at bounding box center [608, 396] width 86 height 13
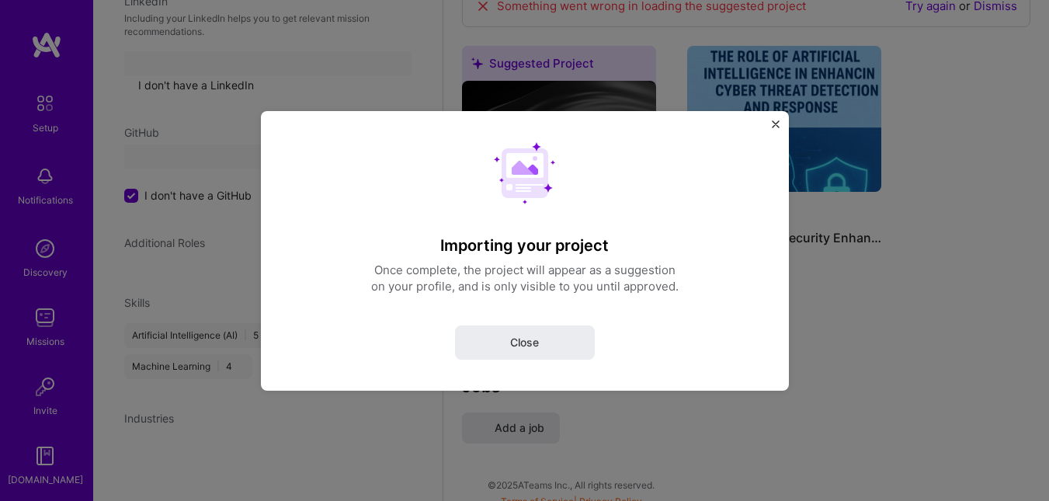
select select "US"
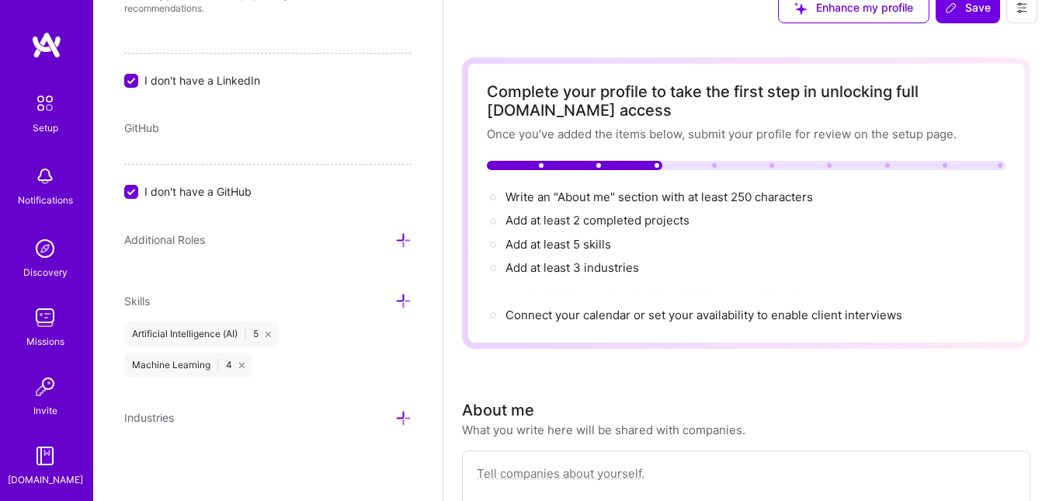
scroll to position [0, 0]
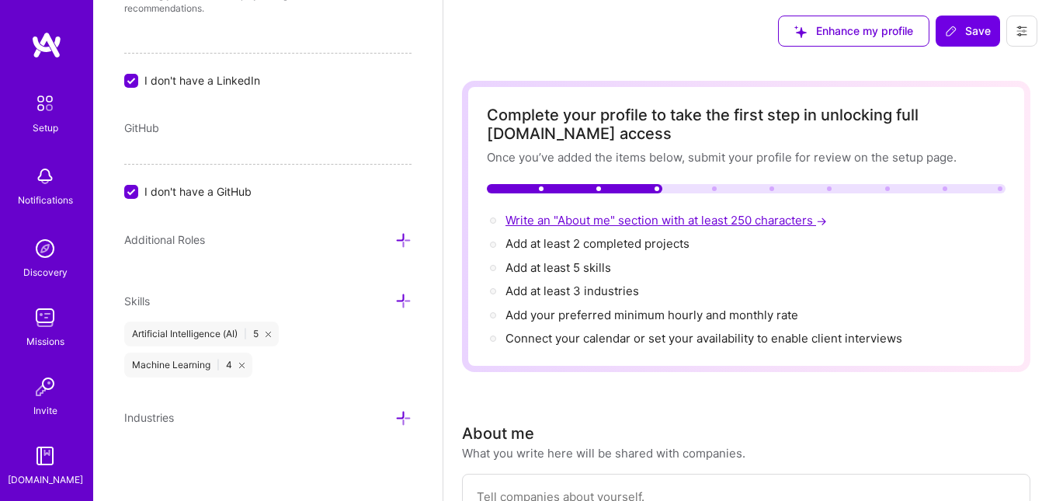
click at [641, 223] on span "Write an "About me" section with at least 250 characters →" at bounding box center [668, 220] width 325 height 15
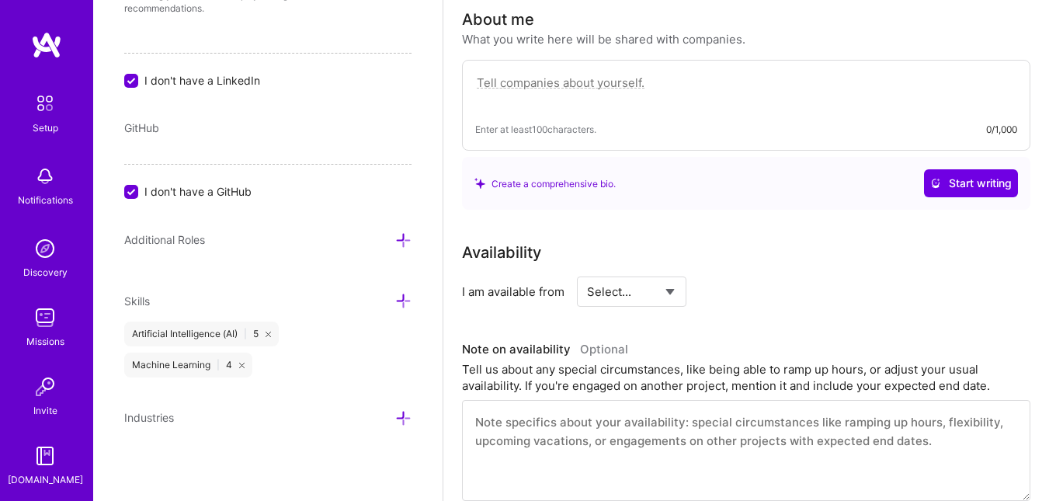
scroll to position [422, 0]
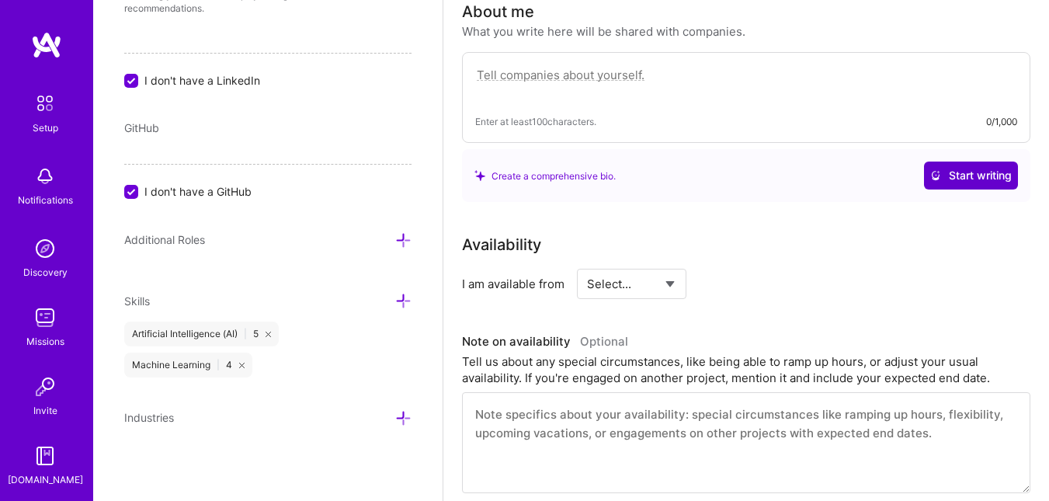
click at [954, 172] on span "Start writing" at bounding box center [971, 176] width 82 height 16
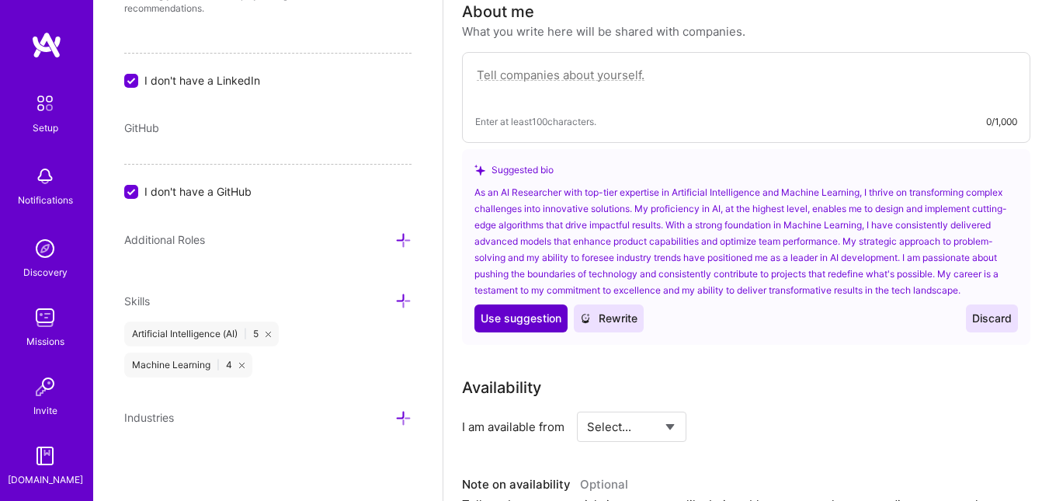
click at [514, 317] on span "Use suggestion" at bounding box center [521, 319] width 81 height 16
type textarea "As an AI Researcher with top-tier expertise in Artificial Intelligence and Mach…"
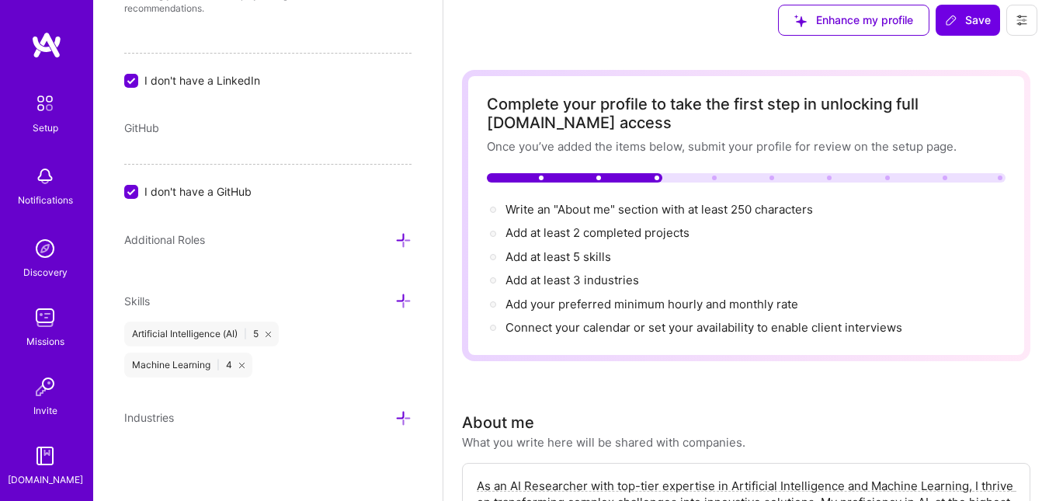
scroll to position [0, 0]
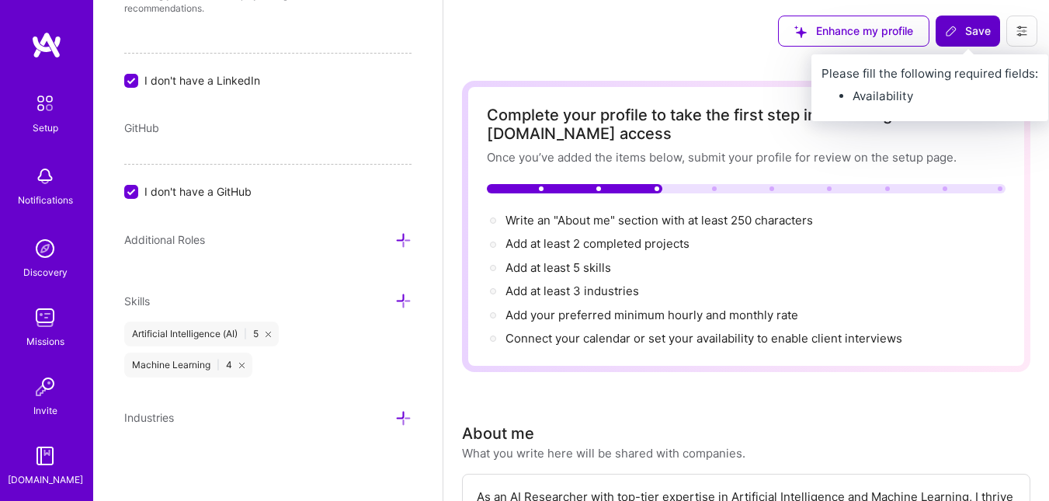
click at [966, 21] on button "Save" at bounding box center [968, 31] width 64 height 31
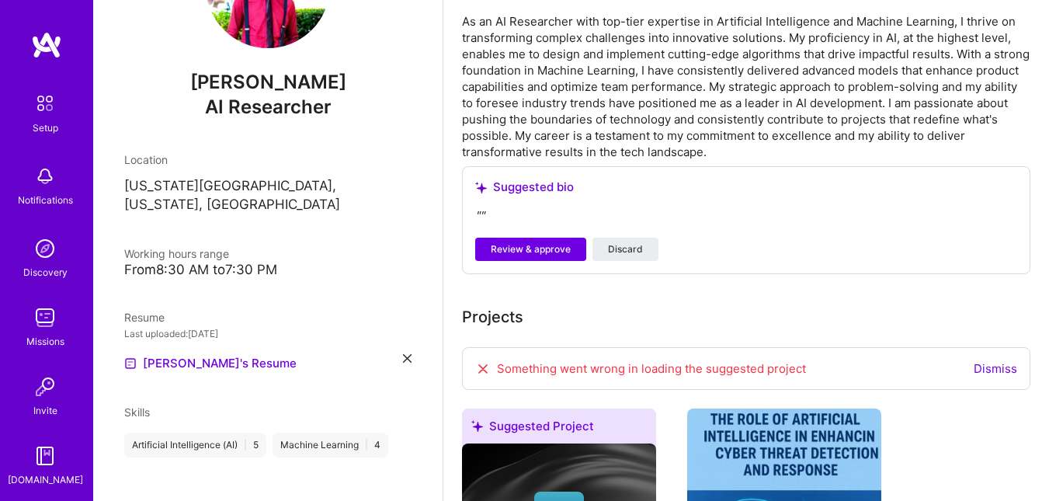
scroll to position [422, 0]
click at [559, 254] on span "Review & approve" at bounding box center [531, 248] width 80 height 14
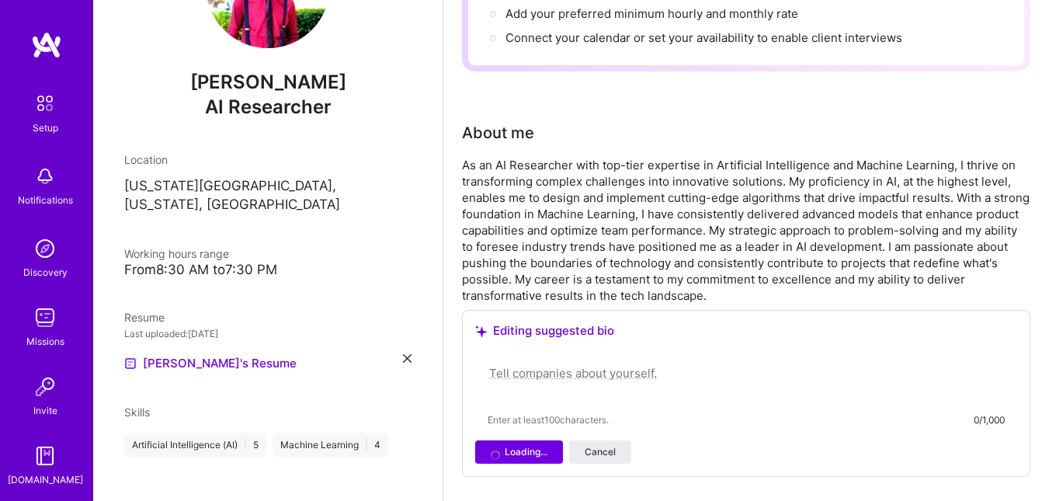
scroll to position [0, 0]
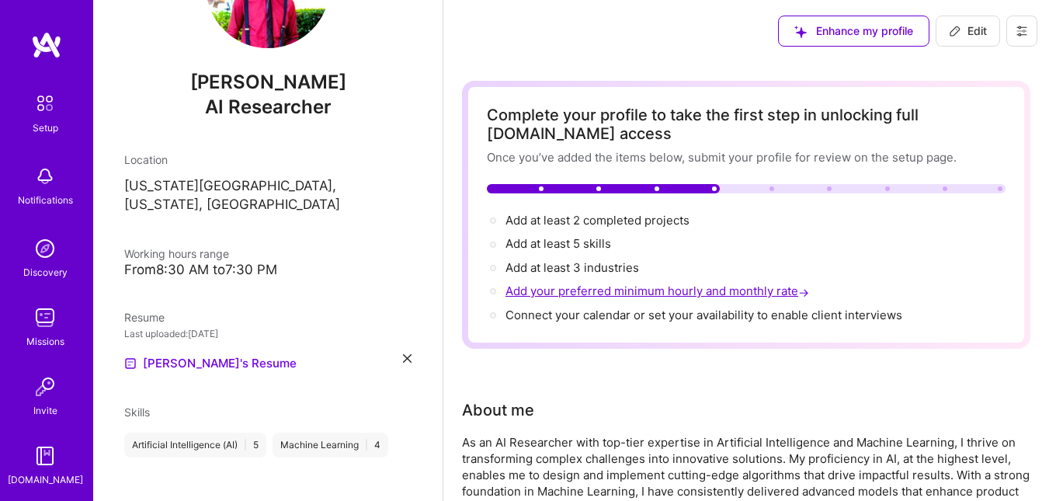
click at [589, 293] on span "Add your preferred minimum hourly and monthly rate →" at bounding box center [659, 290] width 307 height 15
select select "US"
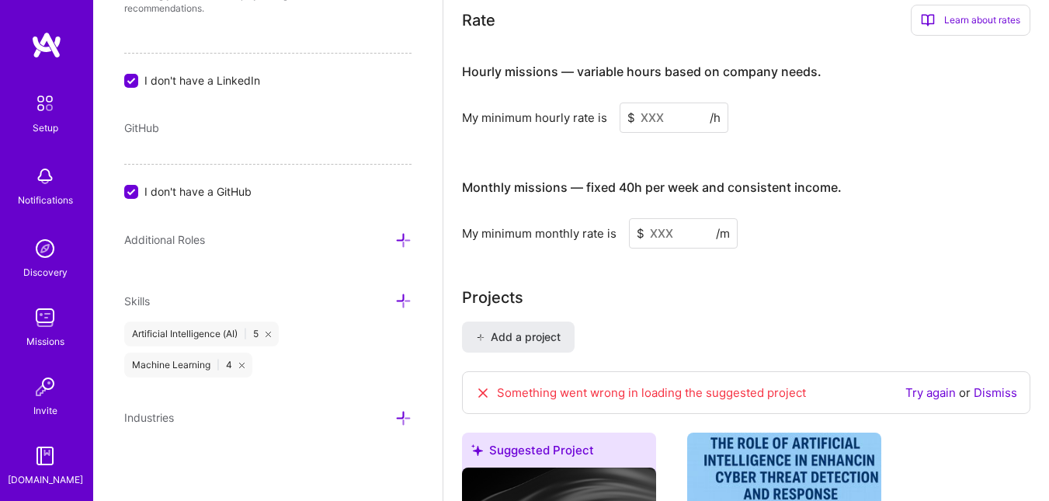
scroll to position [1053, 0]
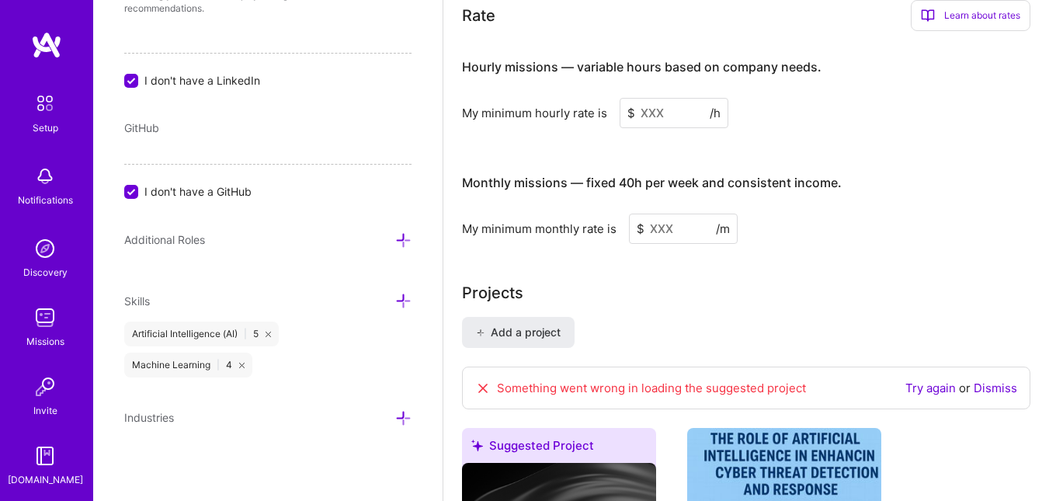
click at [645, 103] on input at bounding box center [674, 113] width 109 height 30
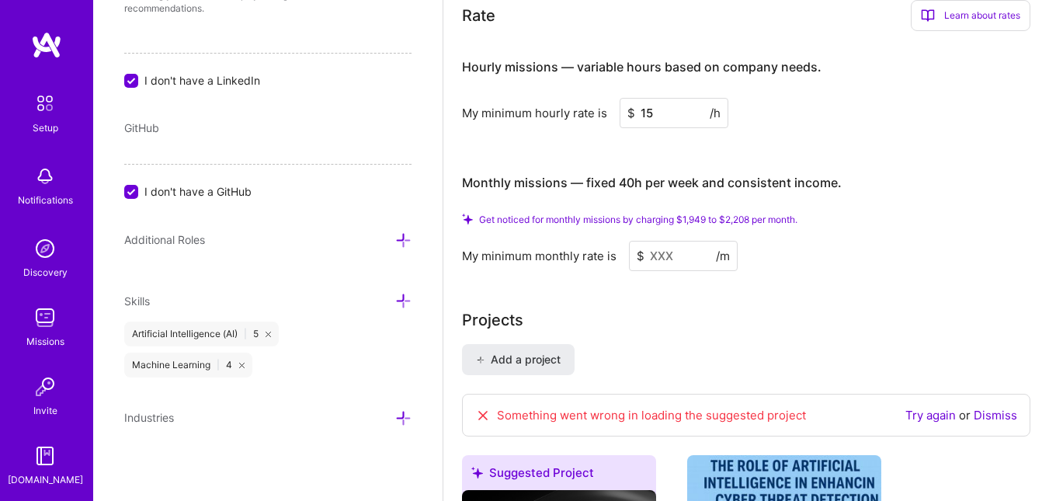
type input "15"
click at [648, 252] on input at bounding box center [683, 256] width 109 height 30
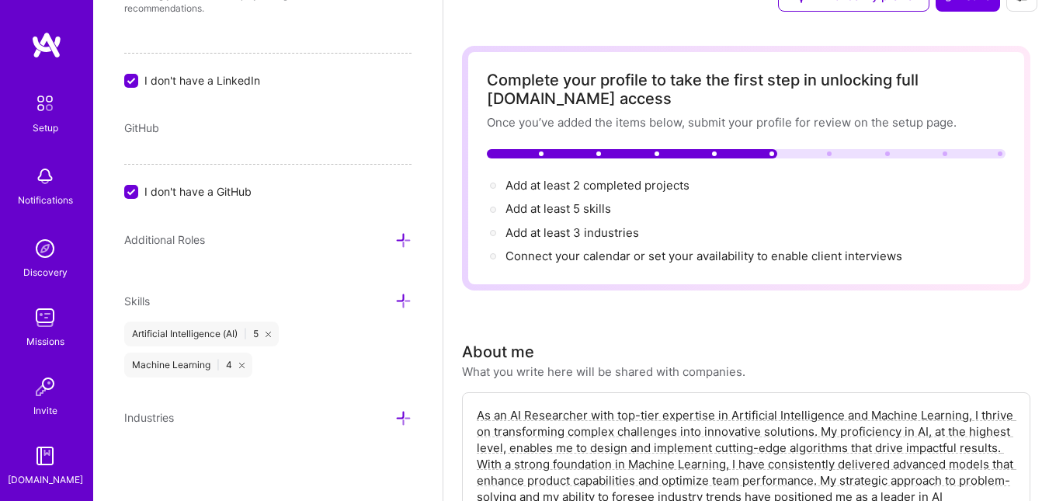
scroll to position [0, 0]
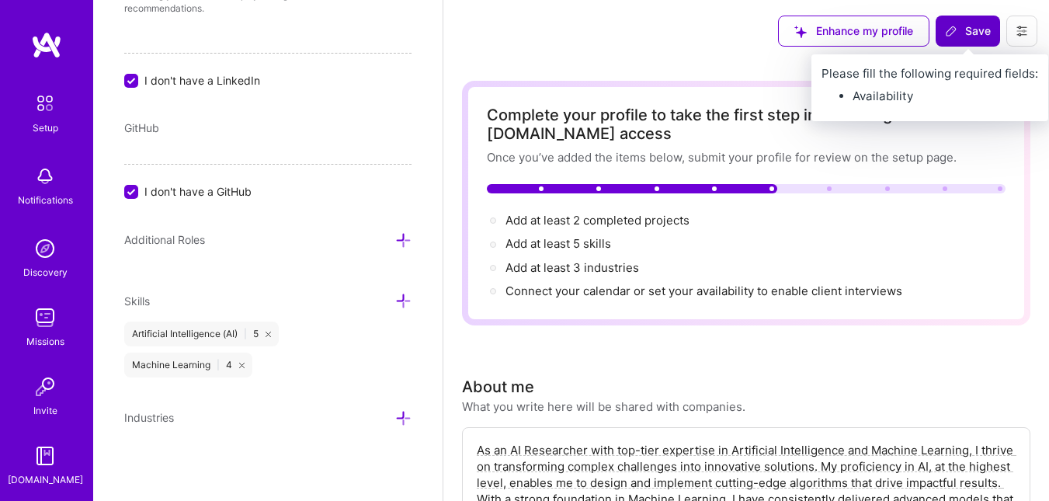
type input "1500"
click at [970, 32] on span "Save" at bounding box center [968, 31] width 46 height 16
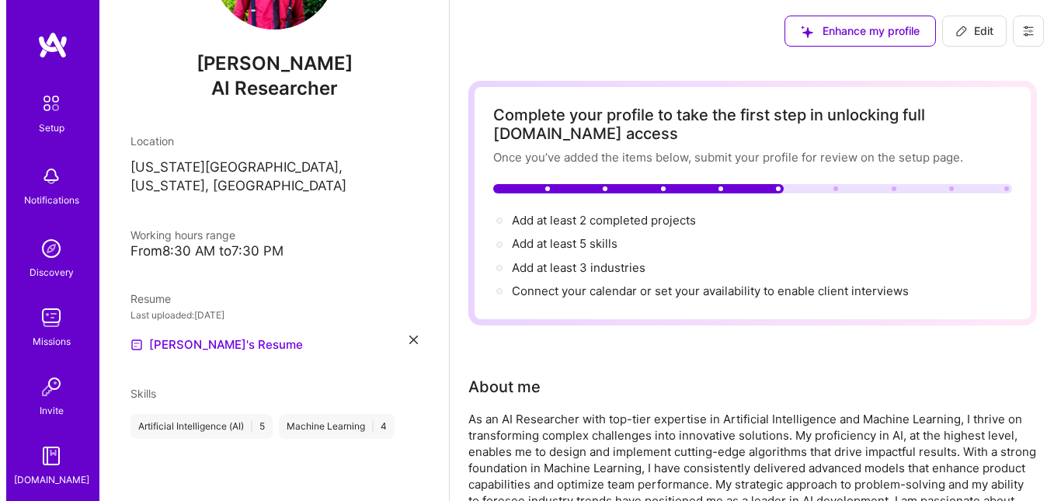
scroll to position [107, 0]
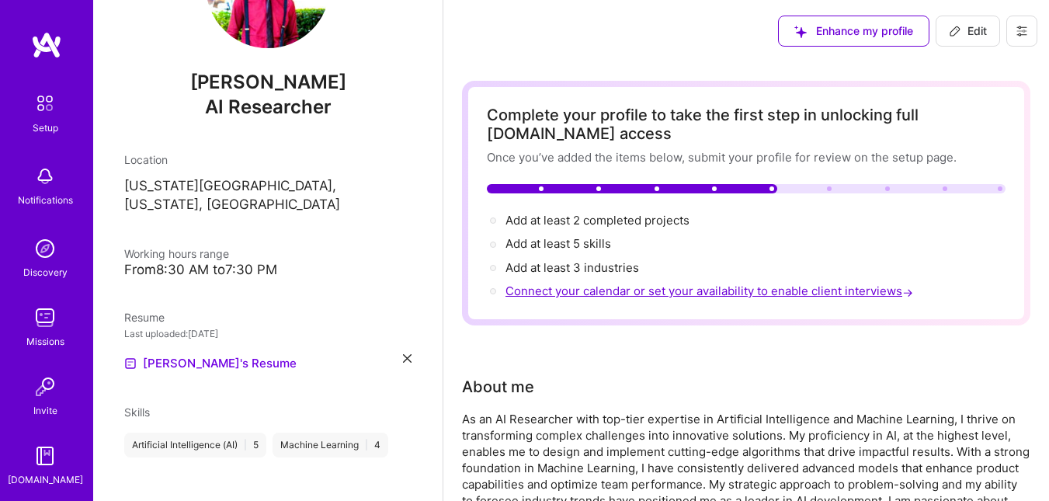
click at [571, 289] on span "Connect your calendar or set your availability to enable client interviews →" at bounding box center [711, 290] width 411 height 15
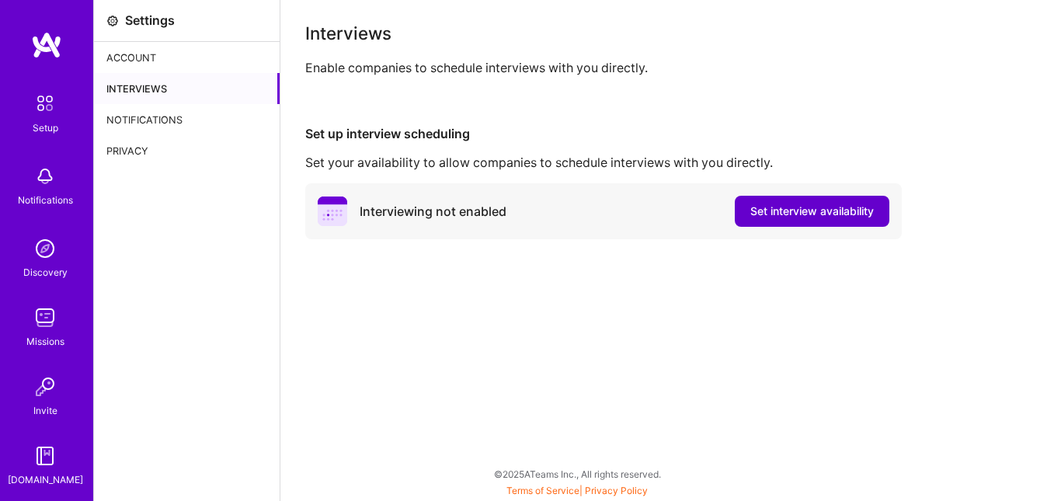
click at [770, 203] on span "Set interview availability" at bounding box center [811, 211] width 123 height 16
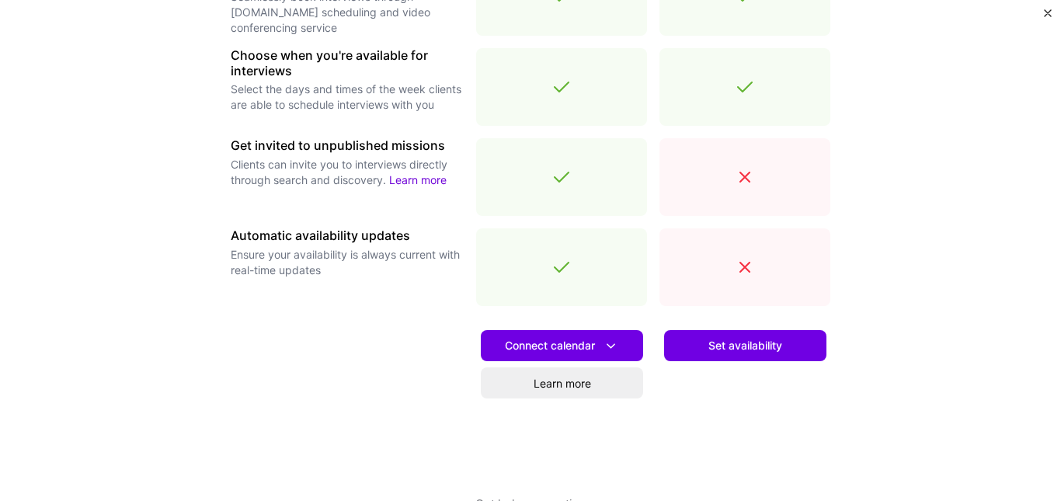
scroll to position [548, 0]
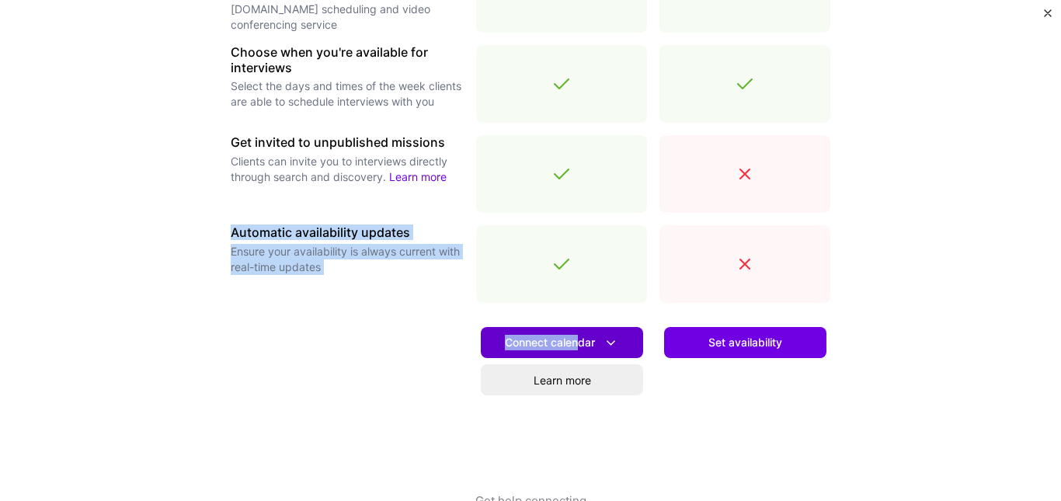
drag, startPoint x: 718, startPoint y: 165, endPoint x: 572, endPoint y: 339, distance: 227.1
click at [572, 339] on div "Connected calendar Sync your calendar to avoid conflicts and let clients book i…" at bounding box center [530, 164] width 599 height 657
click at [572, 339] on span "Connect calendar" at bounding box center [562, 343] width 114 height 16
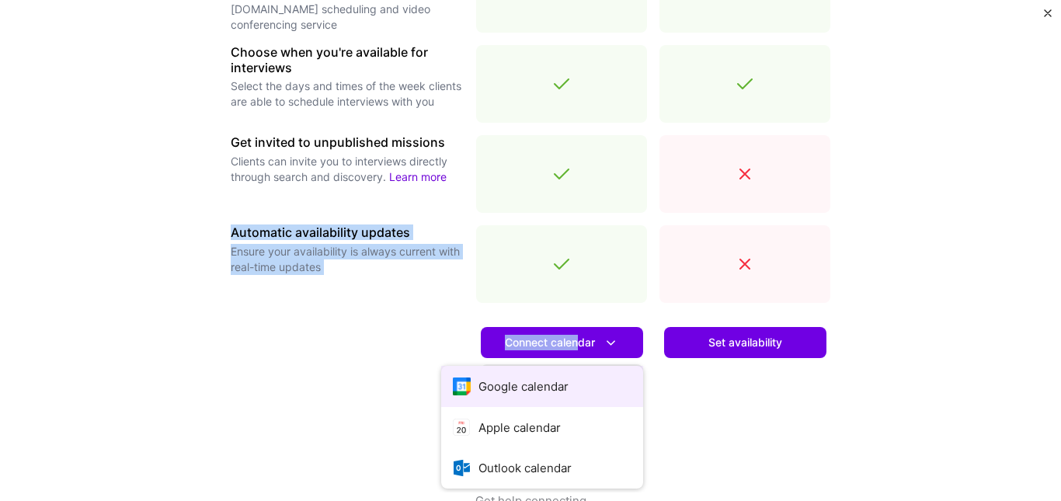
click at [546, 391] on button "Google calendar" at bounding box center [542, 386] width 202 height 41
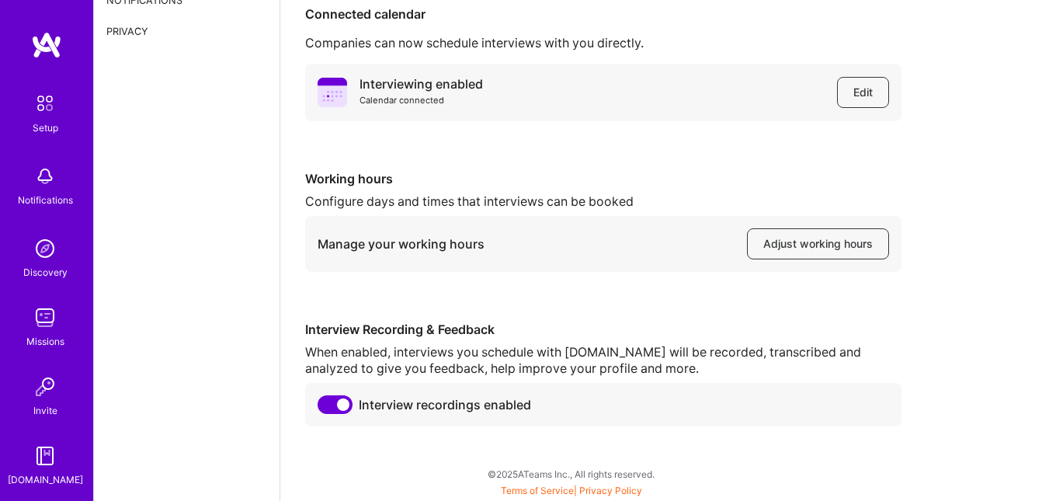
scroll to position [113, 0]
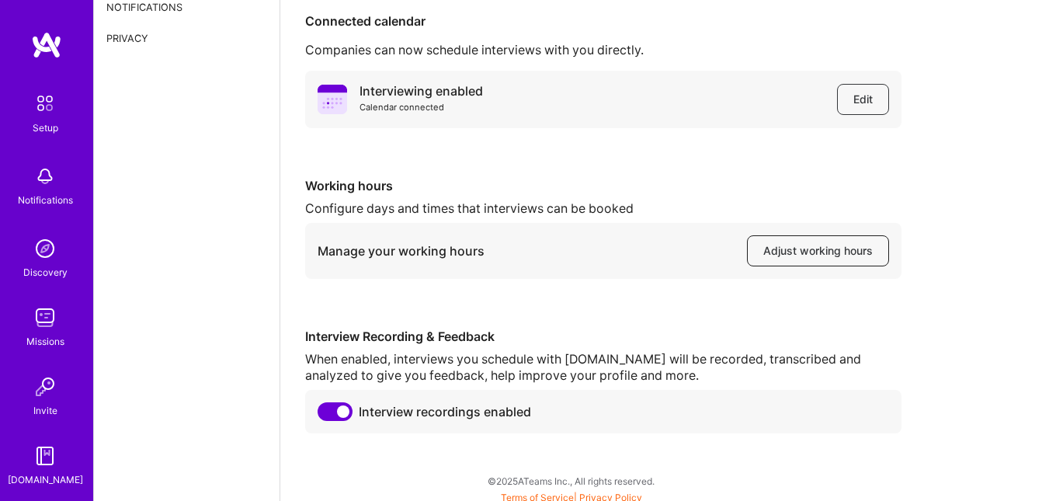
click at [798, 247] on span "Adjust working hours" at bounding box center [817, 251] width 109 height 16
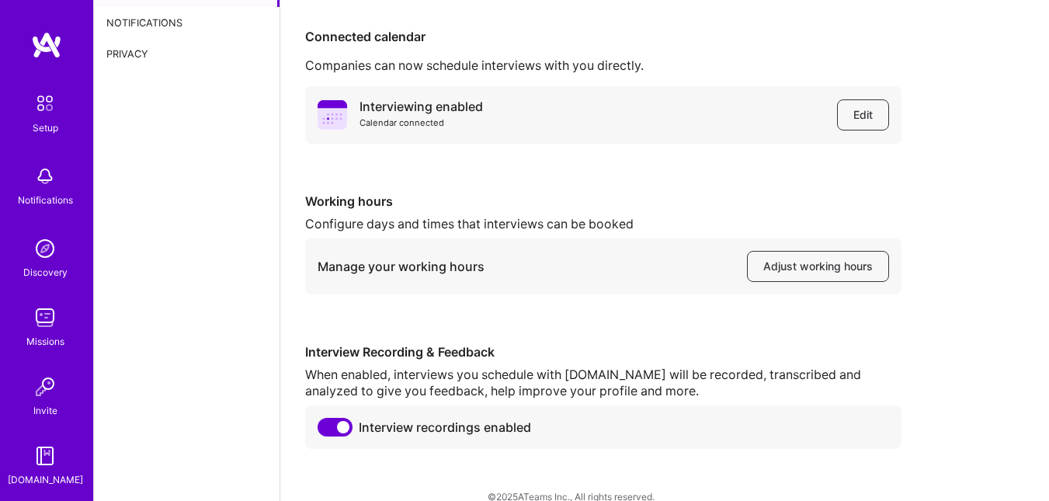
scroll to position [0, 0]
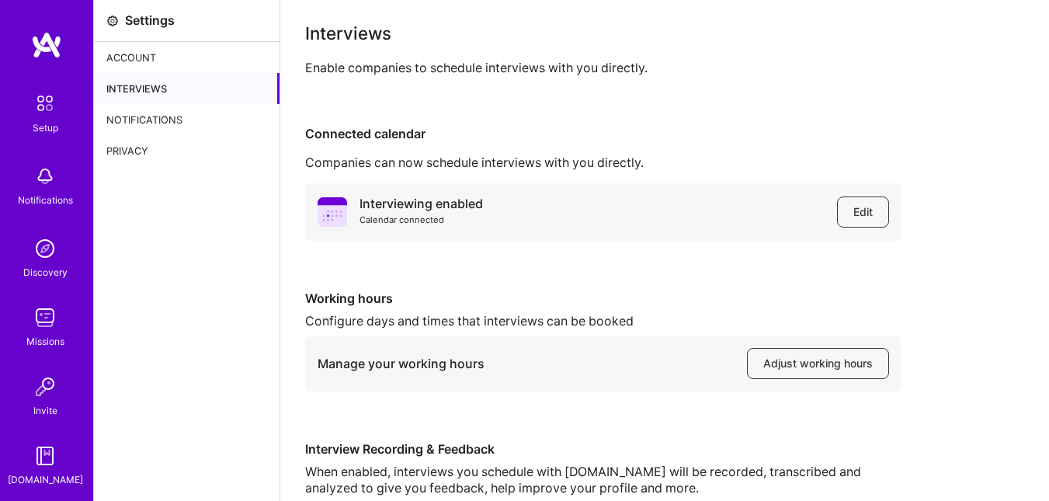
click at [163, 56] on div "Account" at bounding box center [187, 57] width 186 height 31
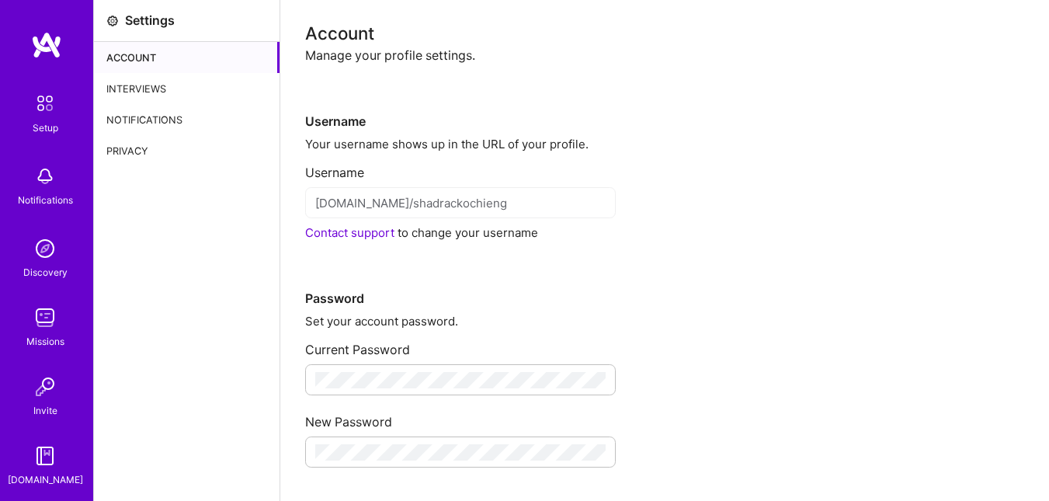
click at [161, 112] on div "Notifications" at bounding box center [187, 119] width 186 height 31
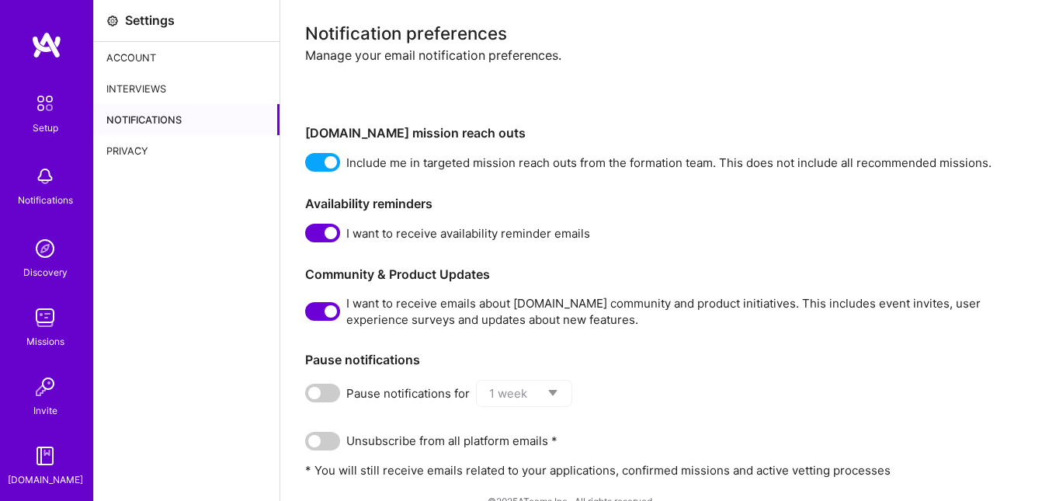
click at [138, 82] on div "Interviews" at bounding box center [187, 88] width 186 height 31
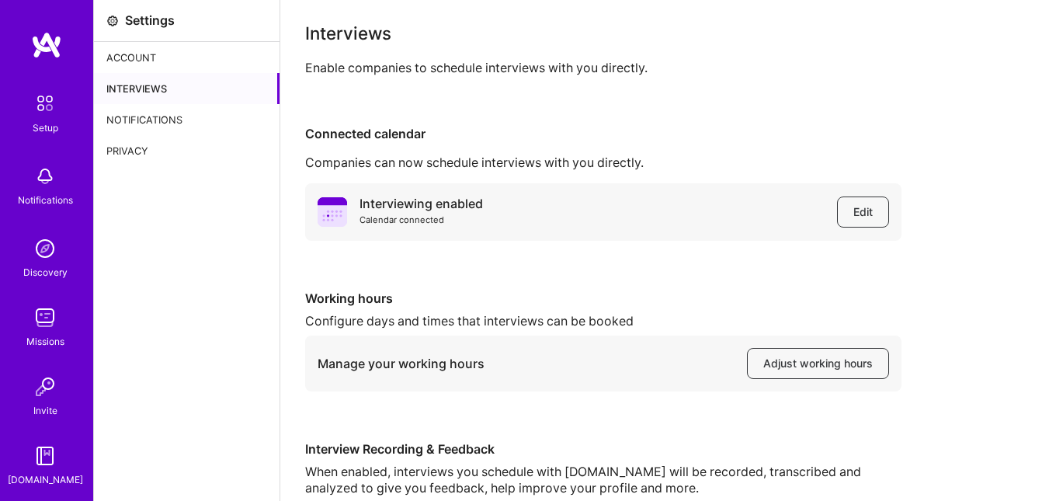
click at [43, 109] on img at bounding box center [45, 103] width 33 height 33
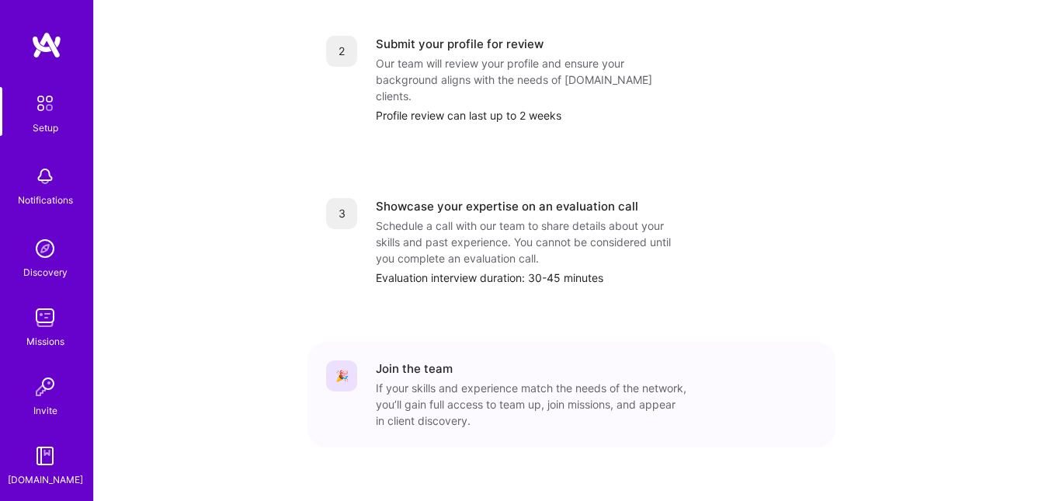
scroll to position [71, 0]
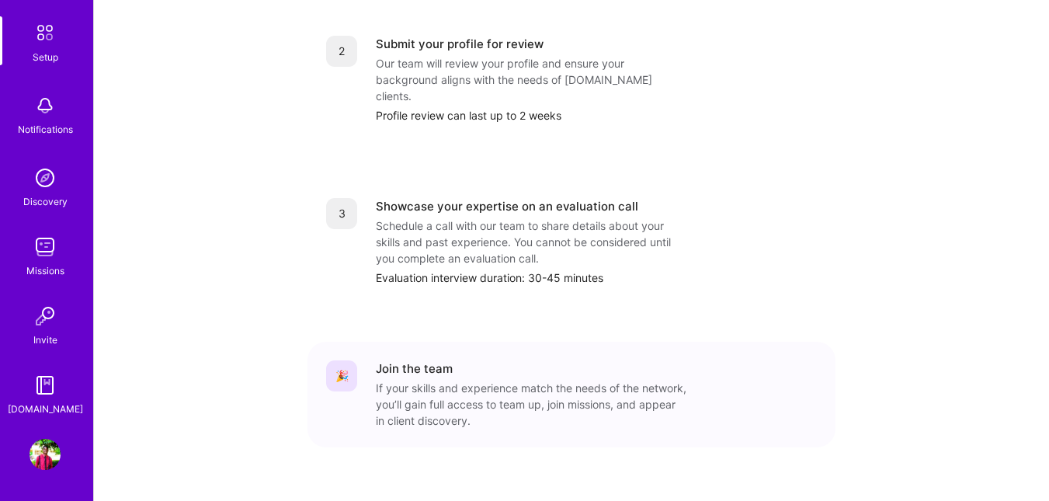
click at [46, 241] on img at bounding box center [45, 246] width 31 height 31
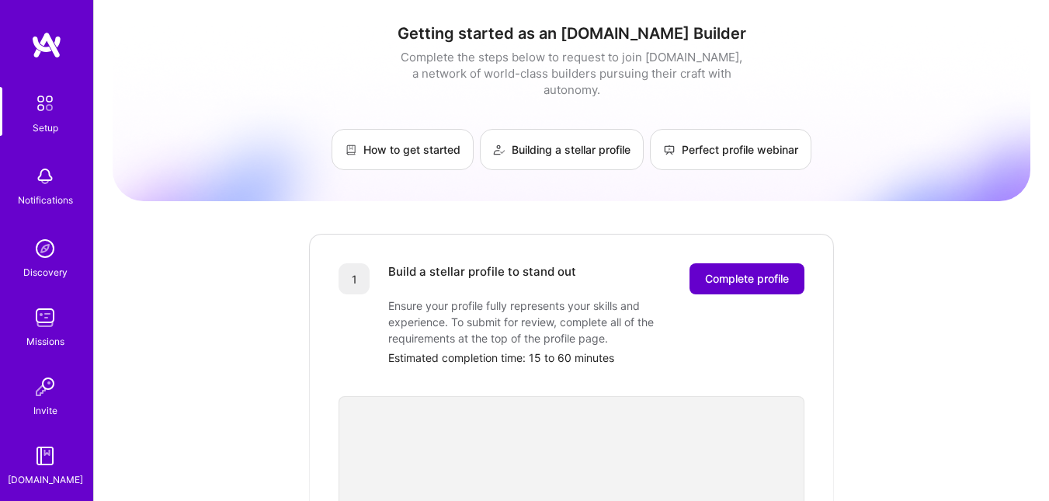
click at [731, 273] on button "Complete profile" at bounding box center [747, 278] width 115 height 31
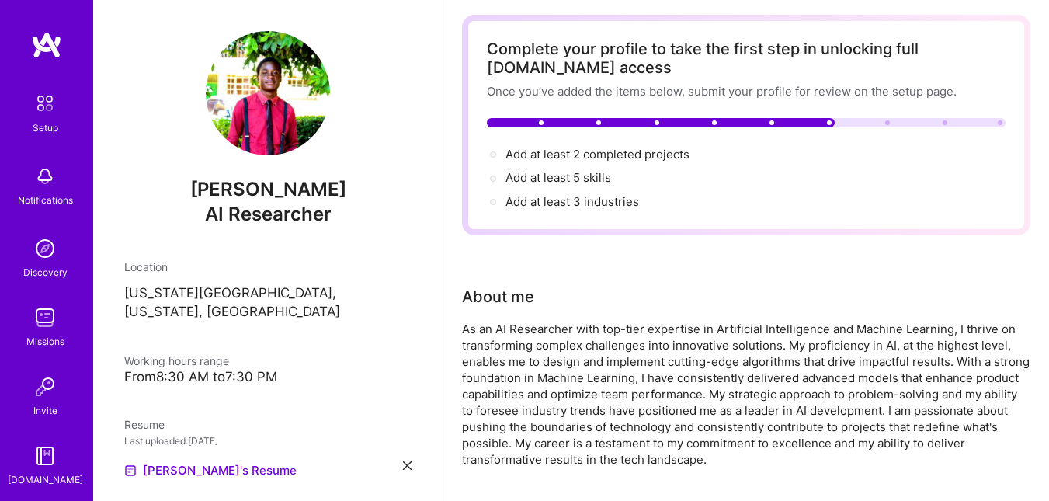
scroll to position [65, 0]
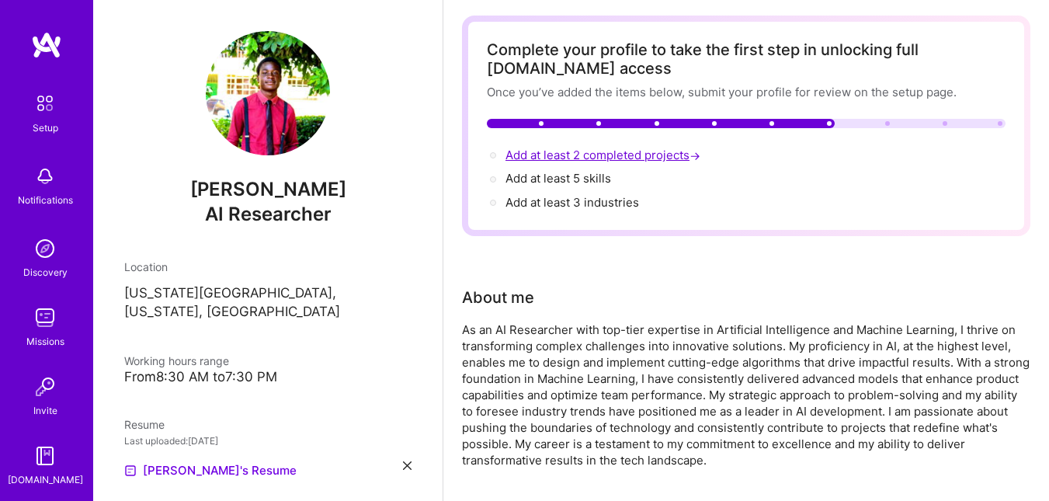
click at [583, 158] on span "Add at least 2 completed projects →" at bounding box center [605, 155] width 198 height 15
select select "US"
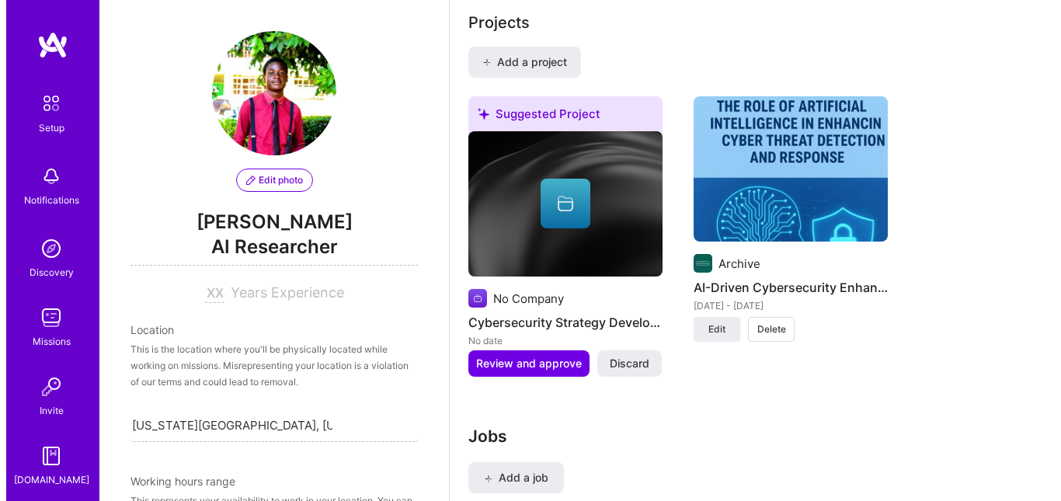
scroll to position [1287, 0]
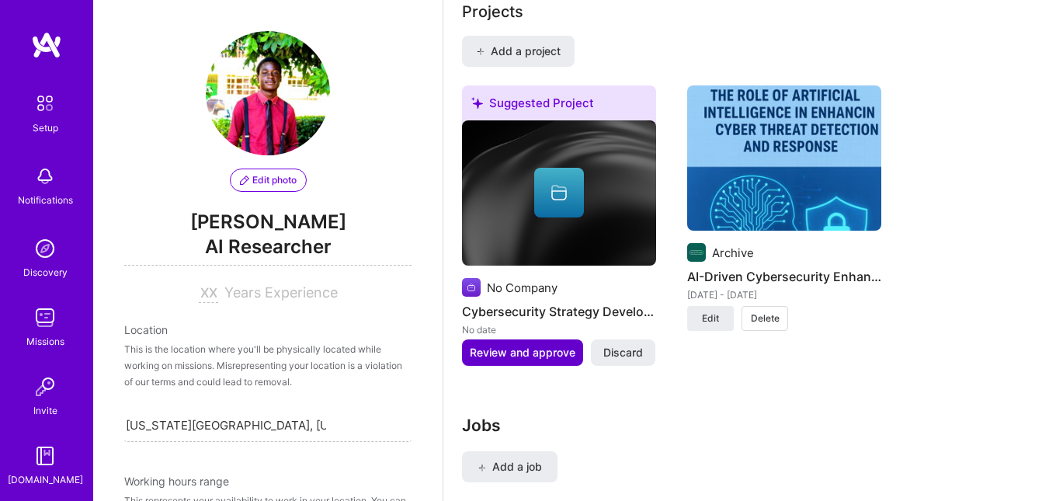
click at [512, 357] on span "Review and approve" at bounding box center [523, 353] width 106 height 16
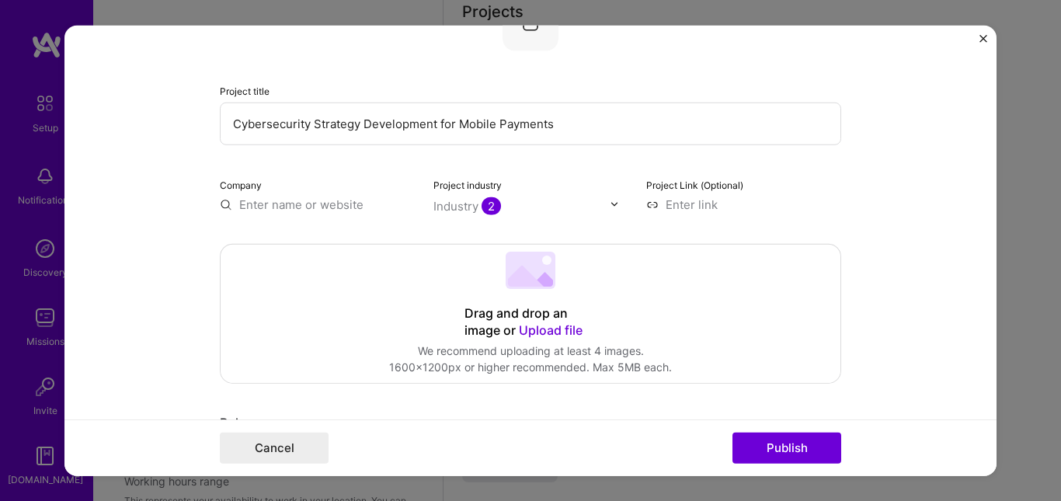
scroll to position [134, 0]
click at [551, 321] on span "Upload file" at bounding box center [551, 328] width 64 height 16
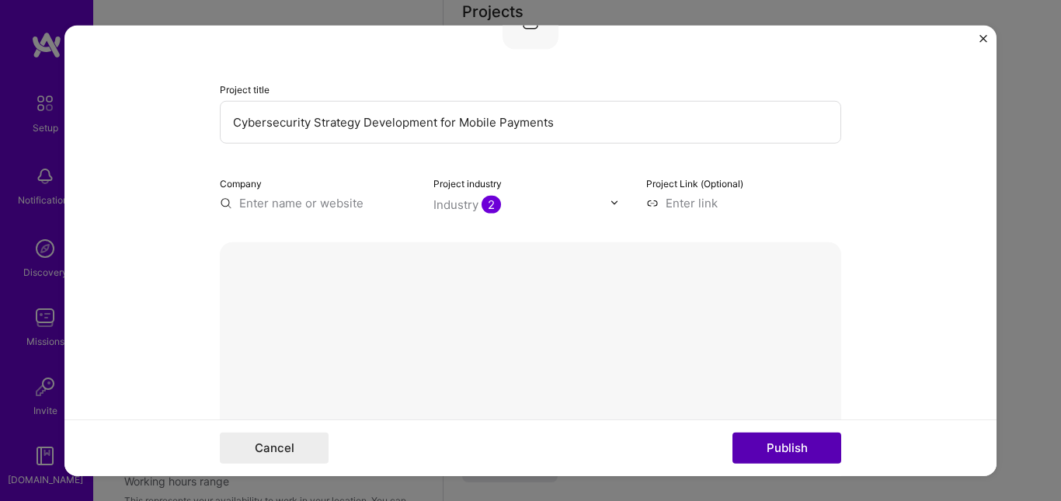
click at [770, 443] on button "Publish" at bounding box center [786, 448] width 109 height 31
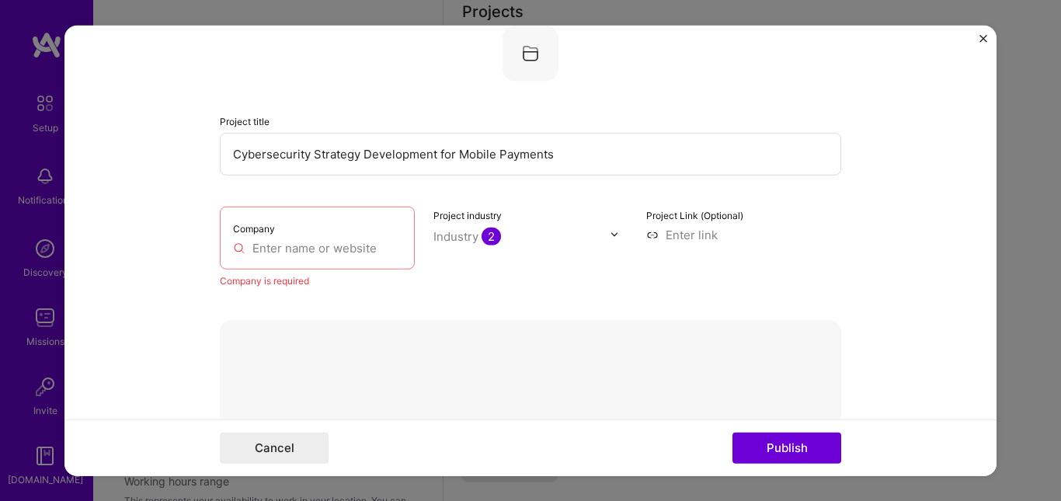
click at [341, 233] on div "Company" at bounding box center [317, 237] width 195 height 63
click at [331, 245] on input "text" at bounding box center [317, 247] width 169 height 16
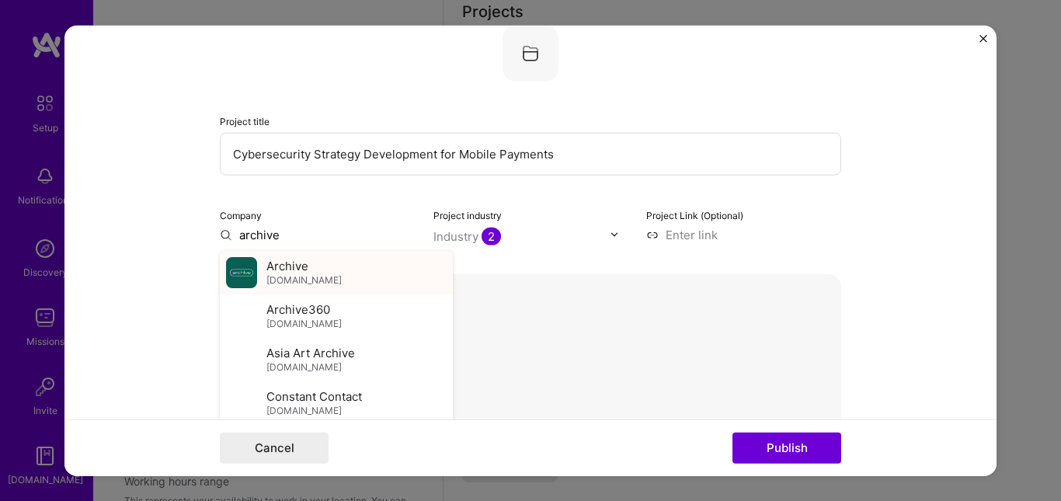
click at [333, 270] on div "Archive [DOMAIN_NAME]" at bounding box center [336, 271] width 233 height 43
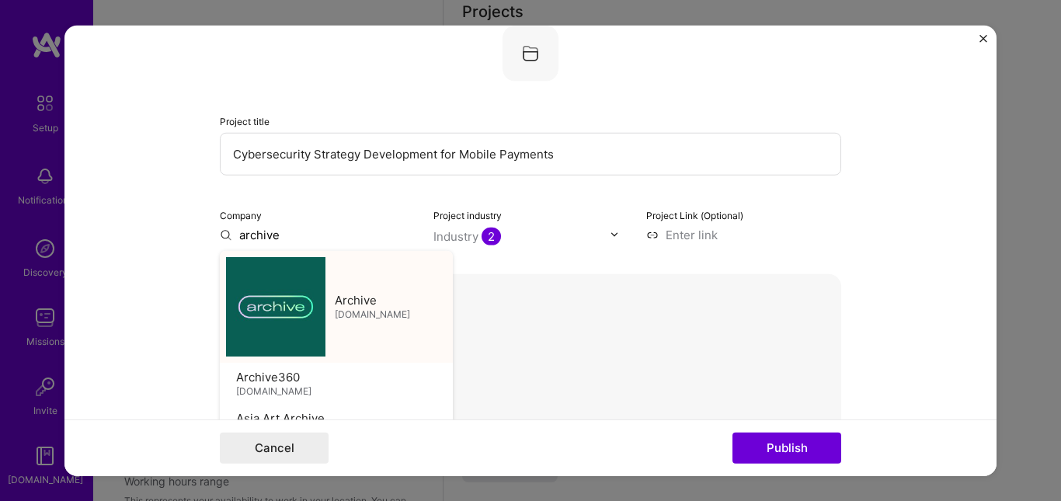
type input "Archive"
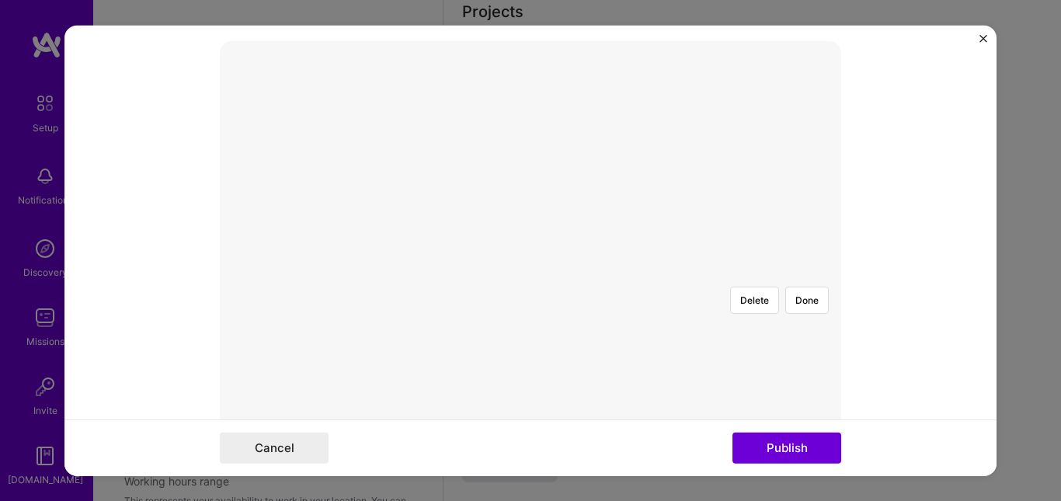
scroll to position [335, 0]
click at [751, 448] on button "Publish" at bounding box center [786, 448] width 109 height 31
click at [792, 270] on button "Done" at bounding box center [806, 283] width 43 height 27
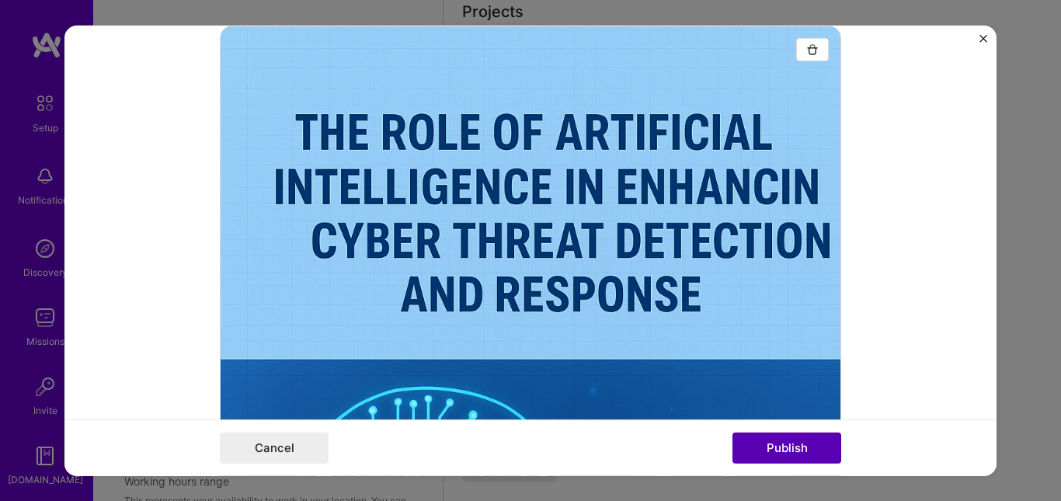
click at [790, 438] on button "Publish" at bounding box center [786, 448] width 109 height 31
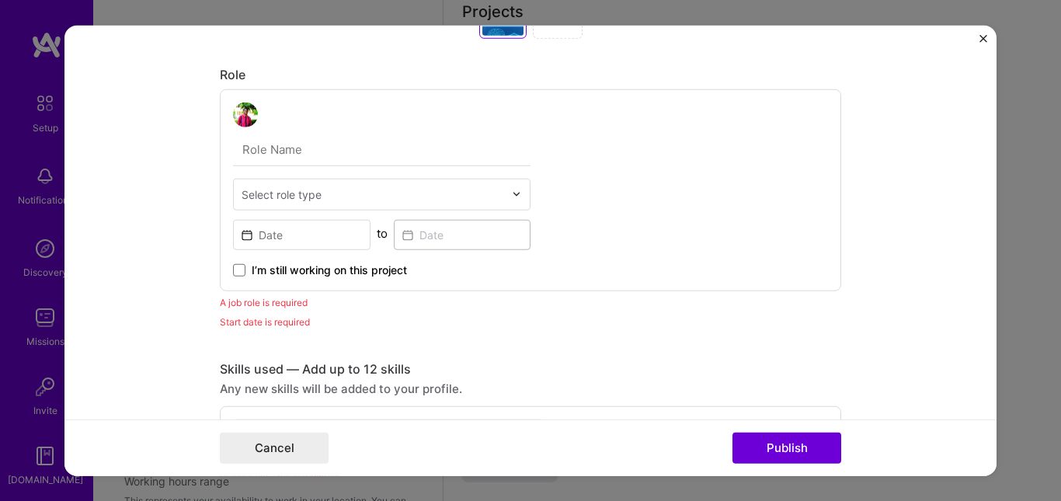
scroll to position [856, 0]
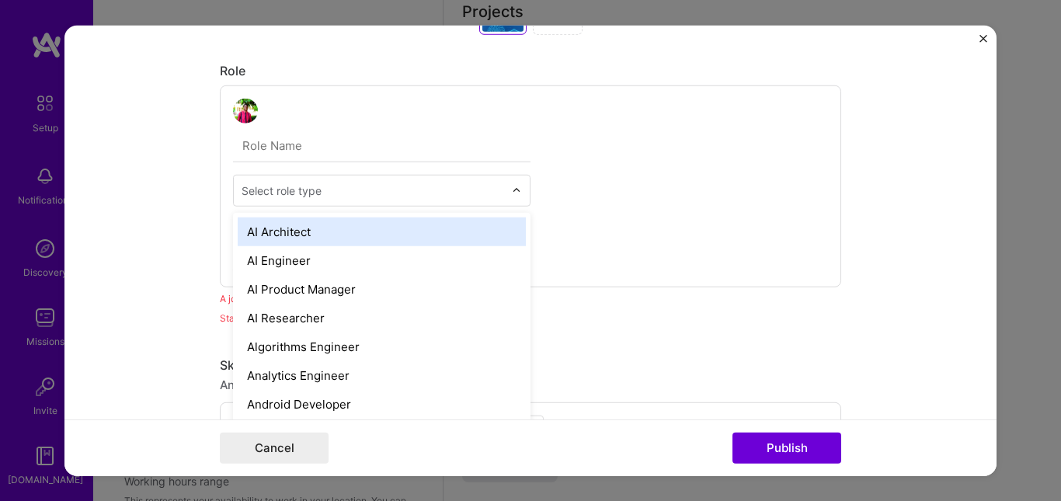
click at [512, 187] on img at bounding box center [516, 190] width 9 height 9
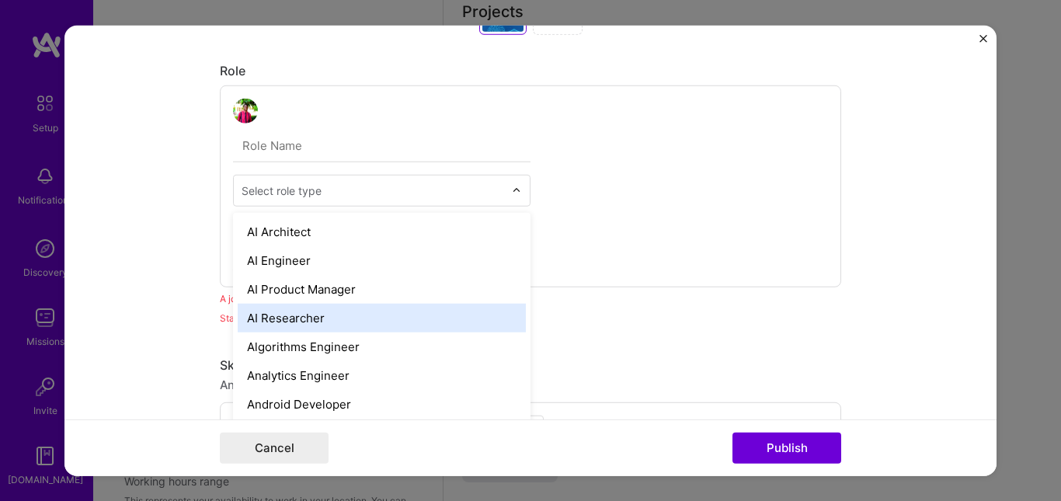
click at [391, 311] on div "AI Researcher" at bounding box center [382, 317] width 288 height 29
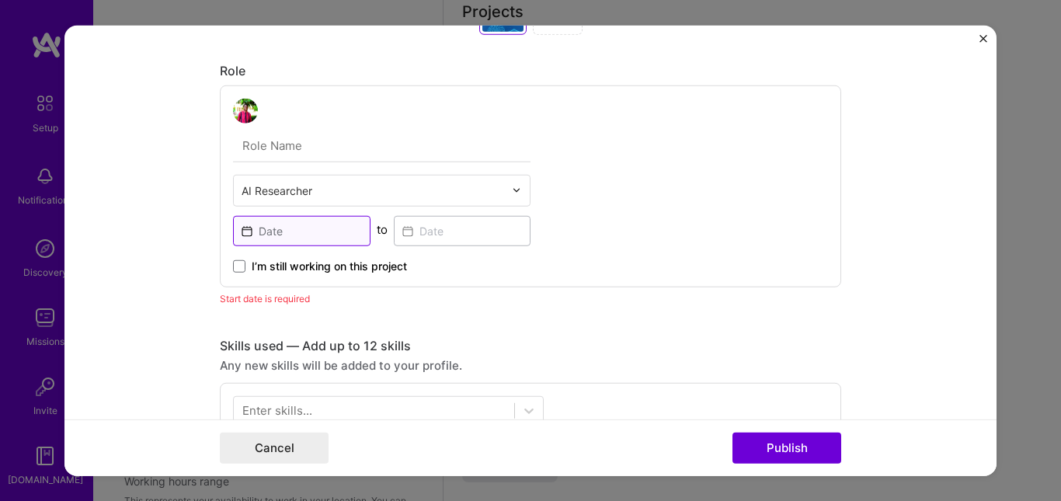
click at [304, 238] on input at bounding box center [301, 230] width 137 height 30
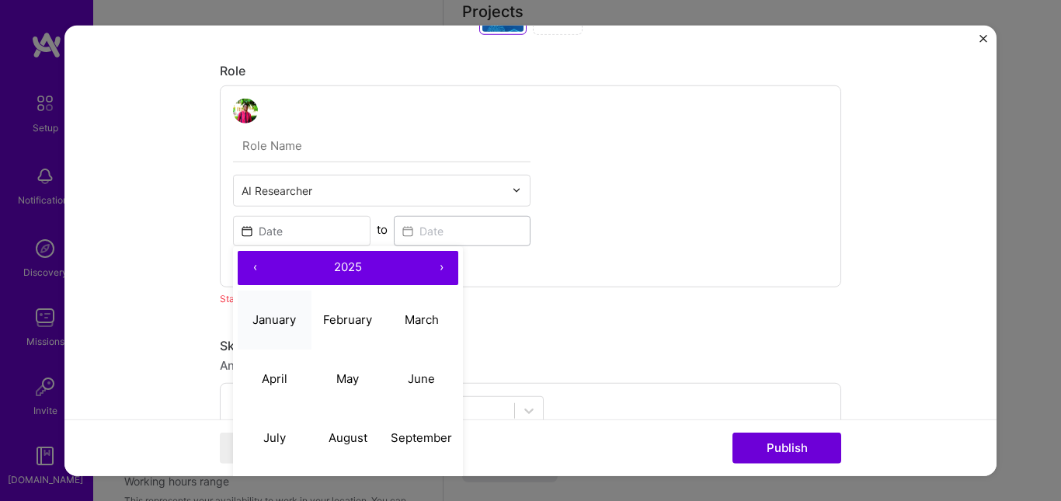
click at [280, 327] on button "January" at bounding box center [275, 319] width 74 height 59
type input "[DATE]"
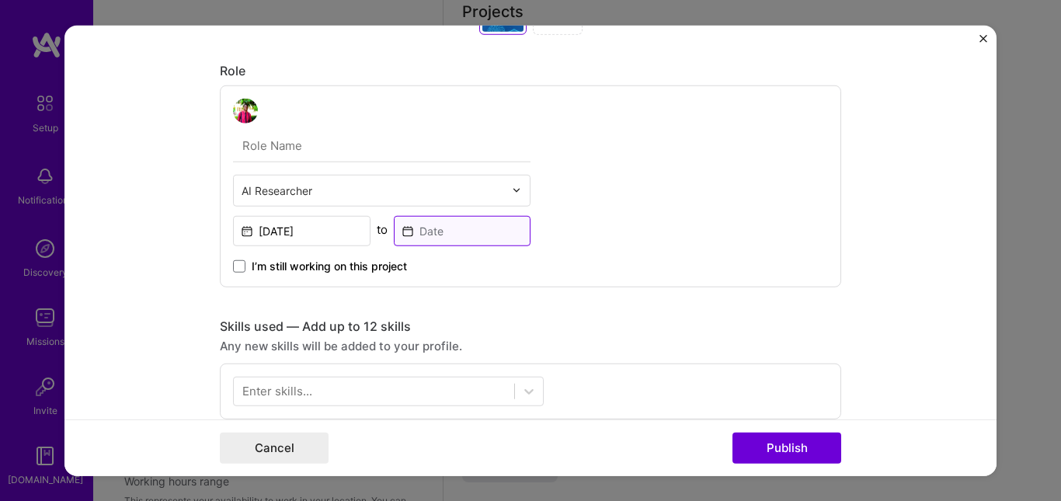
click at [467, 229] on input at bounding box center [462, 230] width 137 height 30
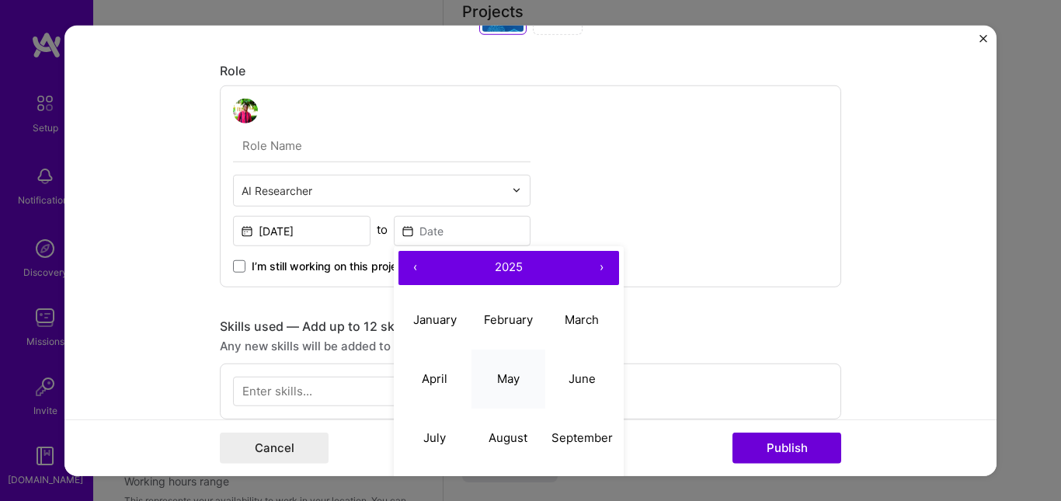
click at [498, 370] on button "May" at bounding box center [508, 378] width 74 height 59
type input "May, 2025"
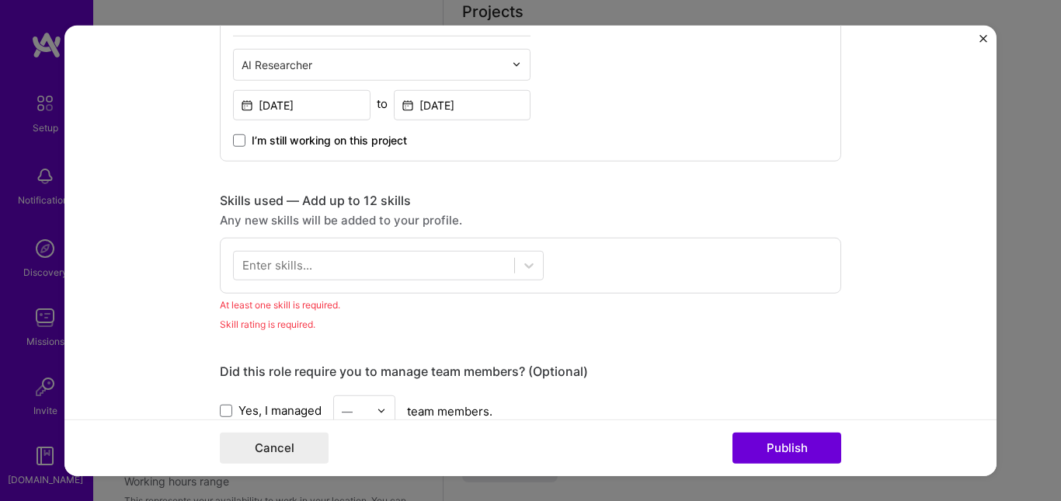
scroll to position [1012, 0]
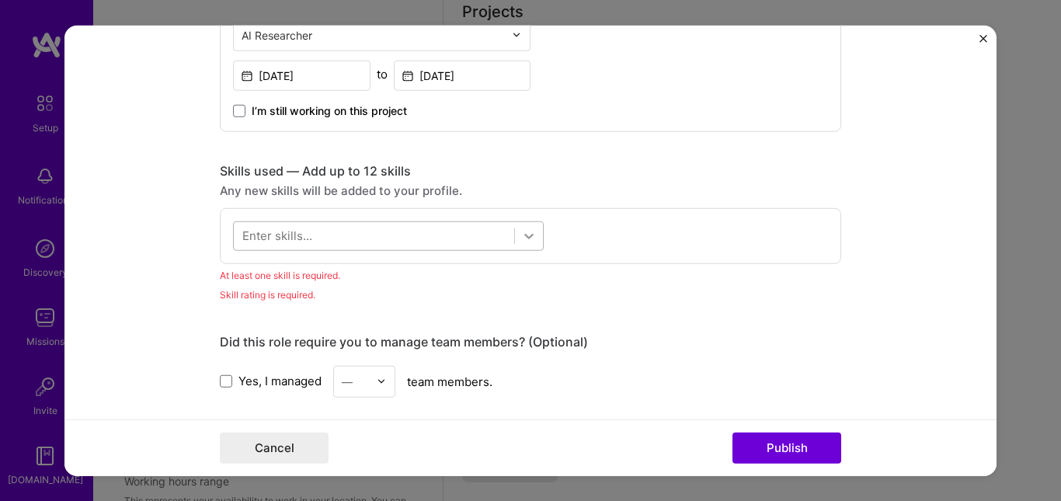
click at [521, 228] on icon at bounding box center [529, 236] width 16 height 16
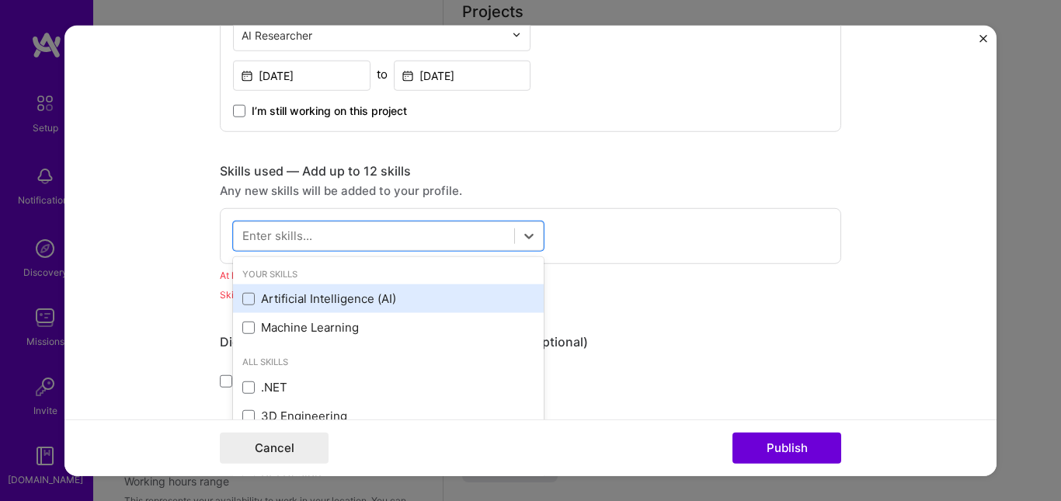
click at [328, 304] on div "Artificial Intelligence (AI)" at bounding box center [388, 298] width 292 height 16
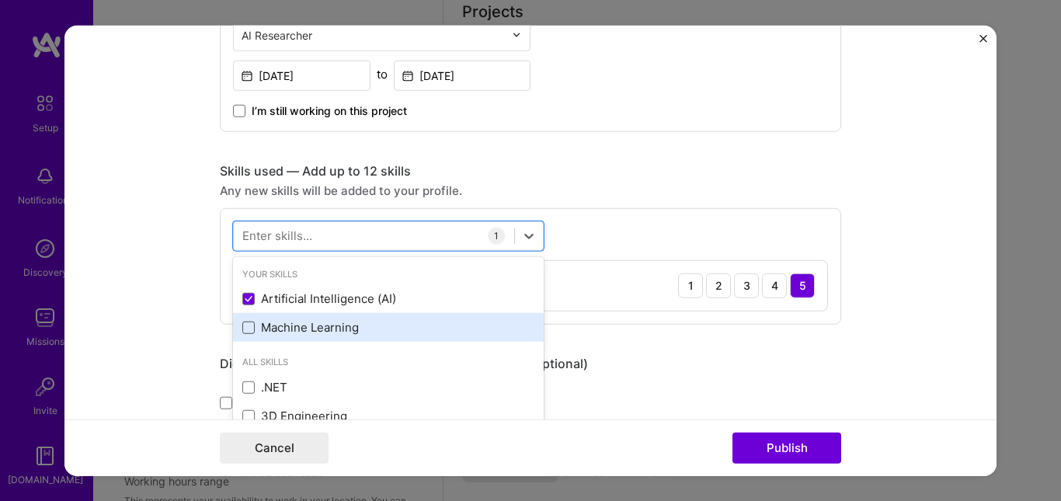
click at [242, 328] on span at bounding box center [248, 327] width 12 height 12
click at [0, 0] on input "checkbox" at bounding box center [0, 0] width 0 height 0
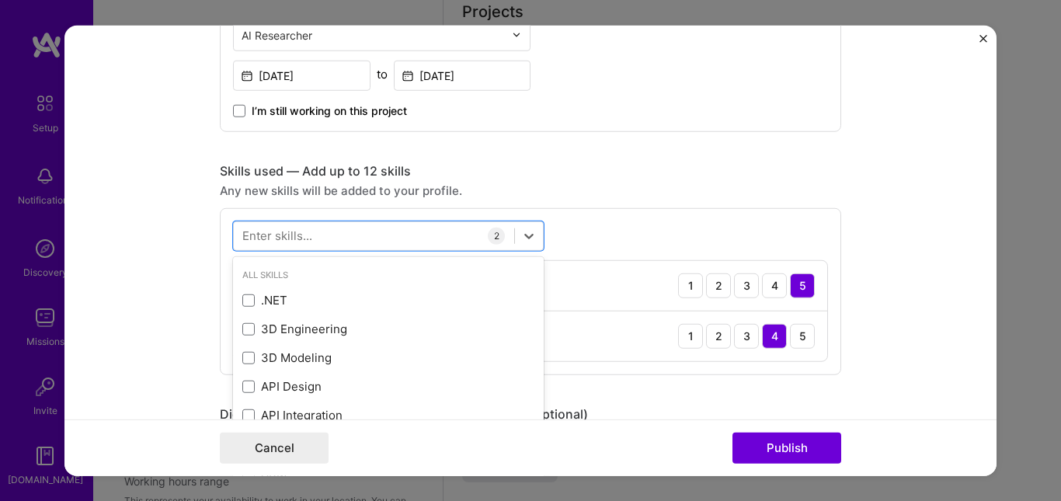
scroll to position [92, 0]
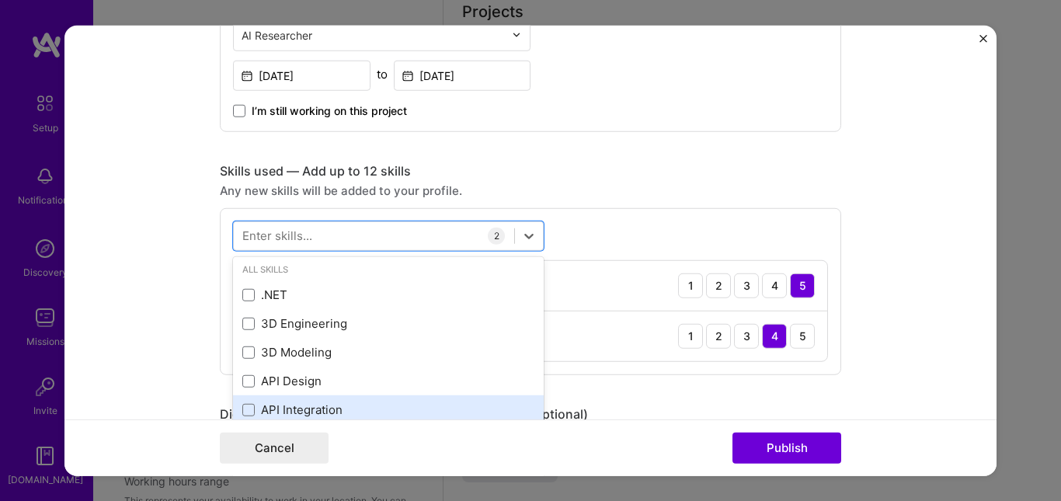
click at [242, 401] on div "API Integration" at bounding box center [388, 409] width 292 height 16
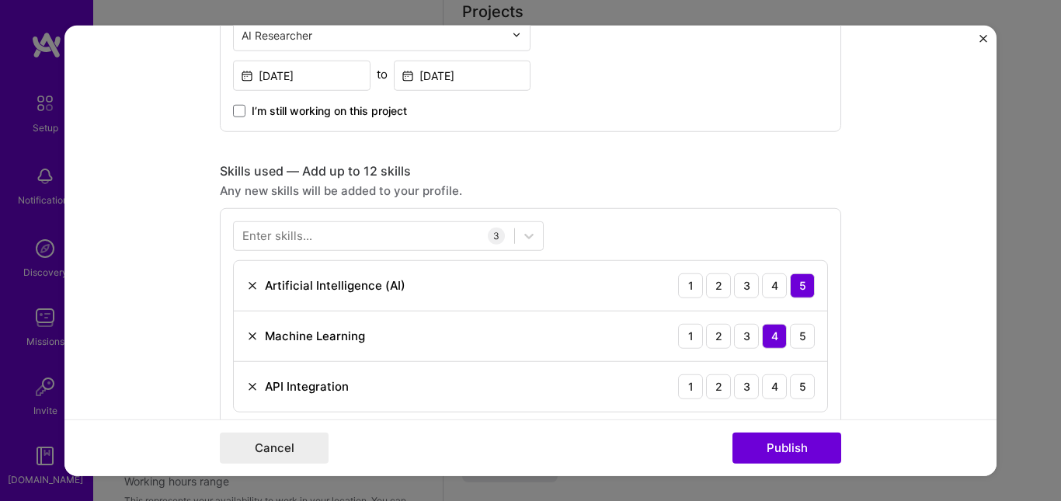
click at [624, 244] on div "Enter skills... 3 Artificial Intelligence (AI) 1 2 3 4 5 Machine Learning 1 2 3…" at bounding box center [530, 315] width 621 height 217
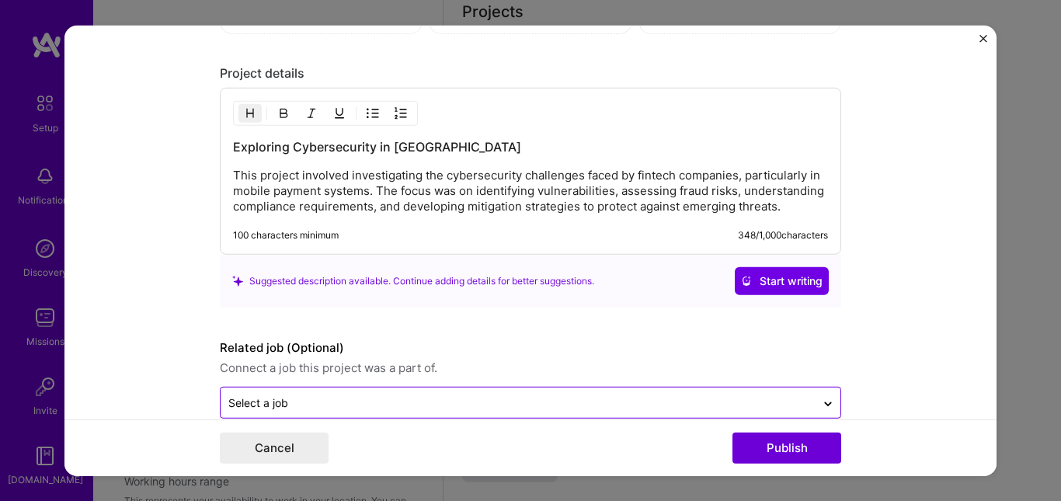
scroll to position [1826, 0]
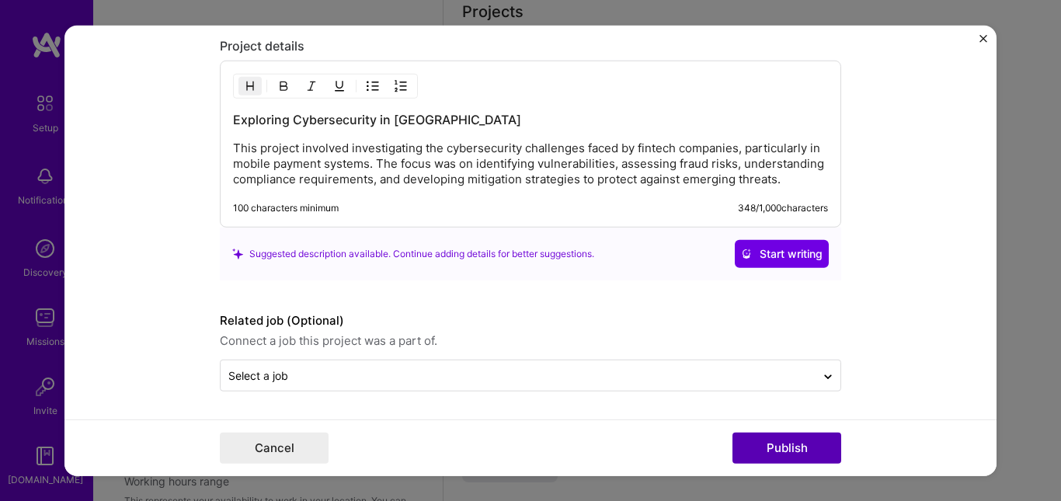
click at [780, 443] on button "Publish" at bounding box center [786, 448] width 109 height 31
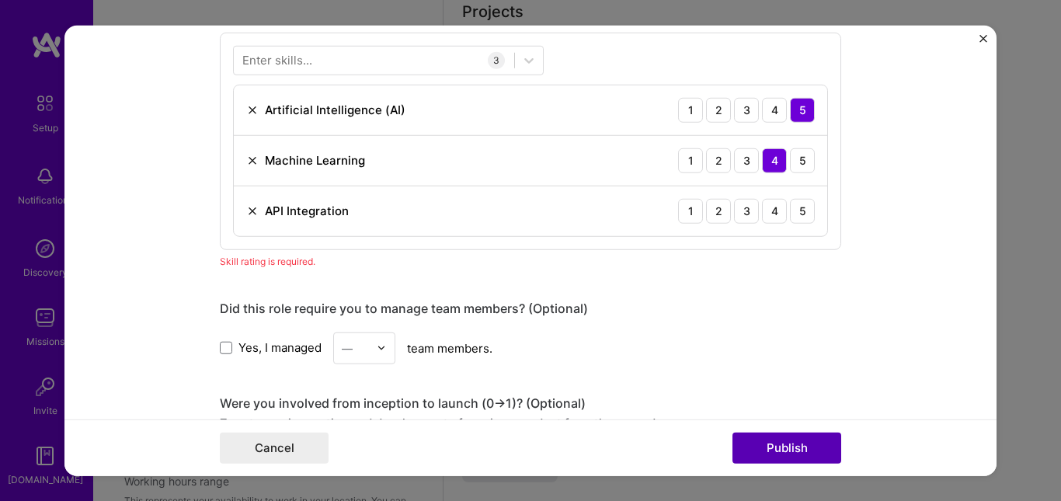
scroll to position [1149, 0]
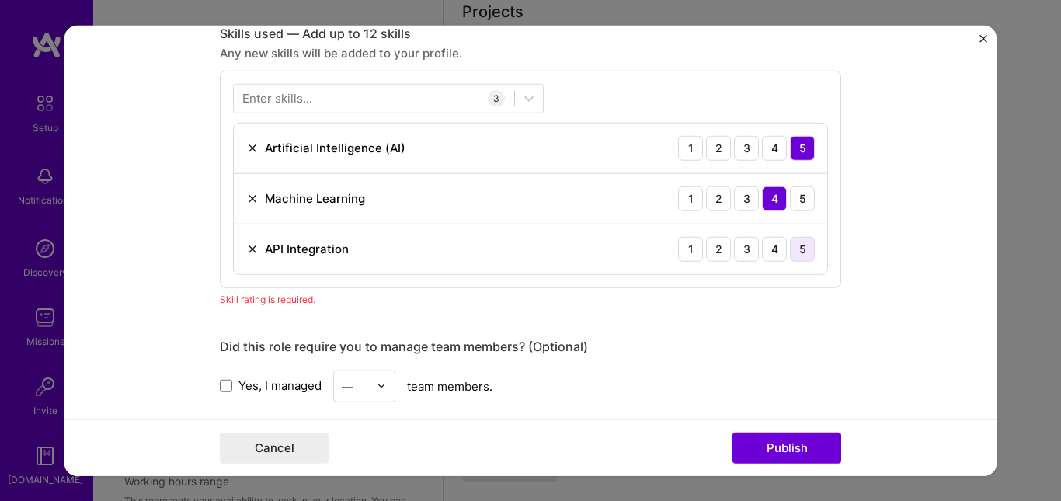
click at [799, 252] on div "5" at bounding box center [802, 248] width 25 height 25
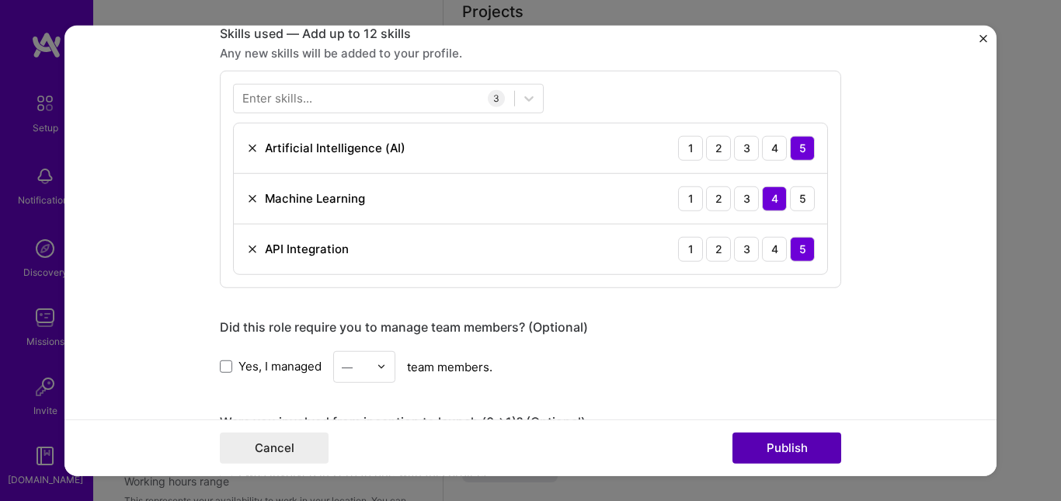
click at [801, 446] on button "Publish" at bounding box center [786, 448] width 109 height 31
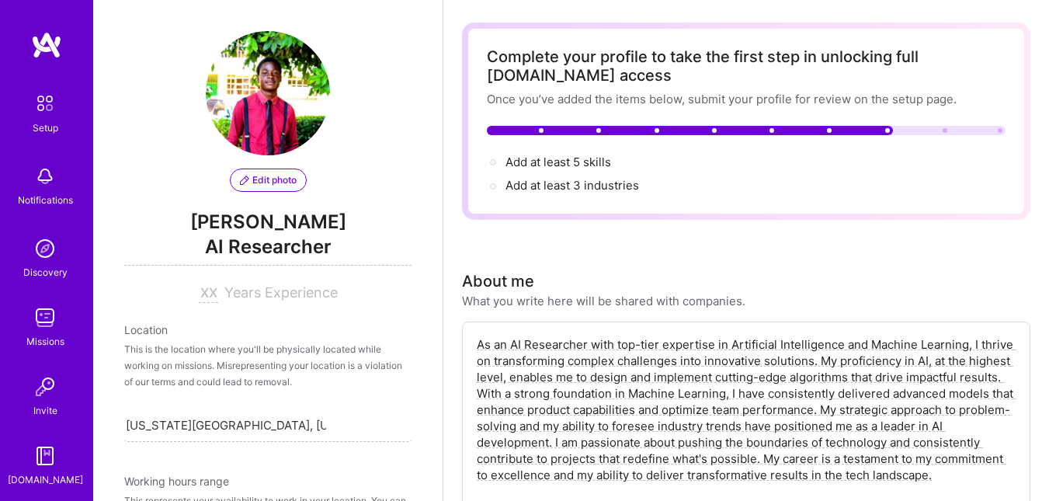
scroll to position [40, 0]
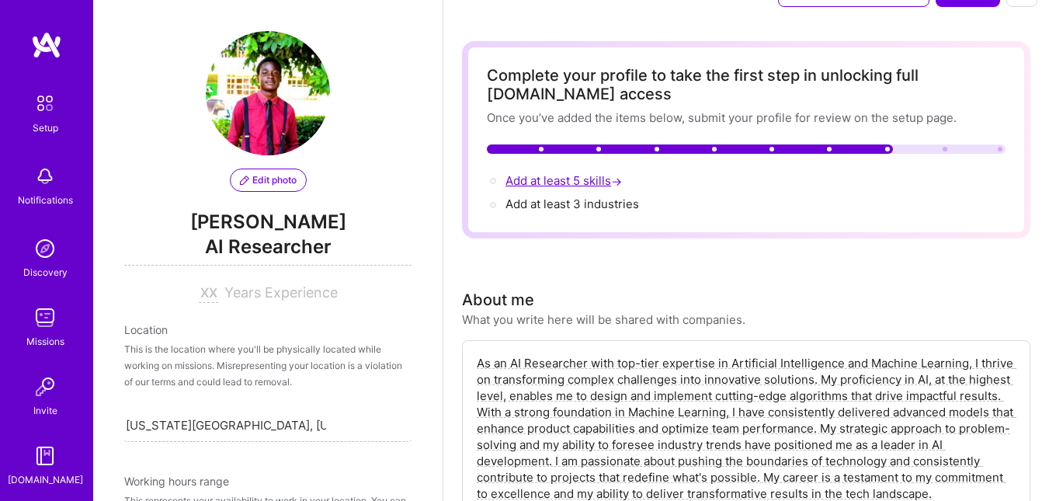
click at [561, 178] on span "Add at least 5 skills →" at bounding box center [566, 180] width 120 height 15
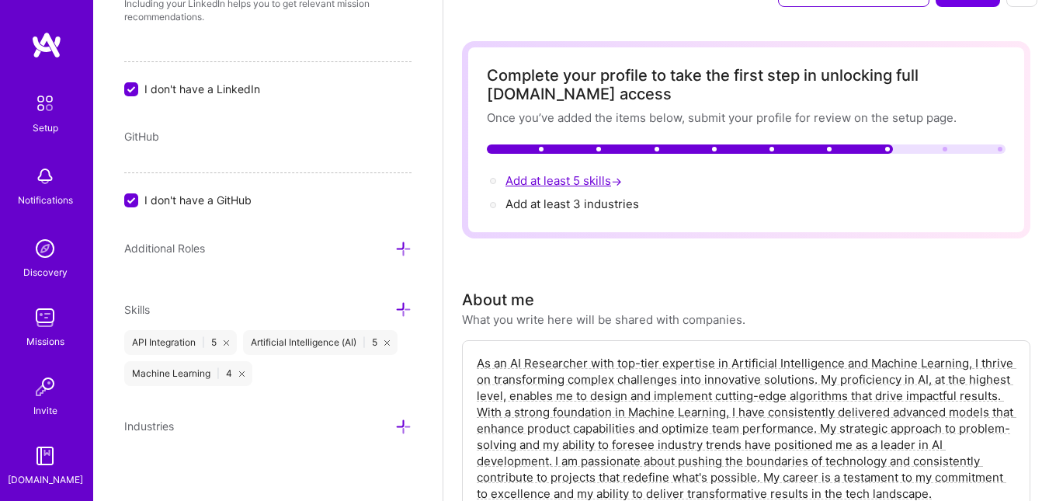
scroll to position [899, 0]
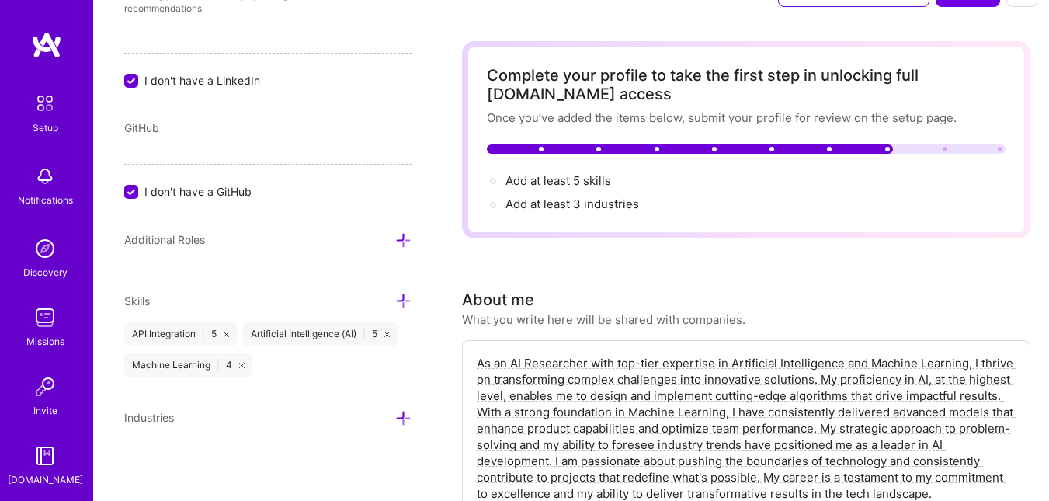
click at [395, 293] on icon at bounding box center [403, 301] width 16 height 16
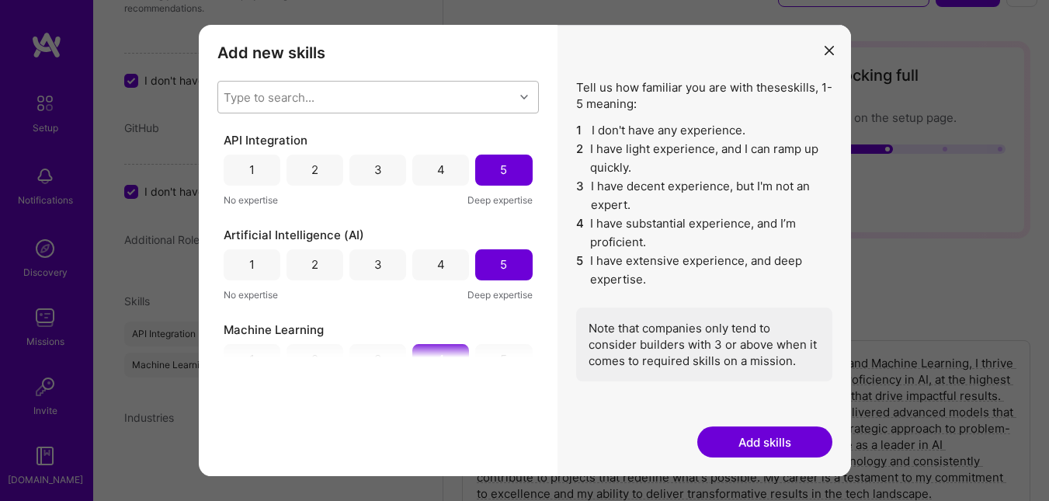
click at [457, 85] on div "Type to search..." at bounding box center [366, 97] width 296 height 31
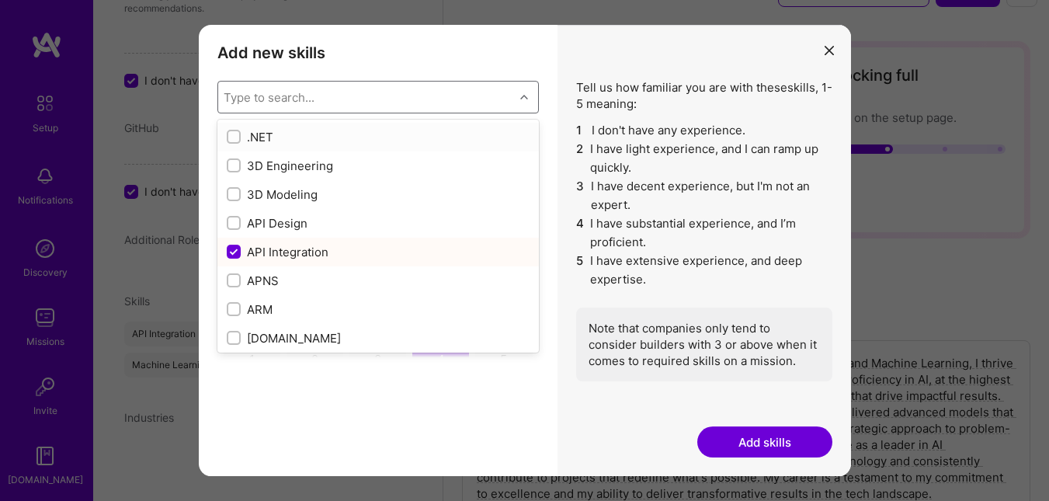
click at [231, 131] on div "modal" at bounding box center [234, 137] width 14 height 14
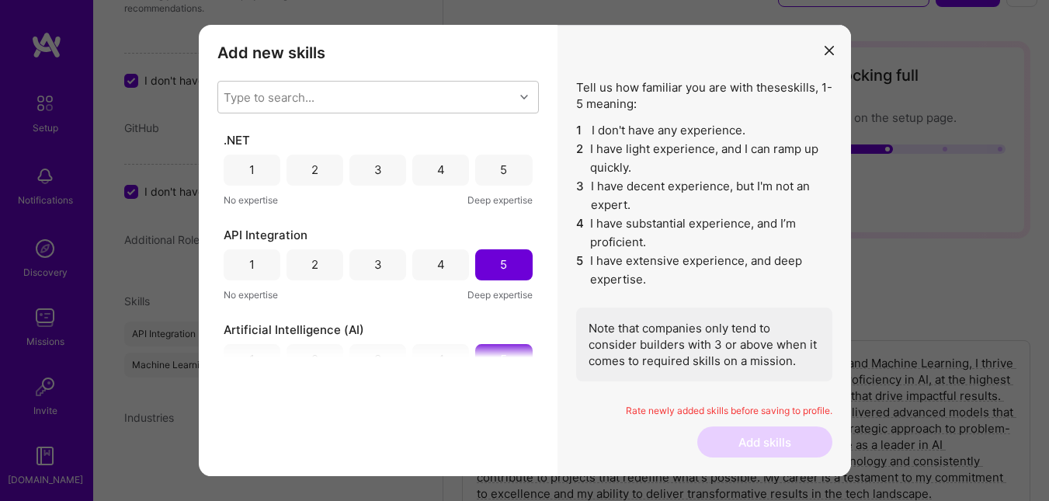
click at [492, 168] on div "5" at bounding box center [503, 170] width 57 height 31
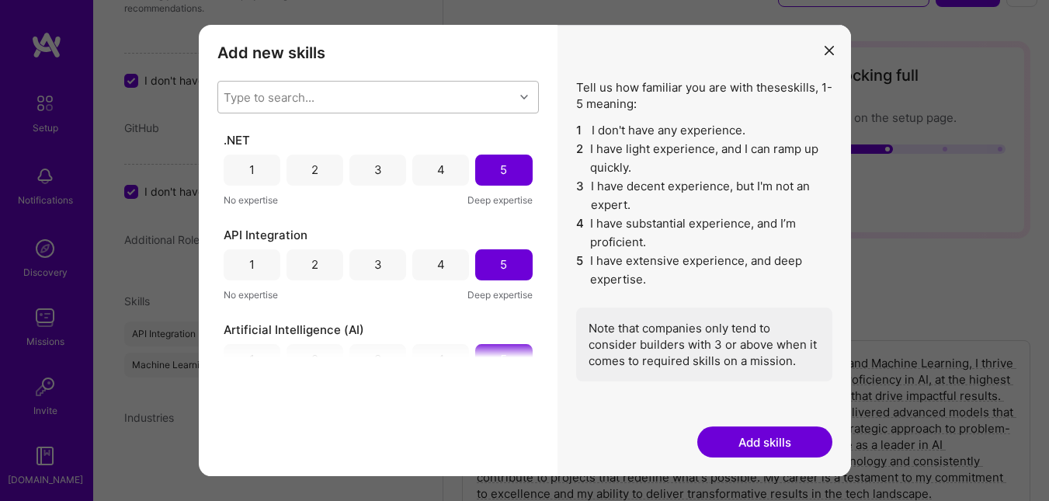
click at [403, 96] on div "Type to search..." at bounding box center [366, 97] width 296 height 31
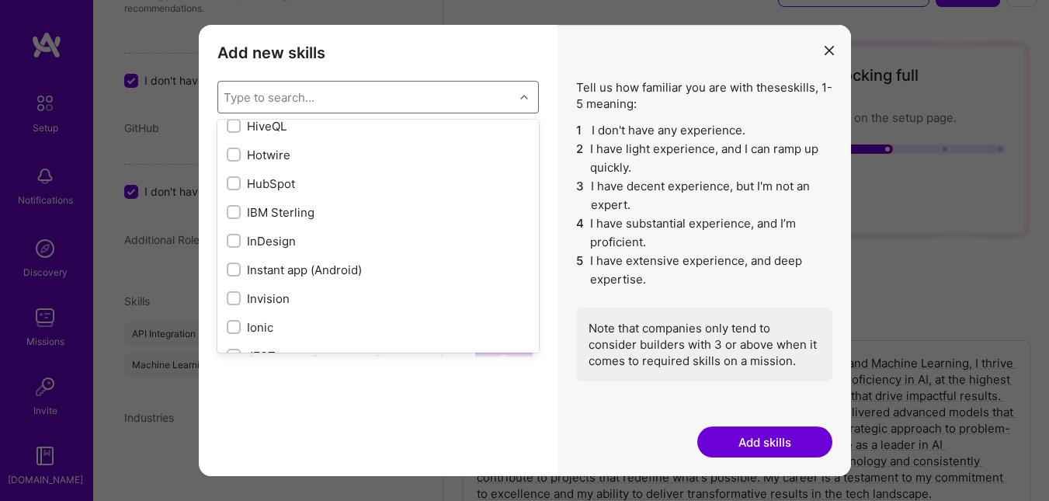
scroll to position [4695, 0]
click at [237, 232] on label "modal" at bounding box center [234, 240] width 14 height 16
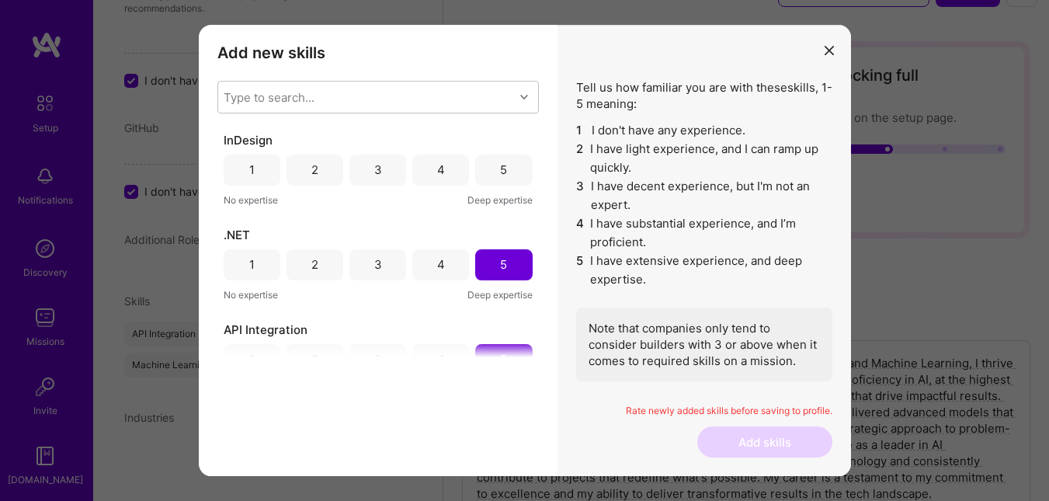
click at [500, 172] on div "5" at bounding box center [503, 170] width 7 height 16
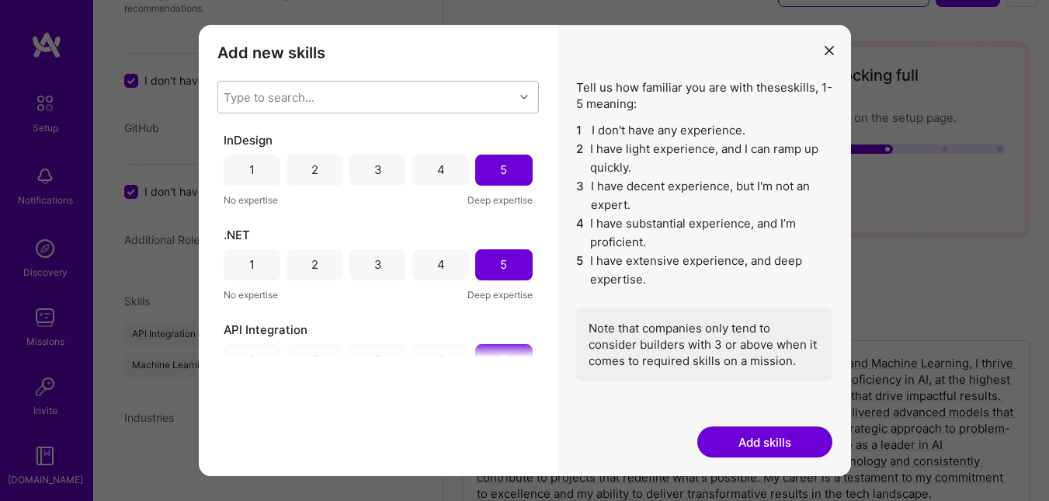
click at [501, 95] on div "Type to search..." at bounding box center [366, 97] width 296 height 31
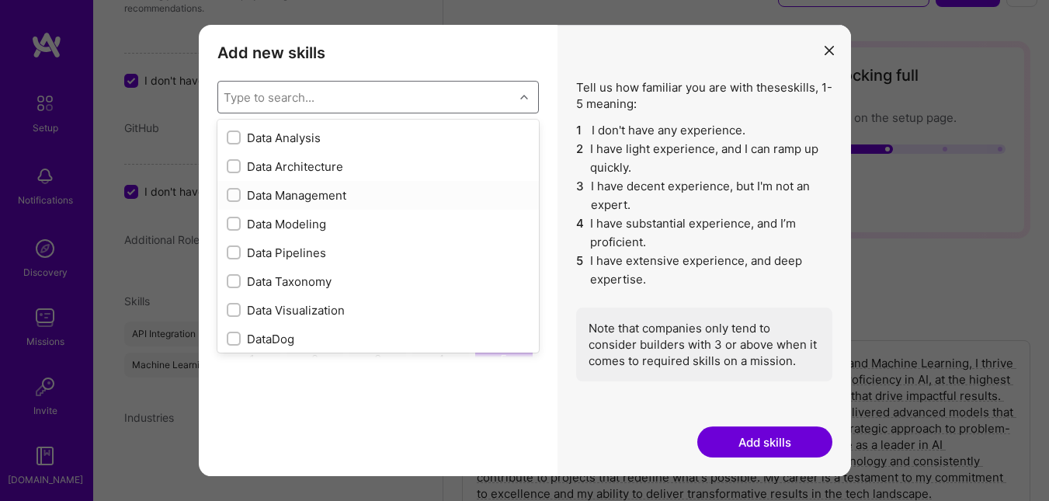
scroll to position [2441, 0]
click at [230, 172] on input "modal" at bounding box center [235, 167] width 11 height 11
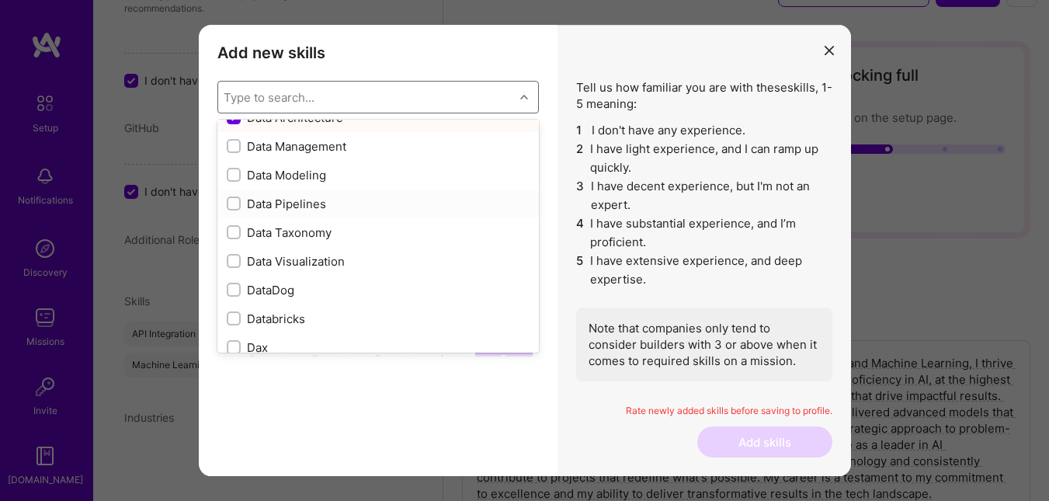
scroll to position [2429, 0]
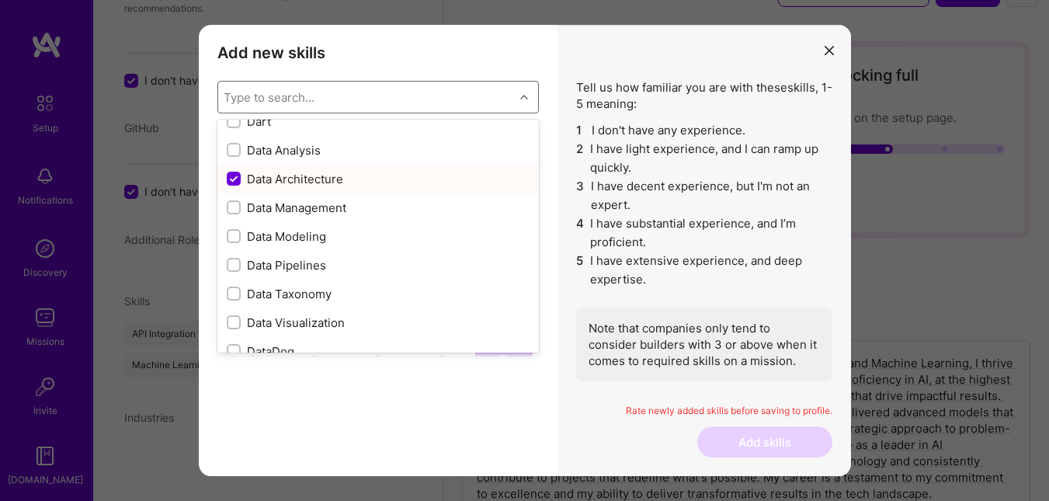
click at [235, 175] on input "modal" at bounding box center [235, 179] width 14 height 14
checkbox input "false"
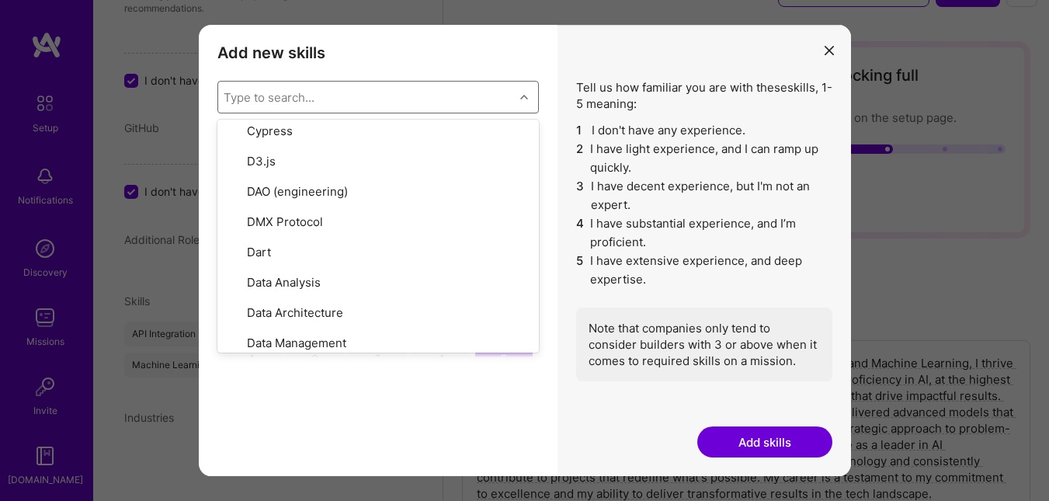
click at [749, 440] on button "Add skills" at bounding box center [764, 441] width 135 height 31
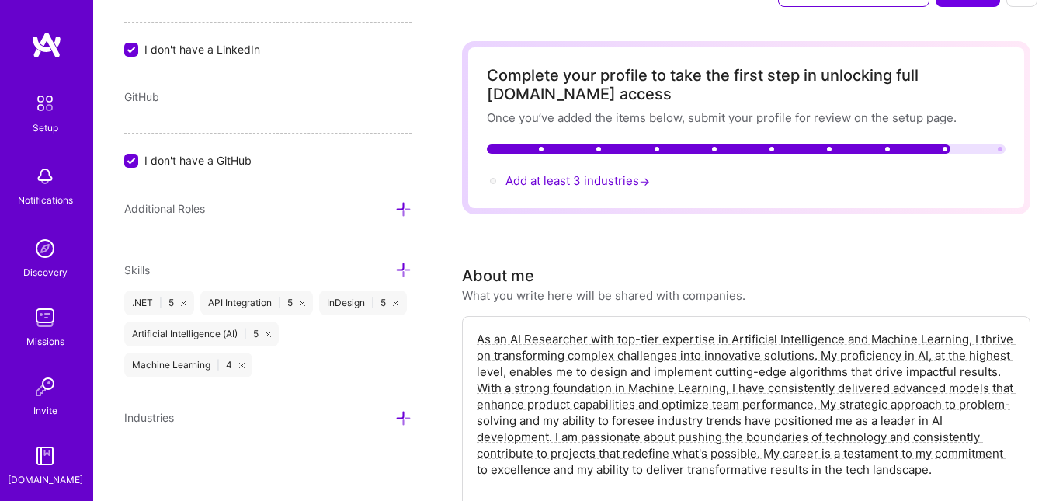
click at [599, 179] on span "Add at least 3 industries →" at bounding box center [580, 180] width 148 height 15
click at [395, 415] on icon at bounding box center [403, 418] width 16 height 16
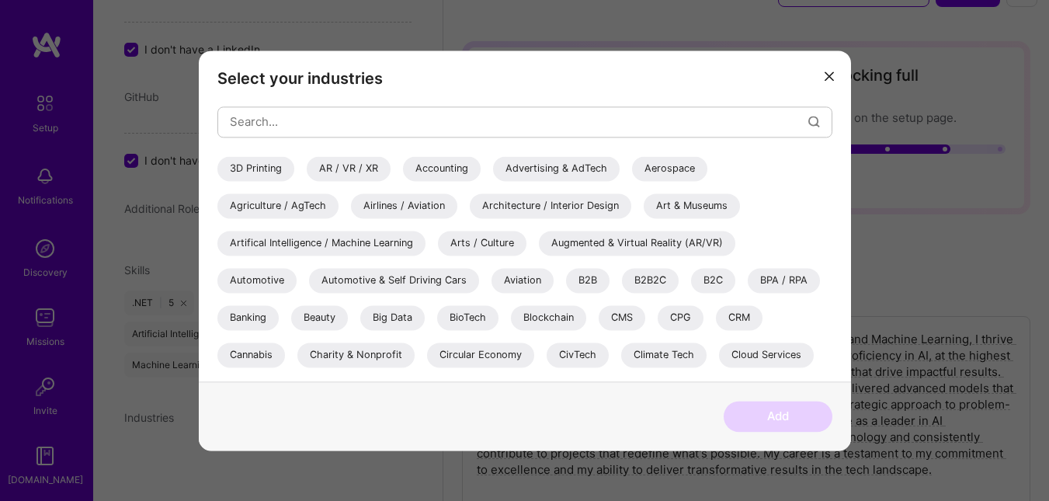
click at [393, 318] on div "Big Data" at bounding box center [392, 317] width 64 height 25
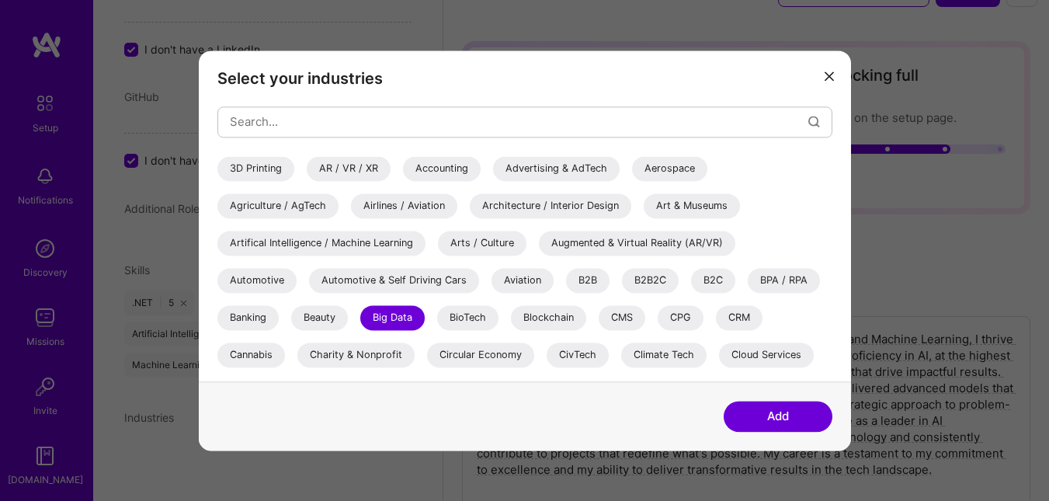
click at [250, 274] on div "Automotive" at bounding box center [256, 280] width 79 height 25
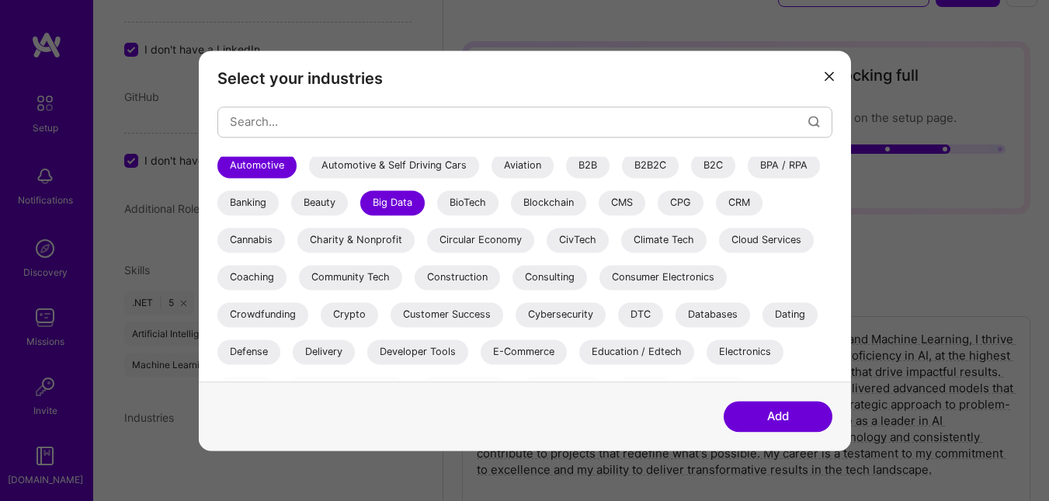
scroll to position [119, 0]
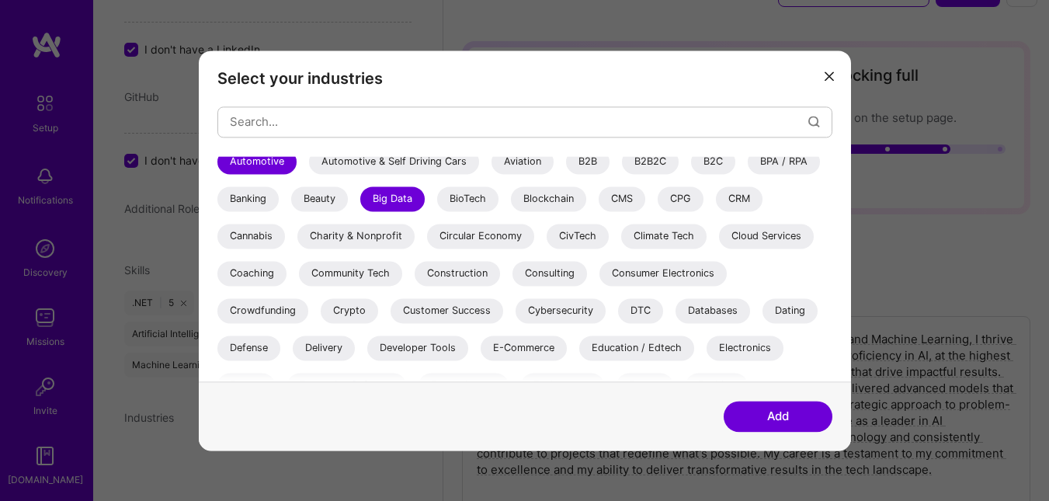
click at [555, 308] on div "Cybersecurity" at bounding box center [561, 310] width 90 height 25
click at [759, 412] on button "Add" at bounding box center [778, 416] width 109 height 31
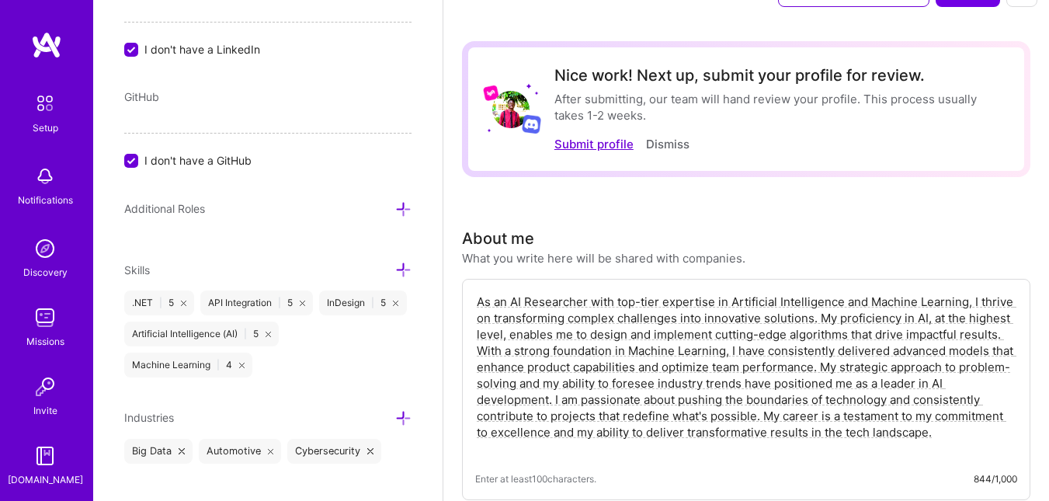
click at [605, 140] on button "Submit profile" at bounding box center [593, 144] width 79 height 16
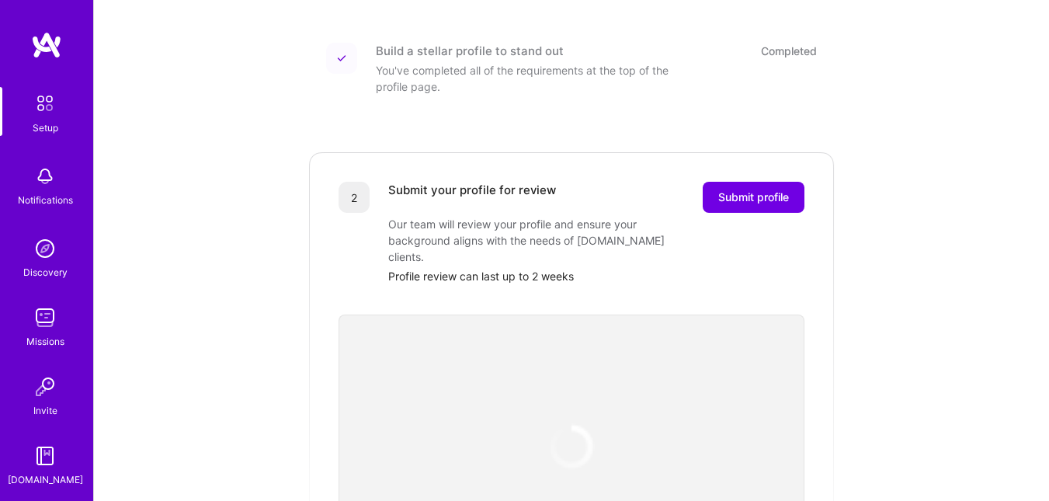
scroll to position [291, 0]
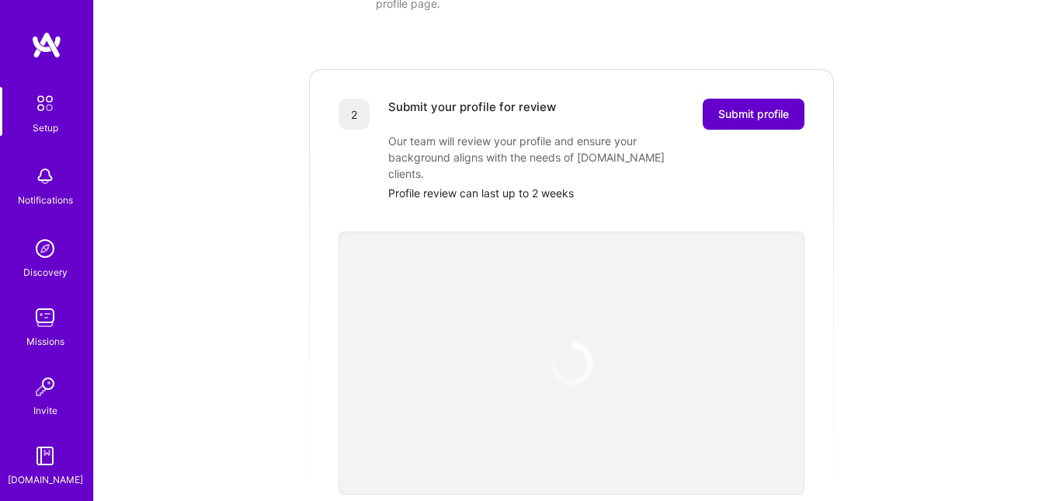
click at [724, 106] on span "Submit profile" at bounding box center [753, 114] width 71 height 16
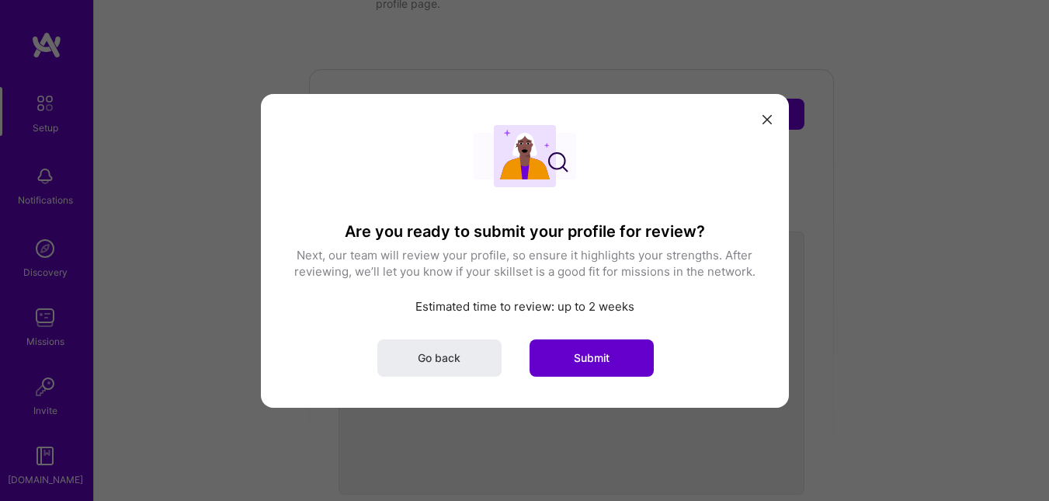
click at [577, 349] on span "Submit" at bounding box center [592, 357] width 36 height 16
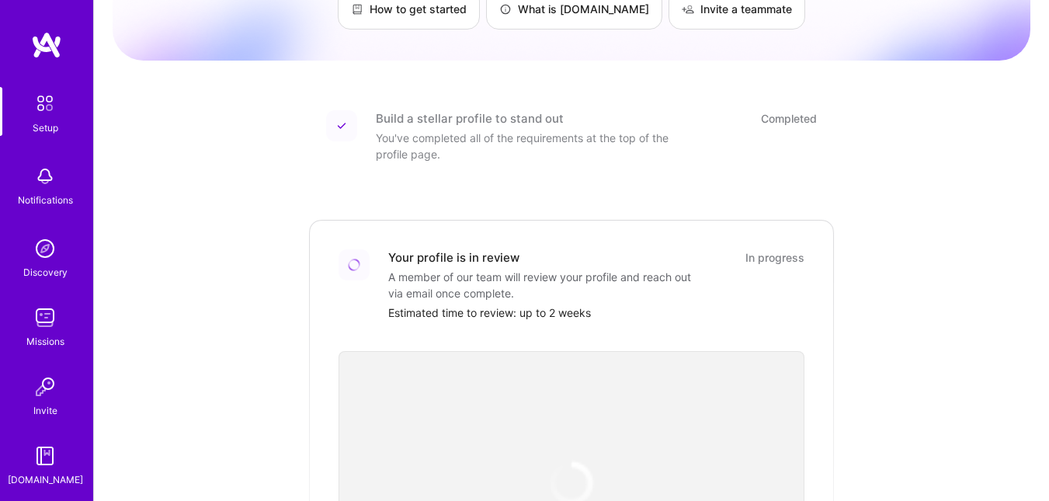
scroll to position [142, 0]
